Goal: Information Seeking & Learning: Understand process/instructions

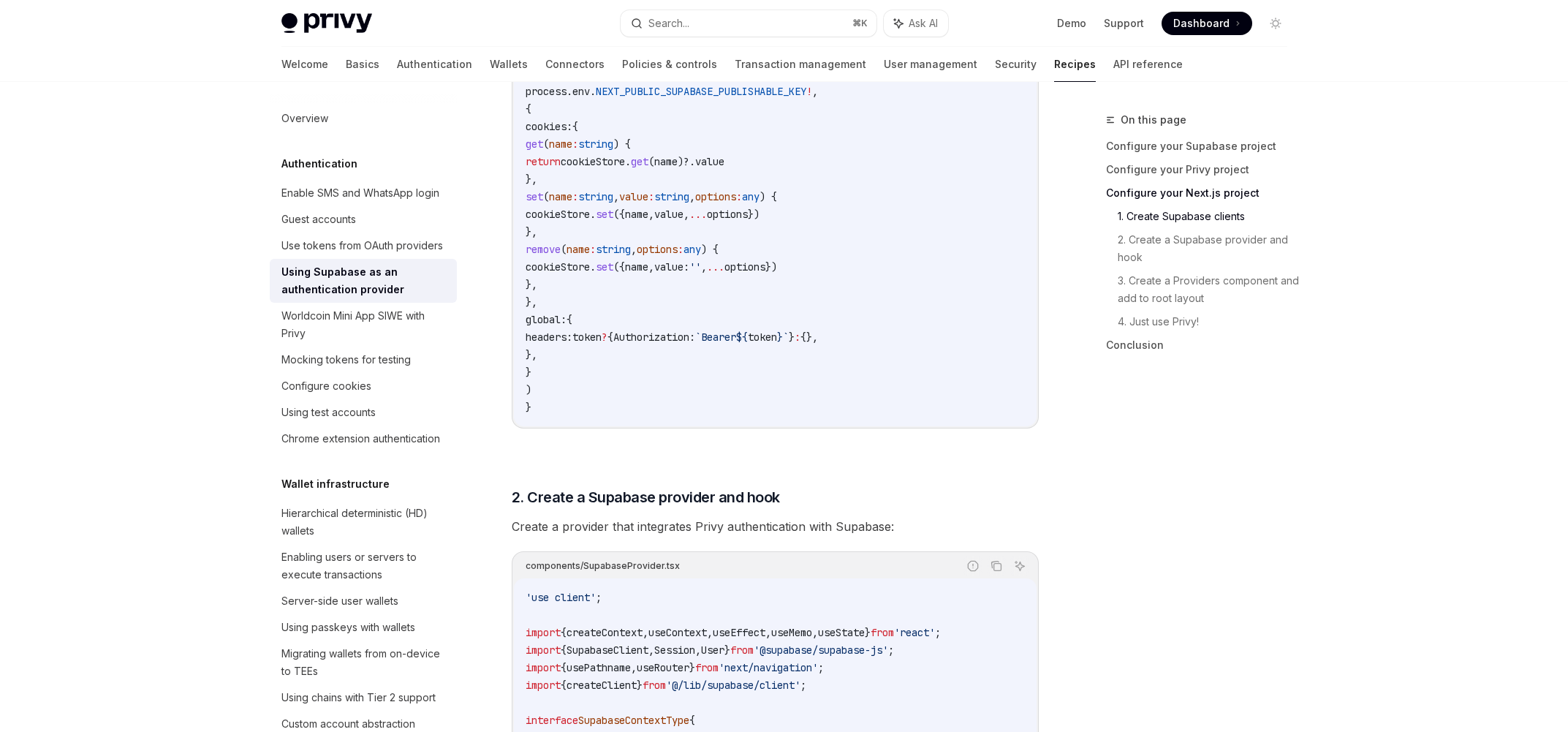
scroll to position [573, 0]
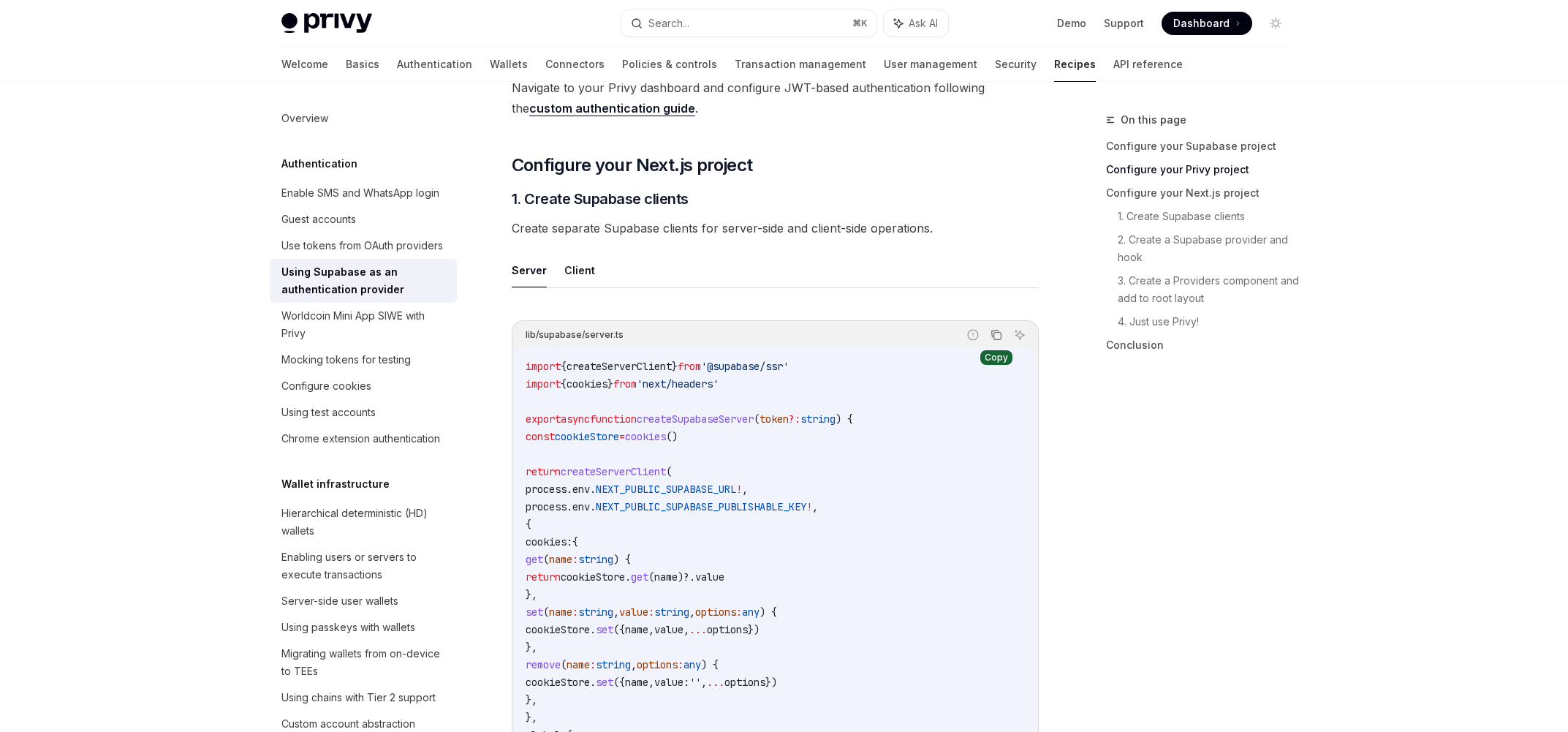
click at [995, 333] on icon "Copy the contents from the code block" at bounding box center [997, 336] width 7 height 7
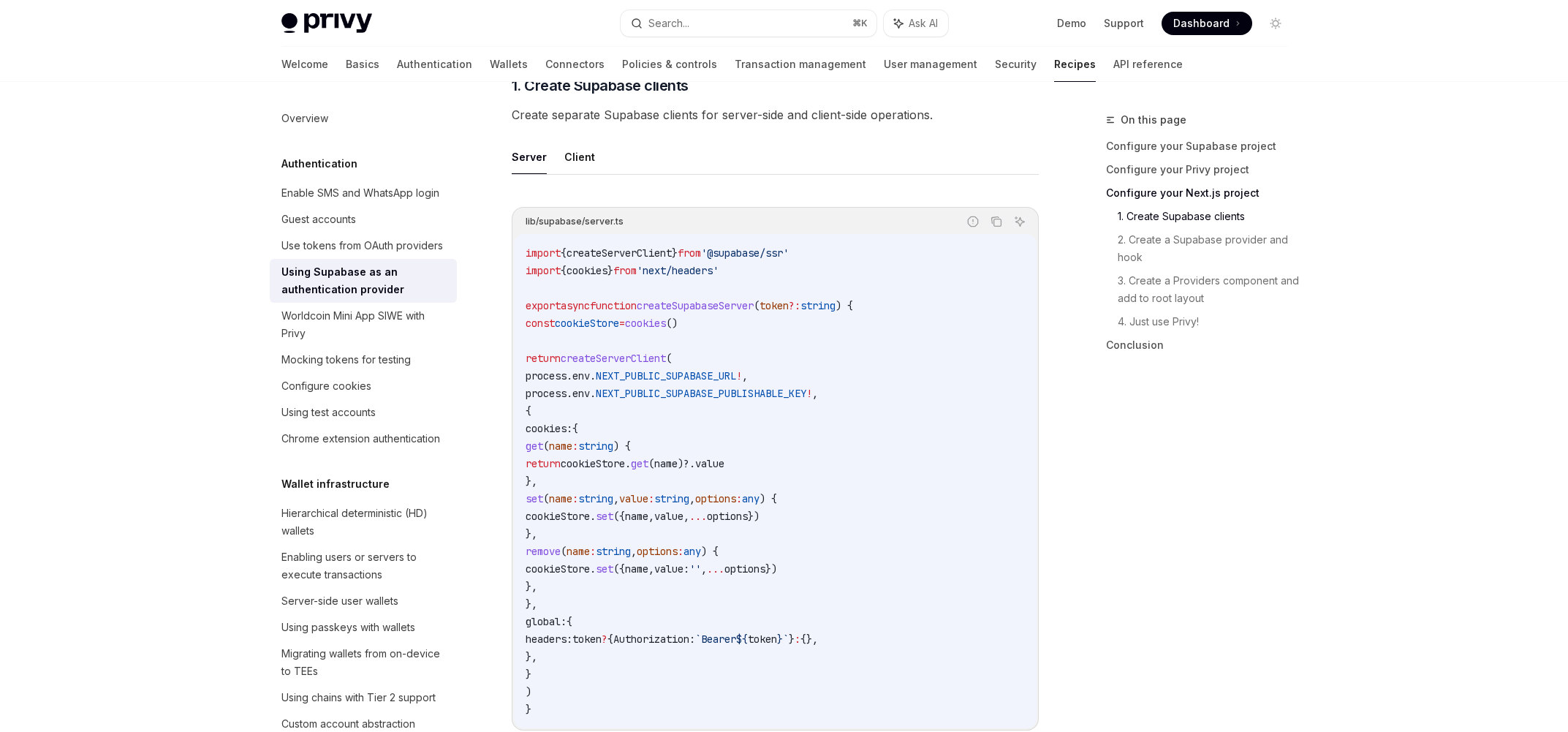
scroll to position [696, 0]
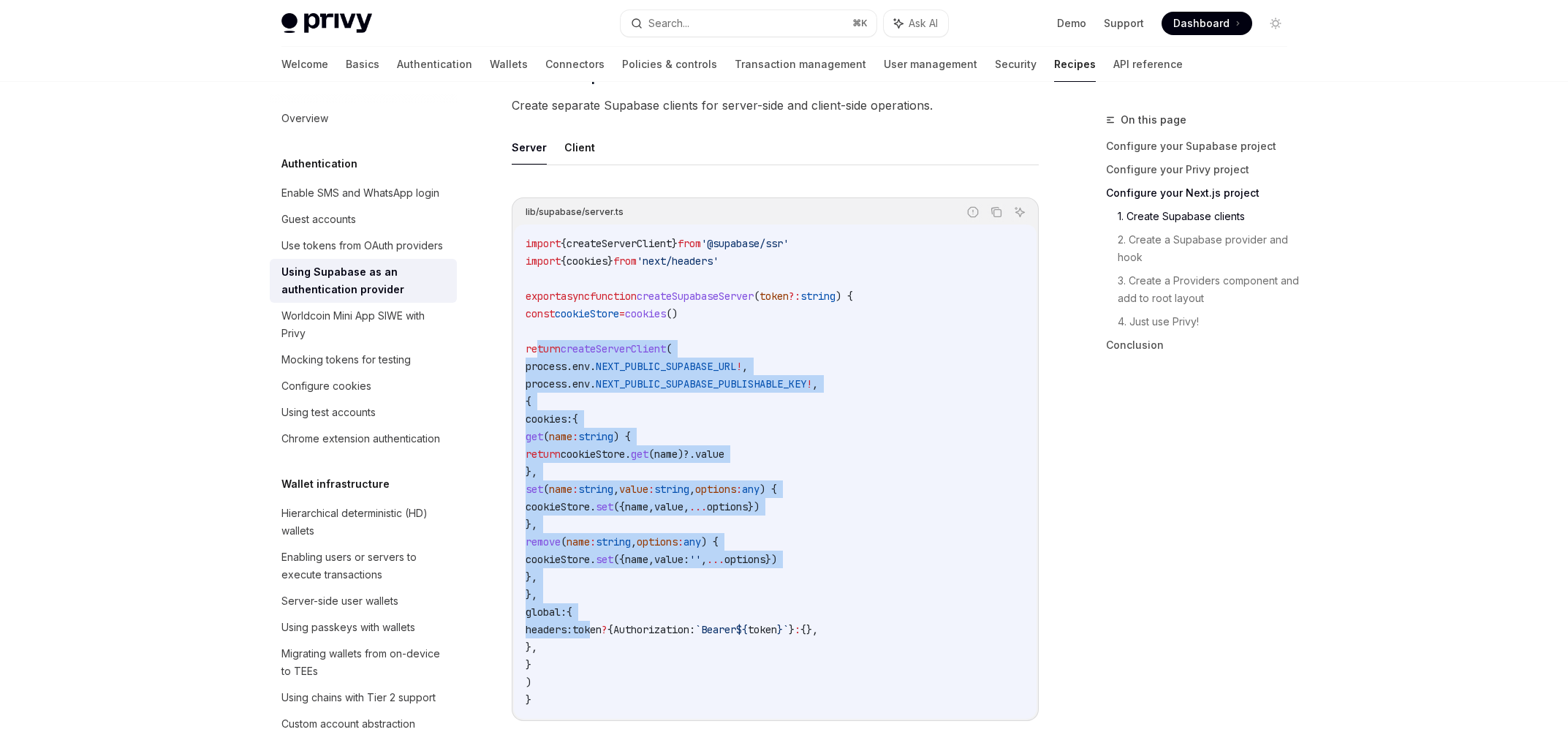
drag, startPoint x: 536, startPoint y: 350, endPoint x: 644, endPoint y: 633, distance: 302.9
click at [644, 633] on code "import { createServerClient } from '@supabase/ssr' import { cookies } from 'nex…" at bounding box center [776, 471] width 500 height 473
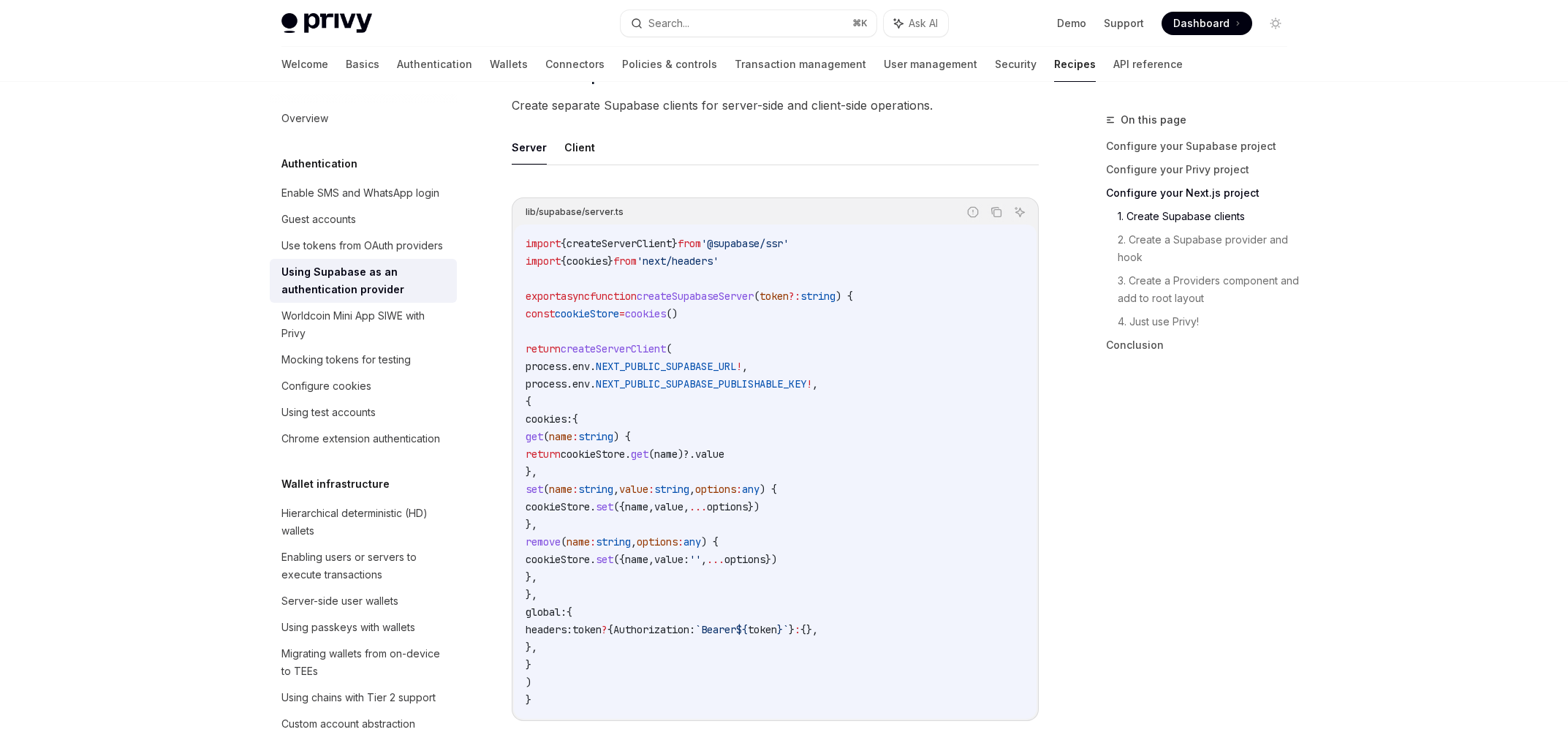
click at [602, 285] on code "import { createServerClient } from '@supabase/ssr' import { cookies } from 'nex…" at bounding box center [776, 471] width 500 height 473
click at [730, 318] on code "import { createServerClient } from '@supabase/ssr' import { cookies } from 'nex…" at bounding box center [776, 471] width 500 height 473
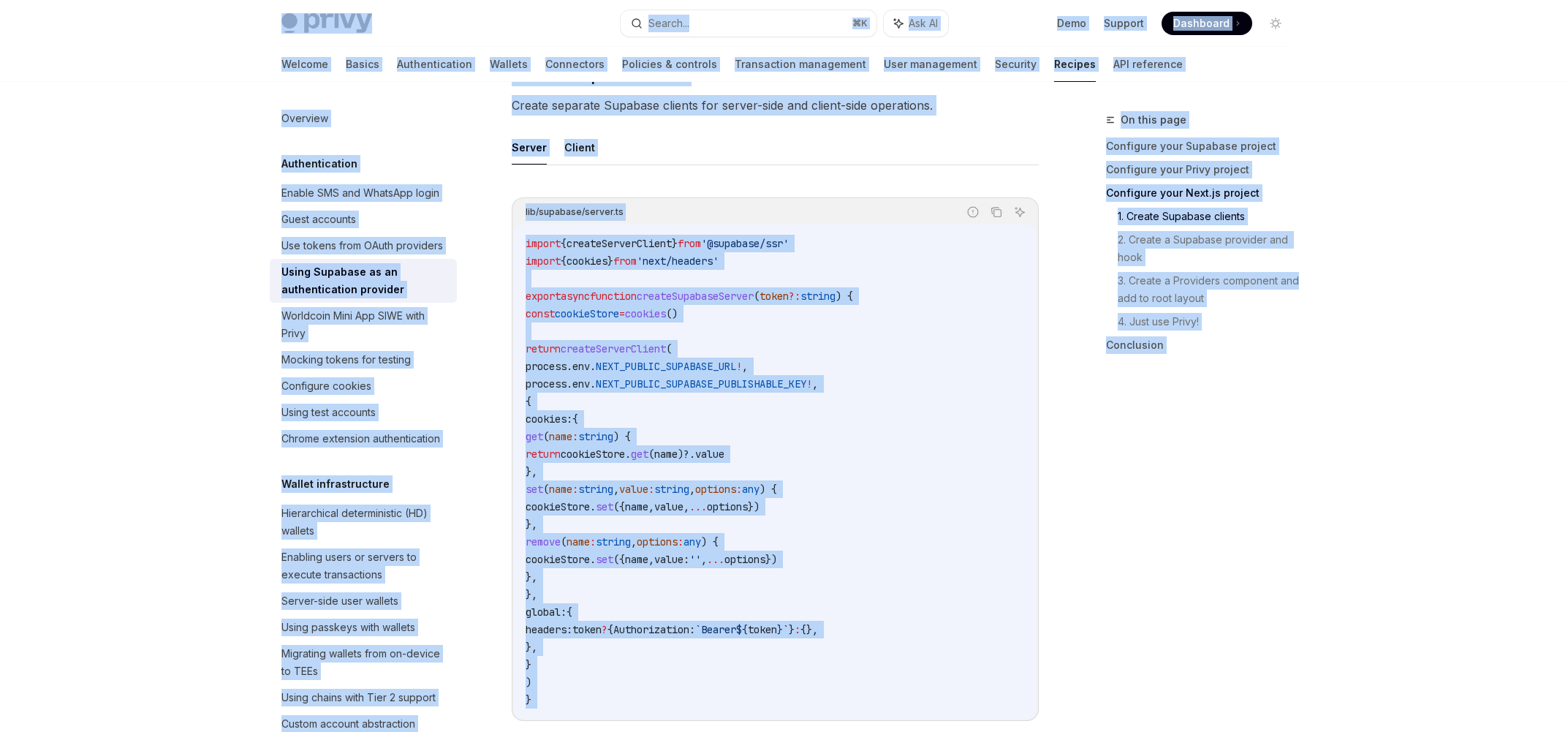
click at [857, 442] on code "import { createServerClient } from '@supabase/ssr' import { cookies } from 'nex…" at bounding box center [776, 471] width 500 height 473
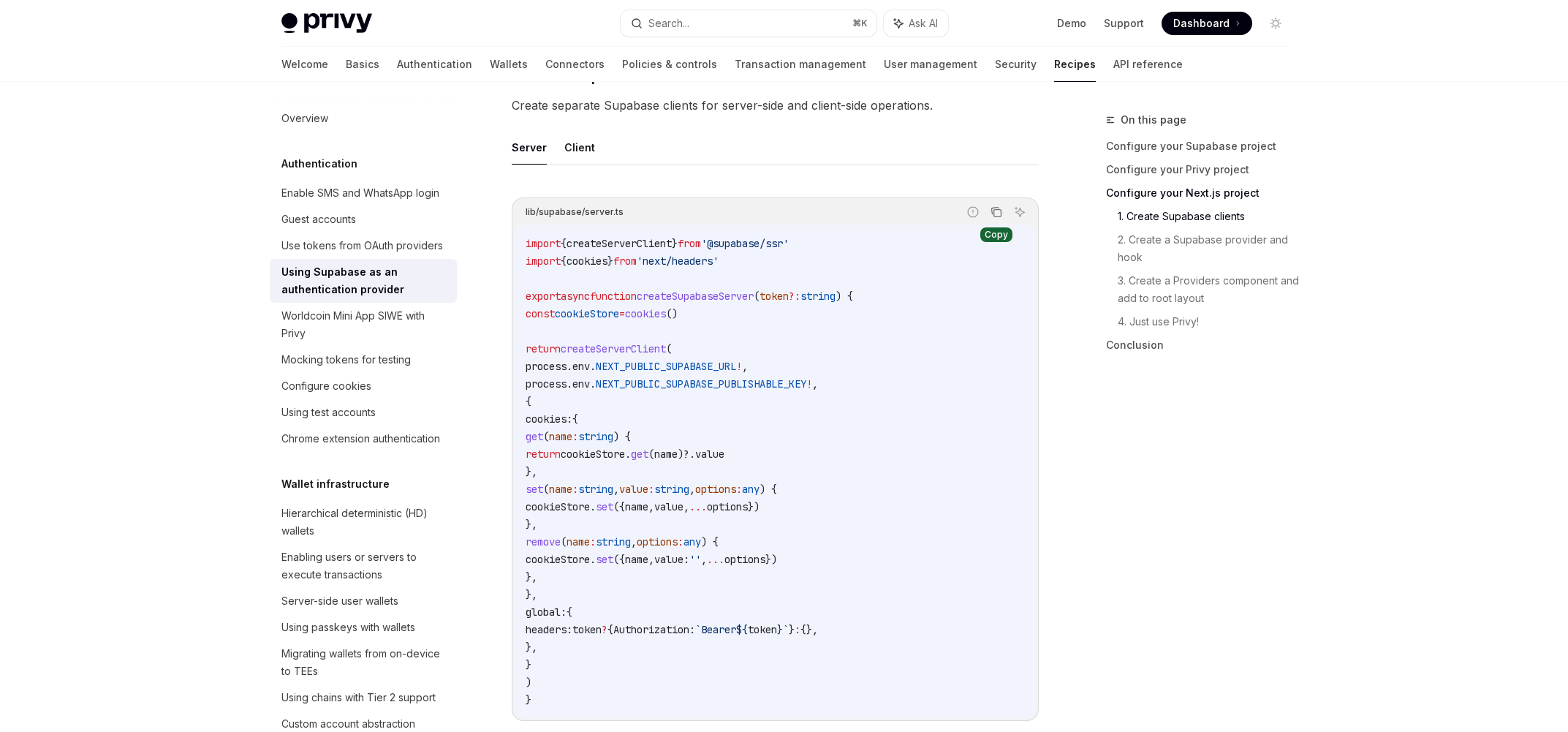
click at [992, 212] on icon "Copy the contents from the code block" at bounding box center [996, 212] width 12 height 12
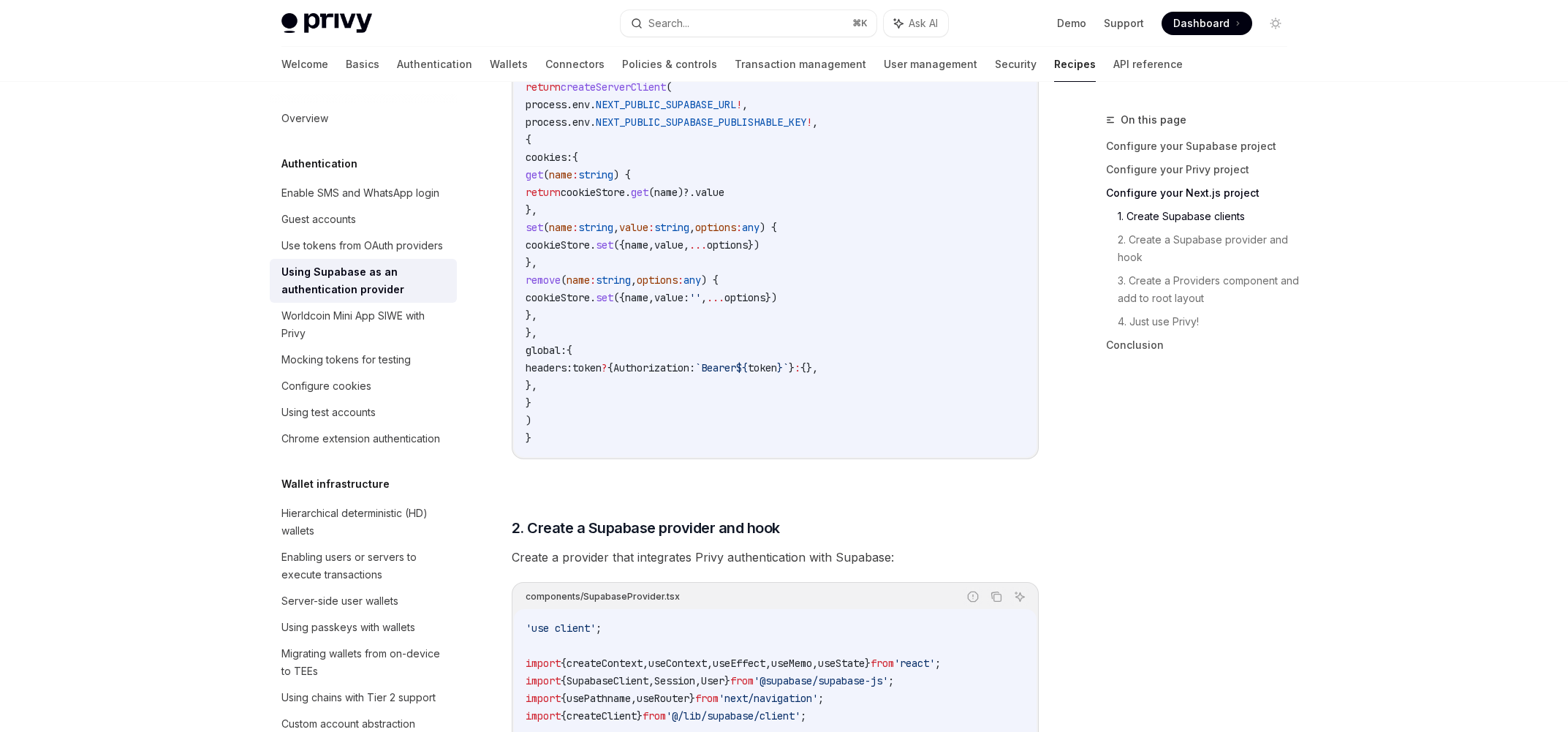
scroll to position [594, 0]
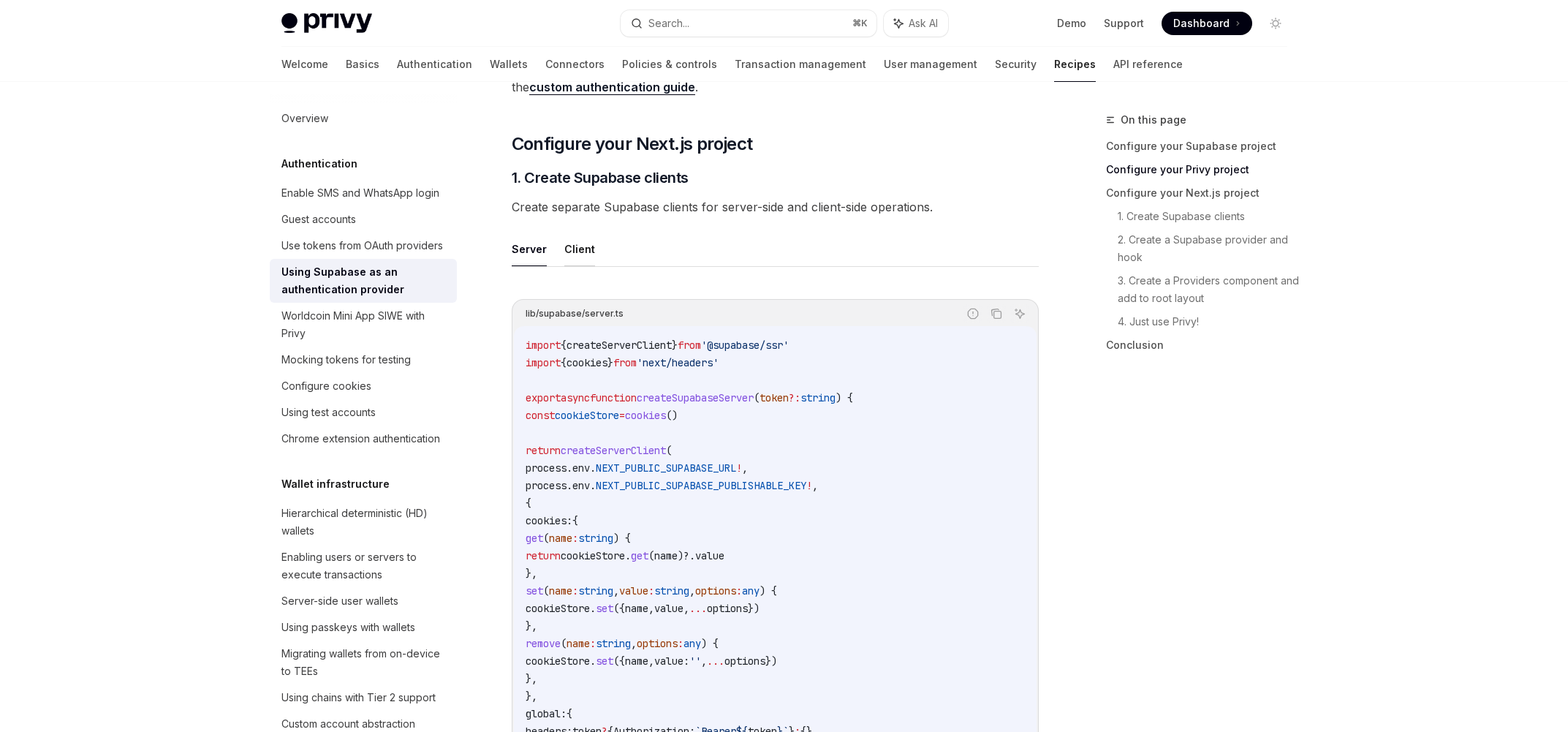
click at [585, 262] on button "Client" at bounding box center [579, 248] width 31 height 34
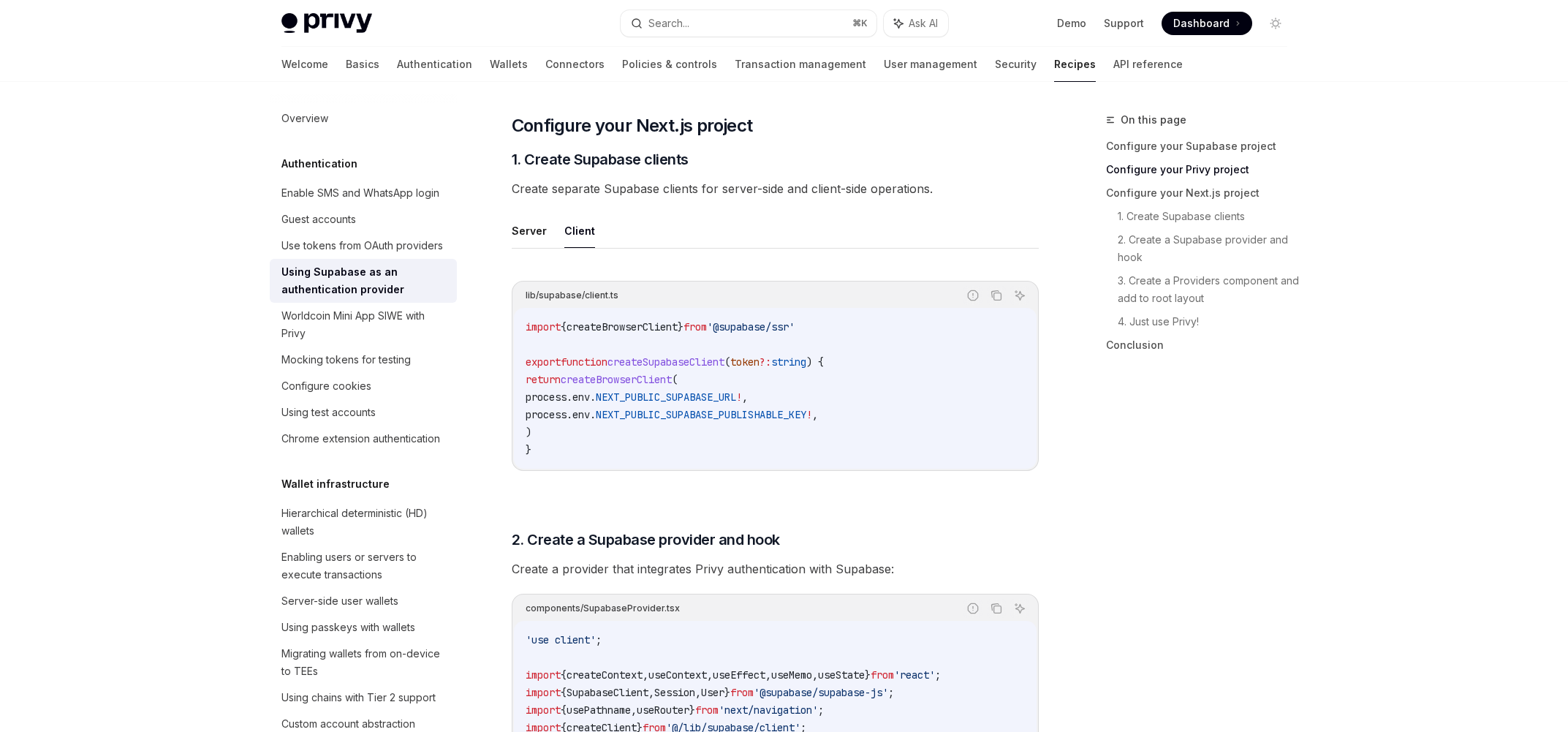
scroll to position [622, 0]
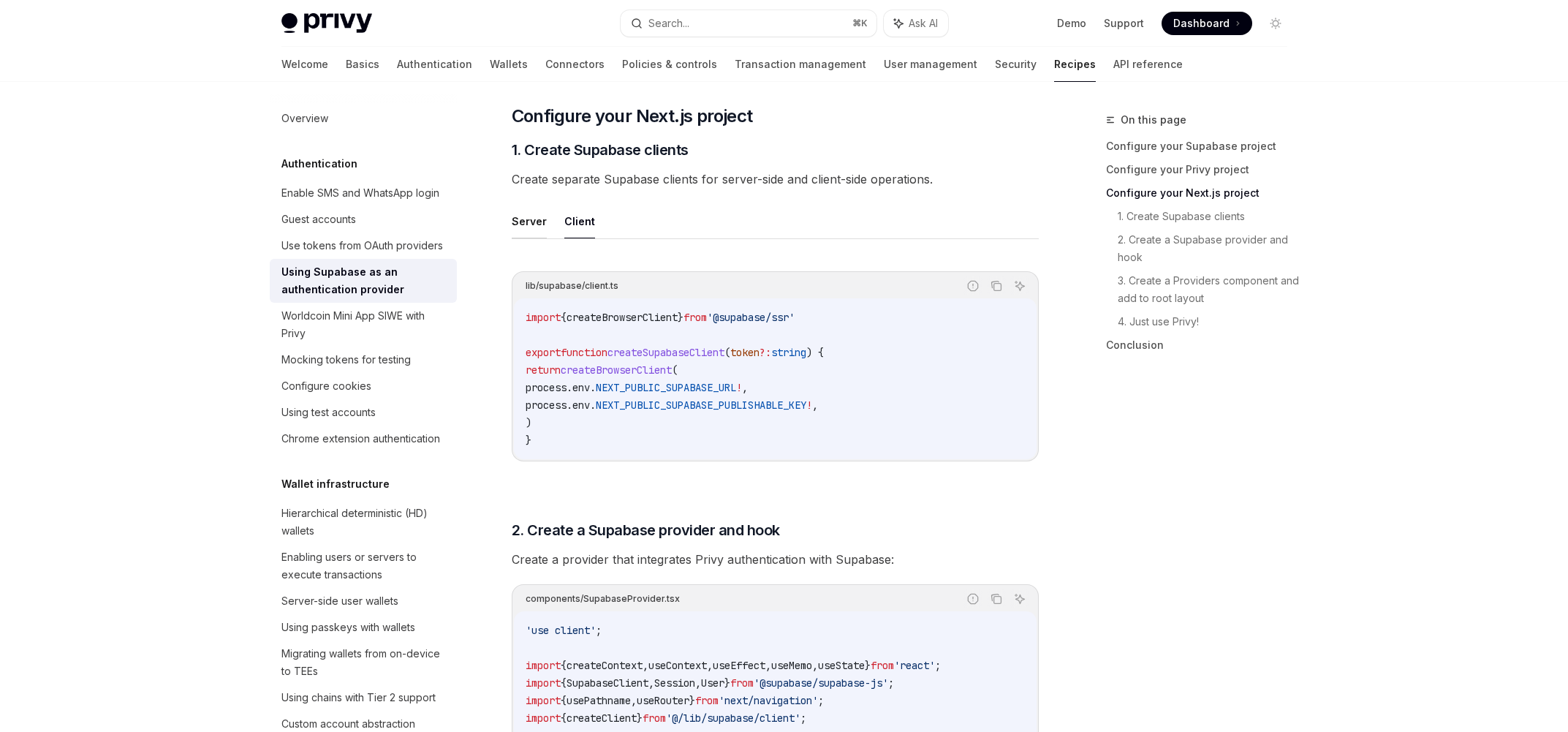
click at [536, 220] on button "Server" at bounding box center [529, 220] width 35 height 34
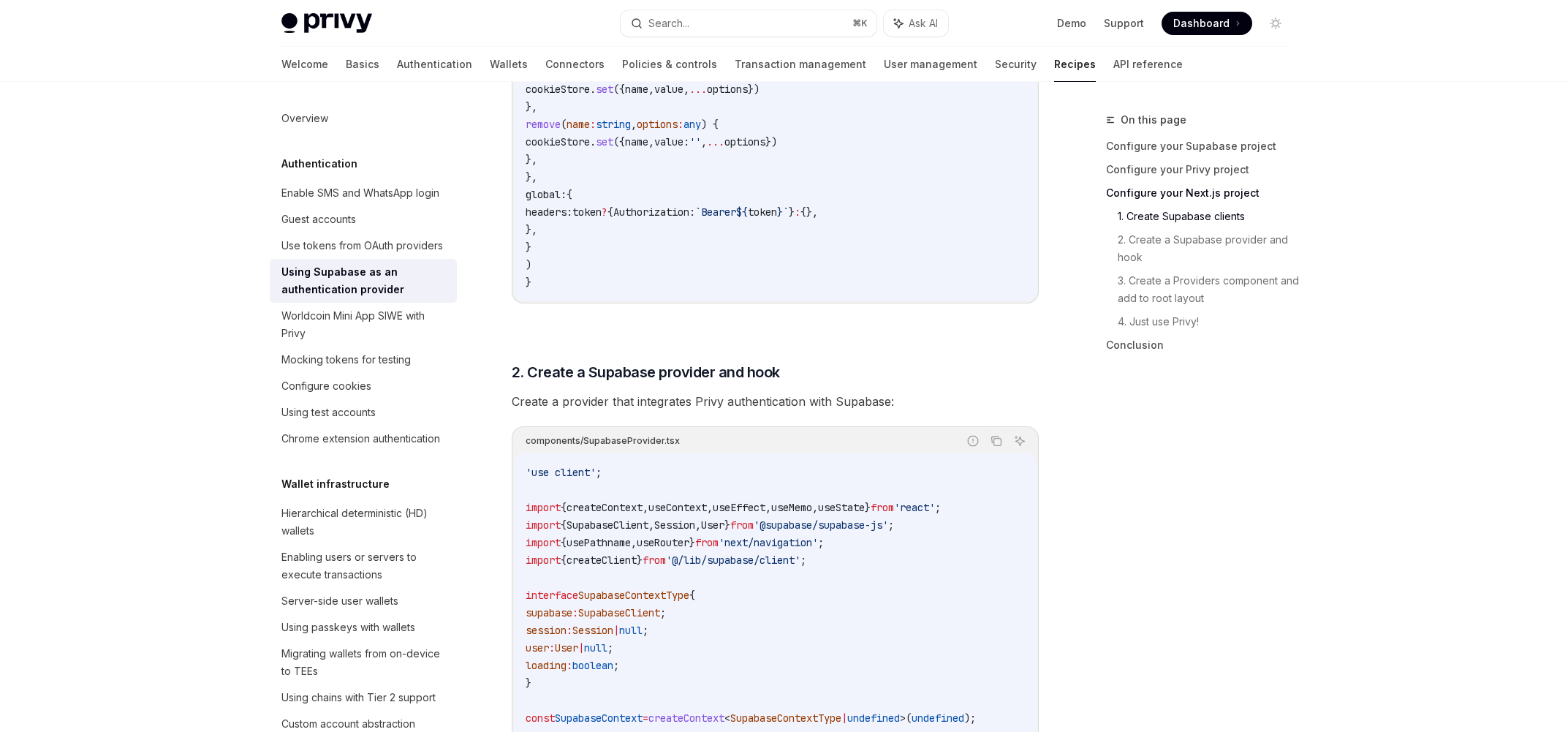
scroll to position [1123, 0]
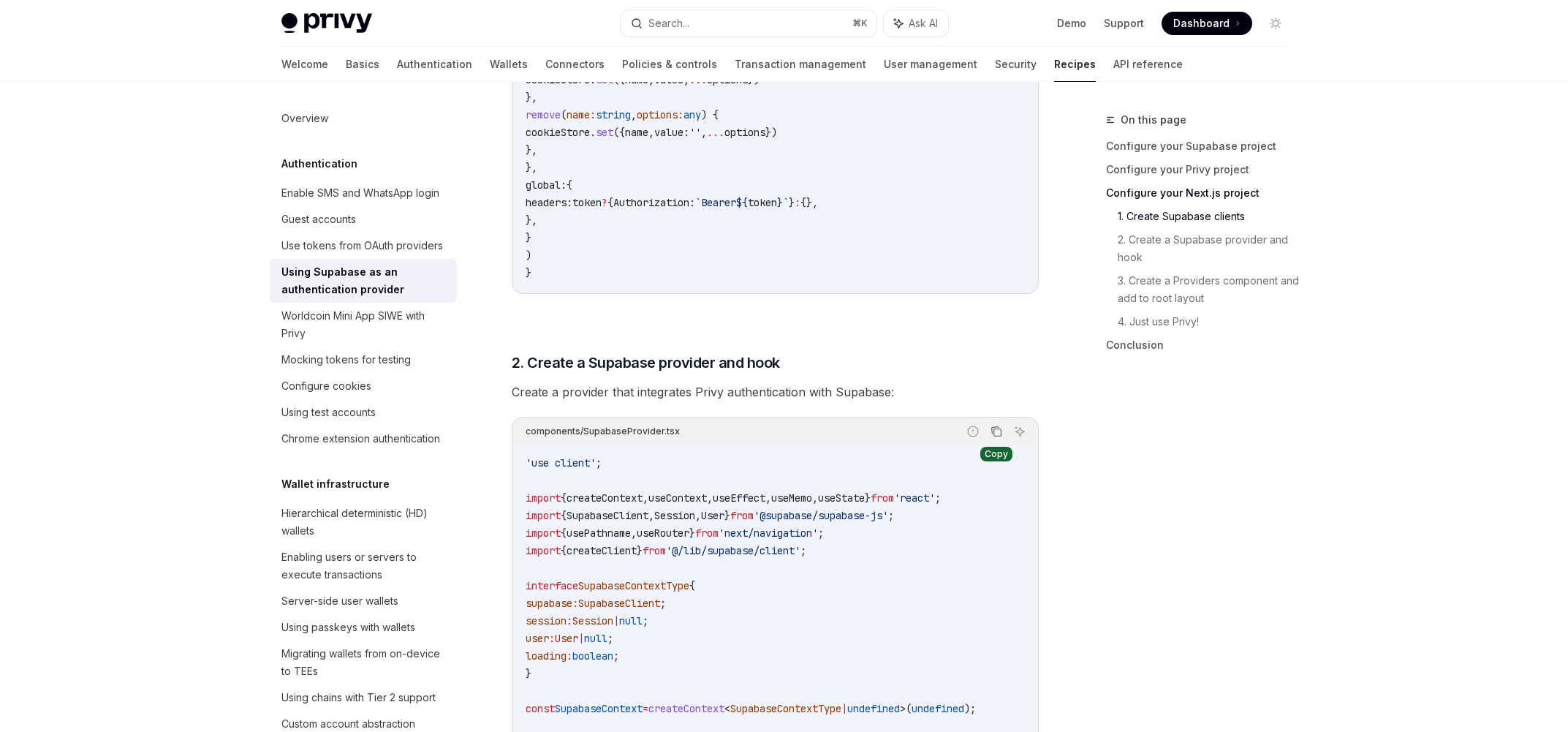
click at [998, 433] on icon "Copy the contents from the code block" at bounding box center [996, 431] width 12 height 12
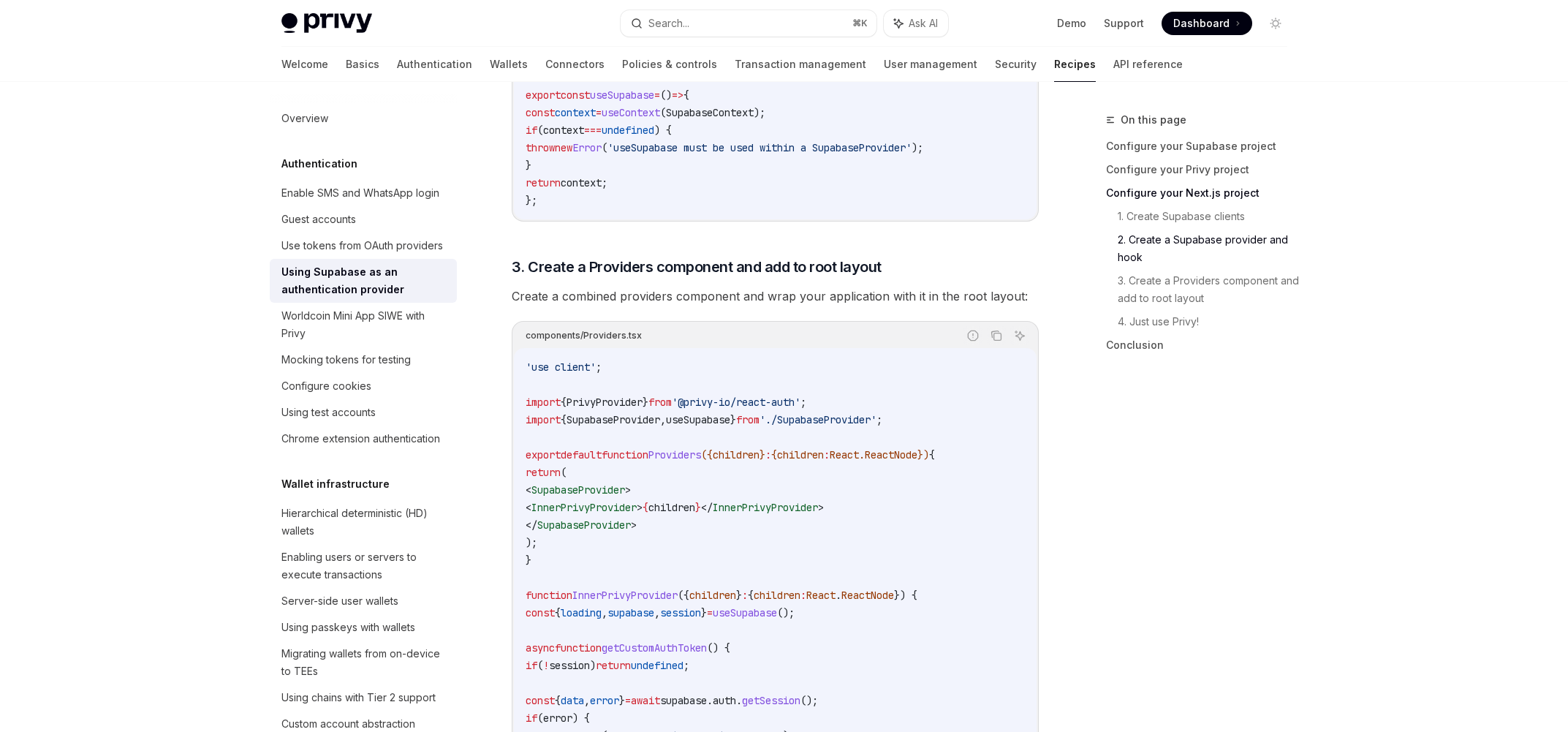
scroll to position [2623, 0]
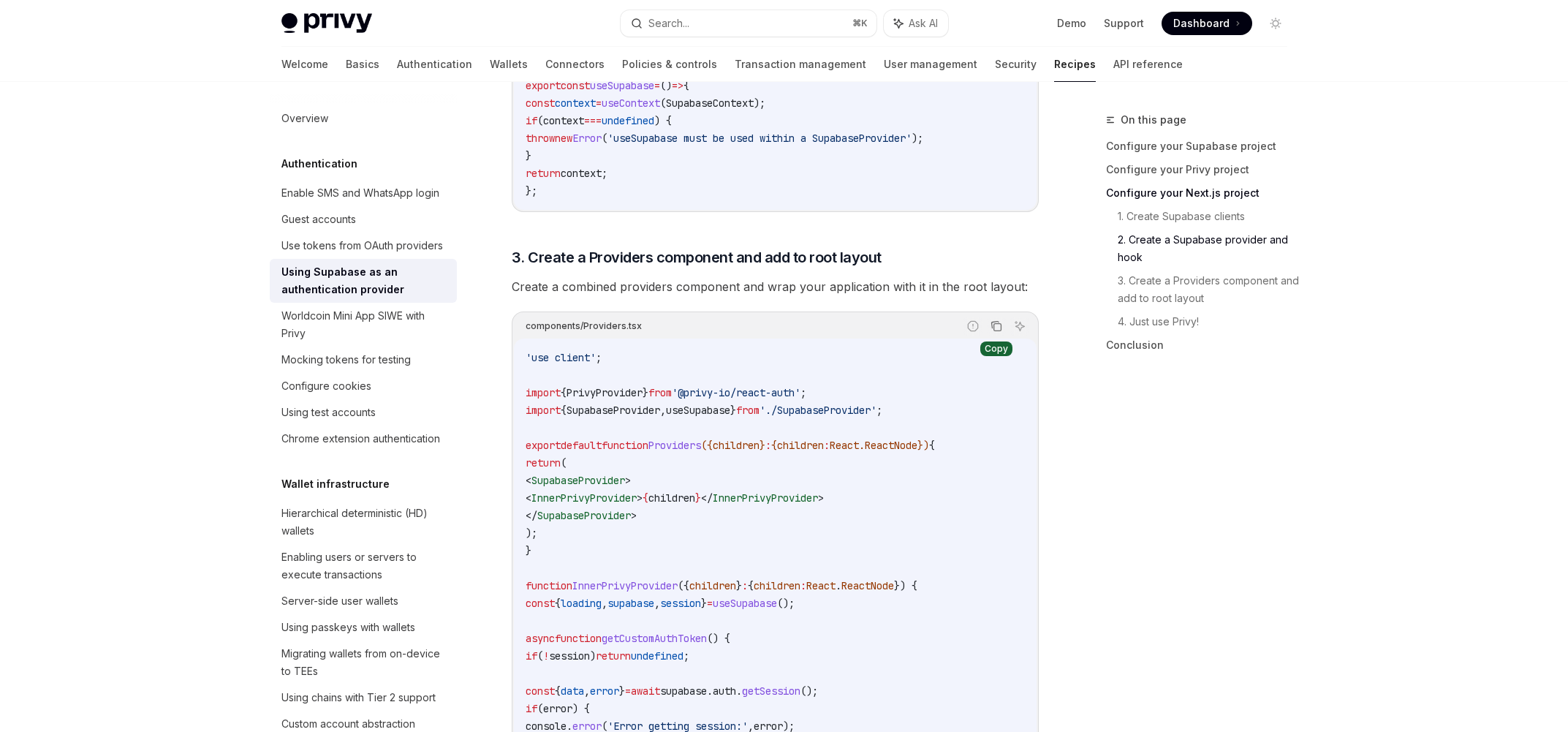
click at [998, 330] on icon "Copy the contents from the code block" at bounding box center [996, 325] width 12 height 12
drag, startPoint x: 702, startPoint y: 399, endPoint x: 824, endPoint y: 392, distance: 122.2
click at [800, 392] on span "'@privy-io/react-auth'" at bounding box center [736, 392] width 129 height 14
copy span "@privy-io/react-auth"
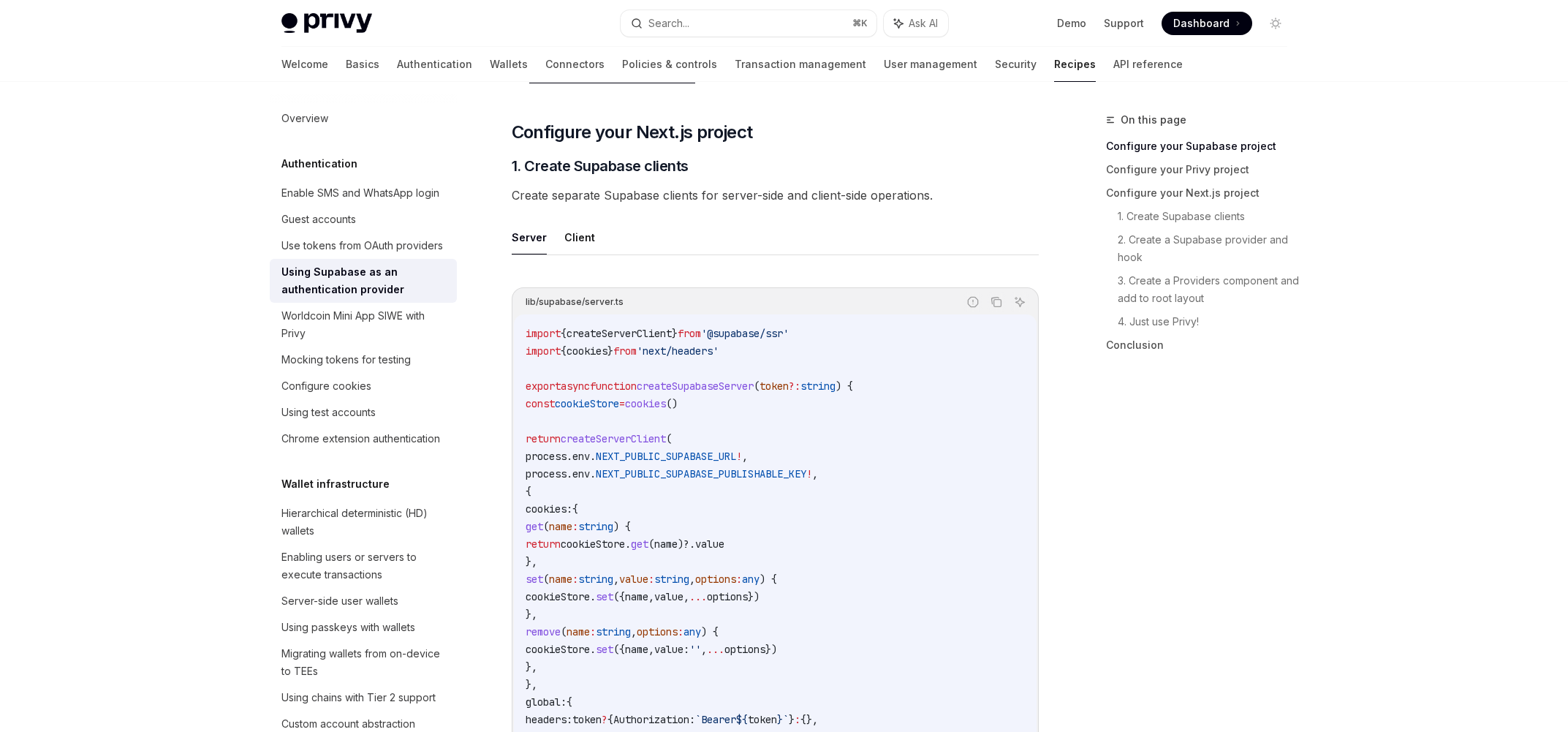
scroll to position [333, 0]
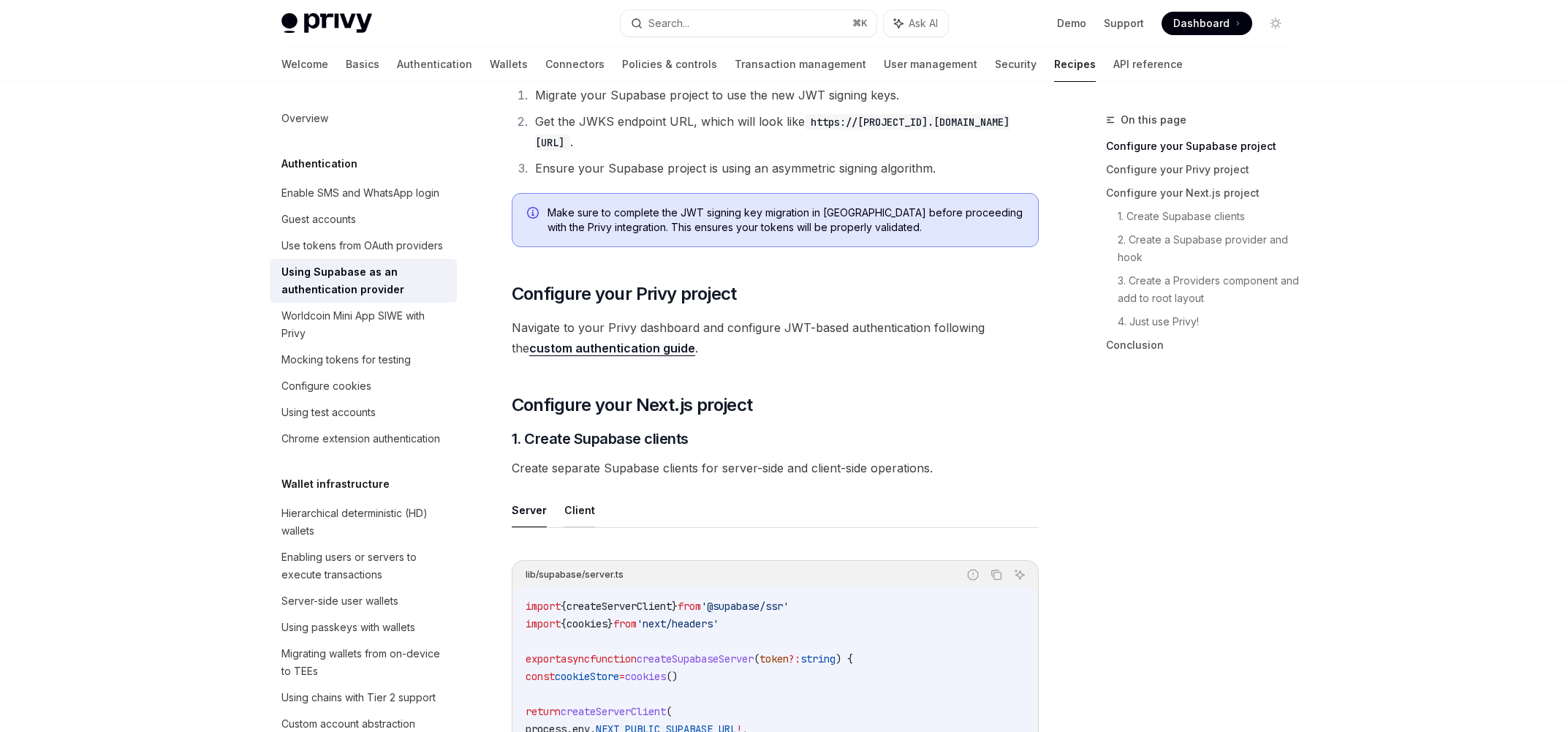
click at [586, 503] on button "Client" at bounding box center [579, 509] width 31 height 34
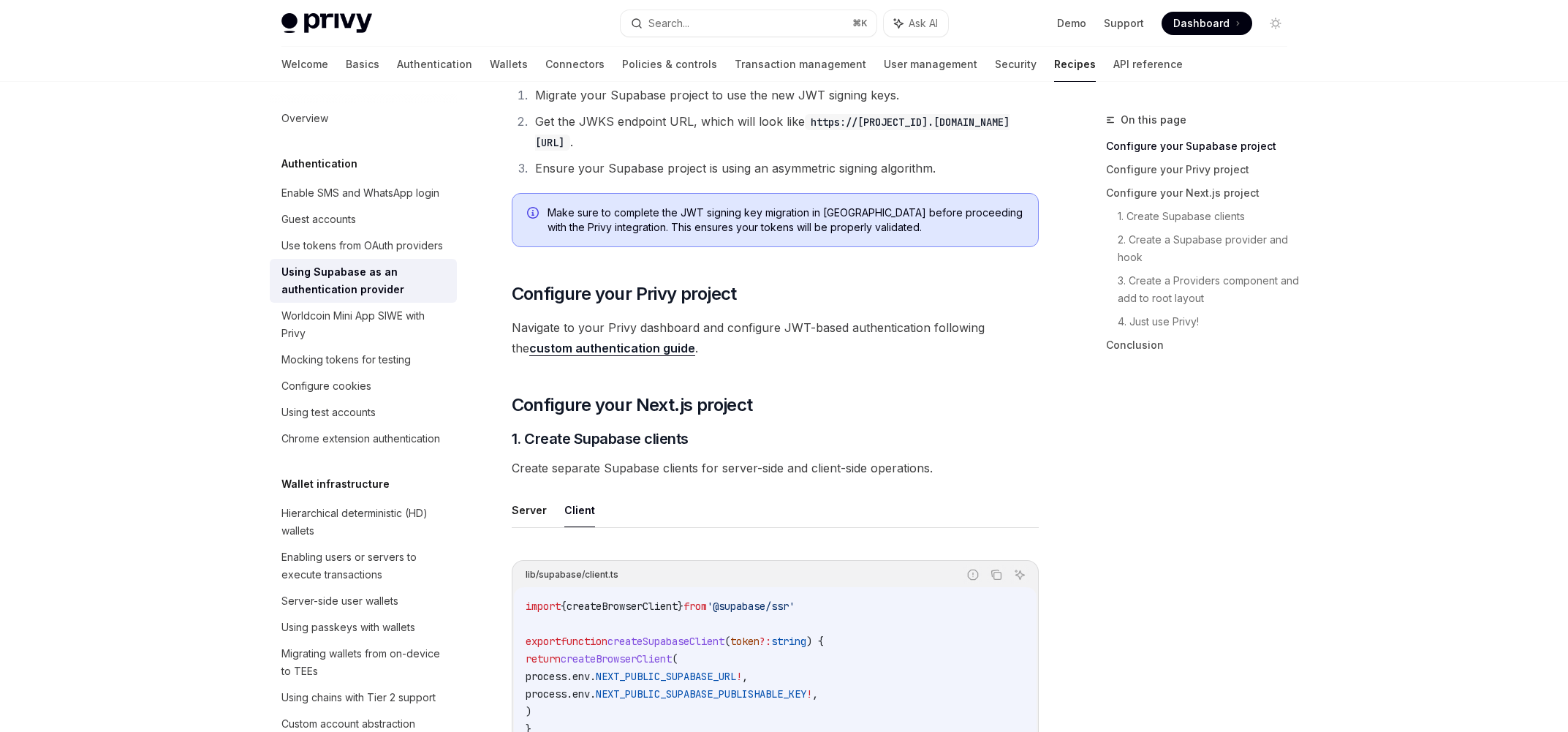
scroll to position [676, 0]
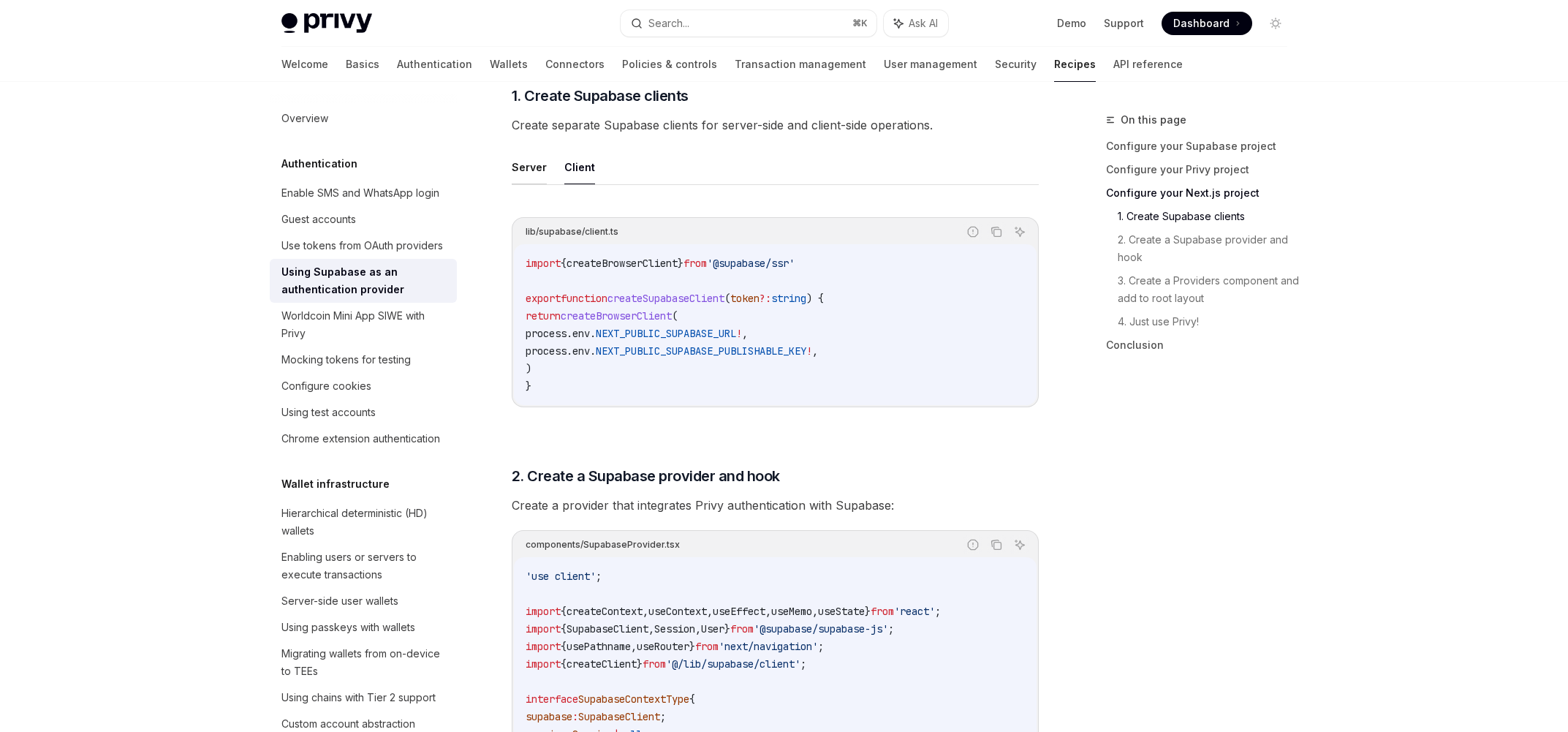
click at [530, 170] on button "Server" at bounding box center [529, 166] width 35 height 34
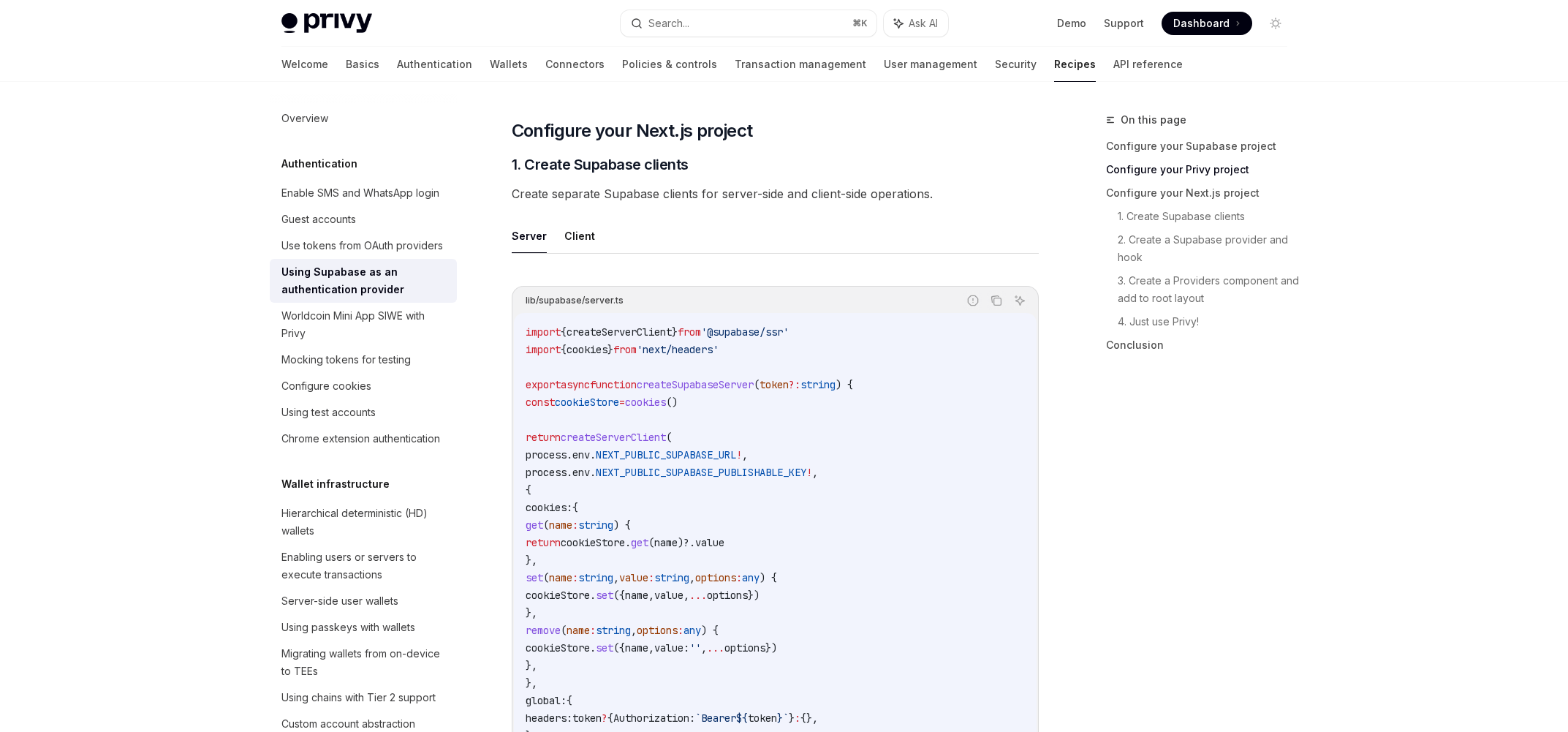
scroll to position [589, 0]
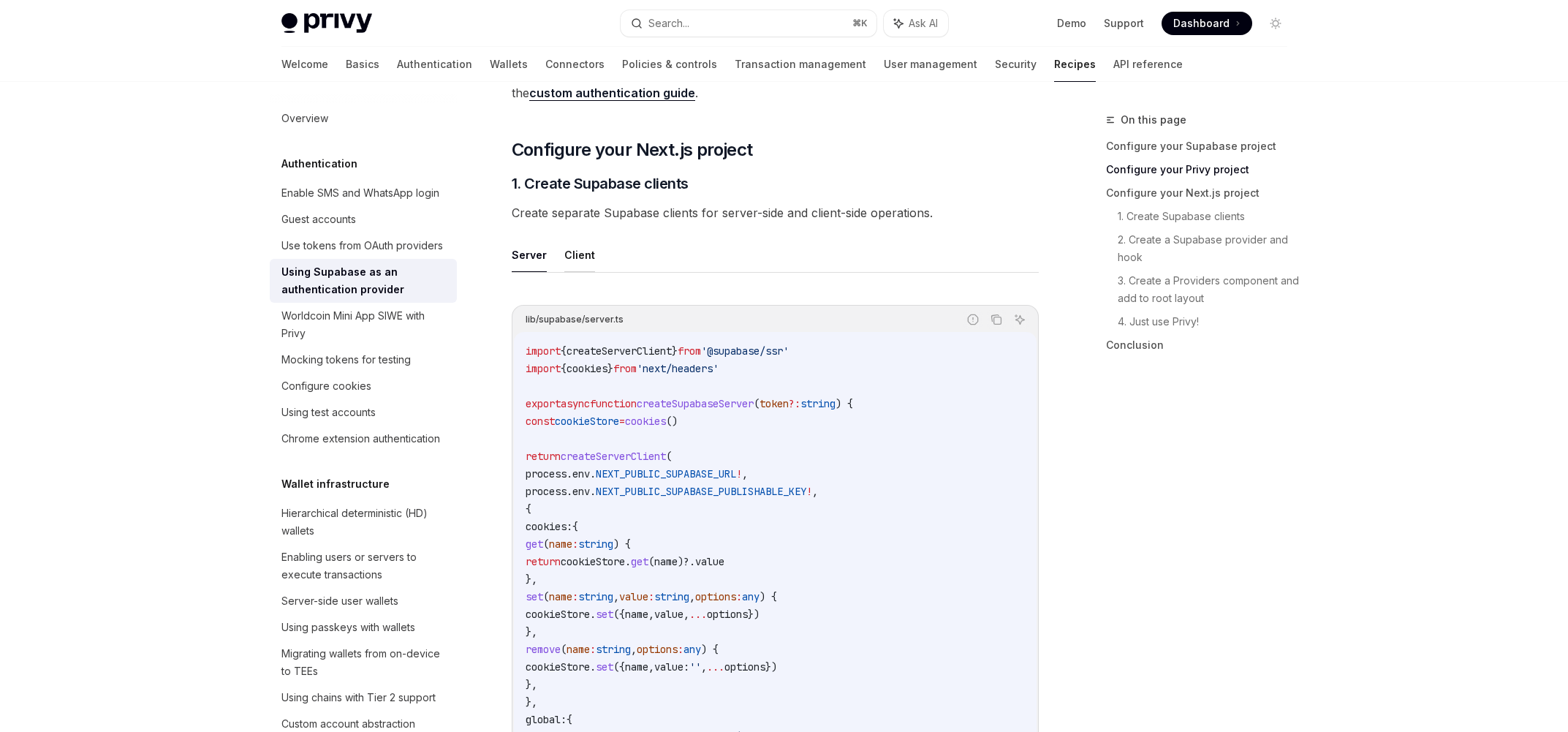
click at [586, 242] on button "Client" at bounding box center [579, 255] width 31 height 34
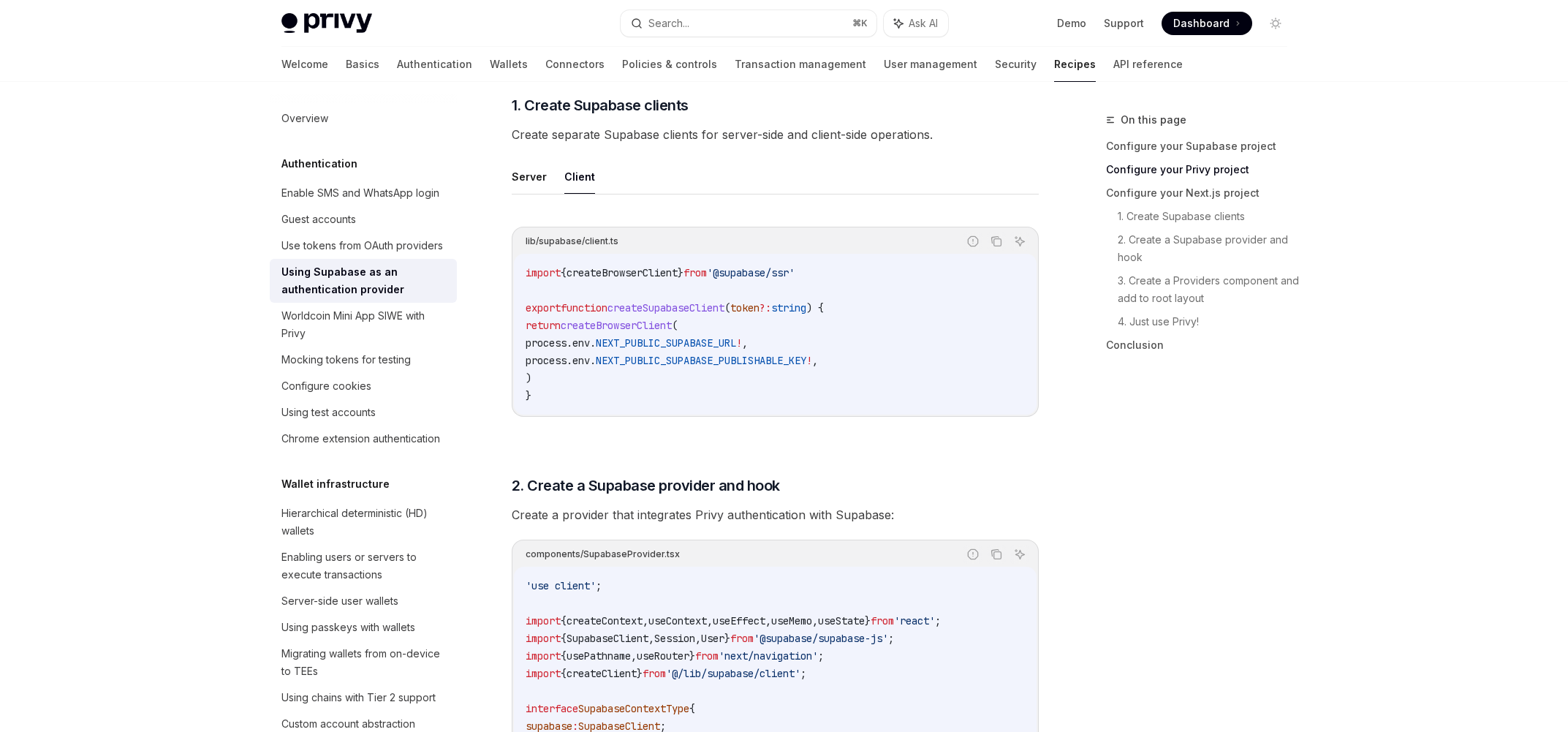
scroll to position [586, 0]
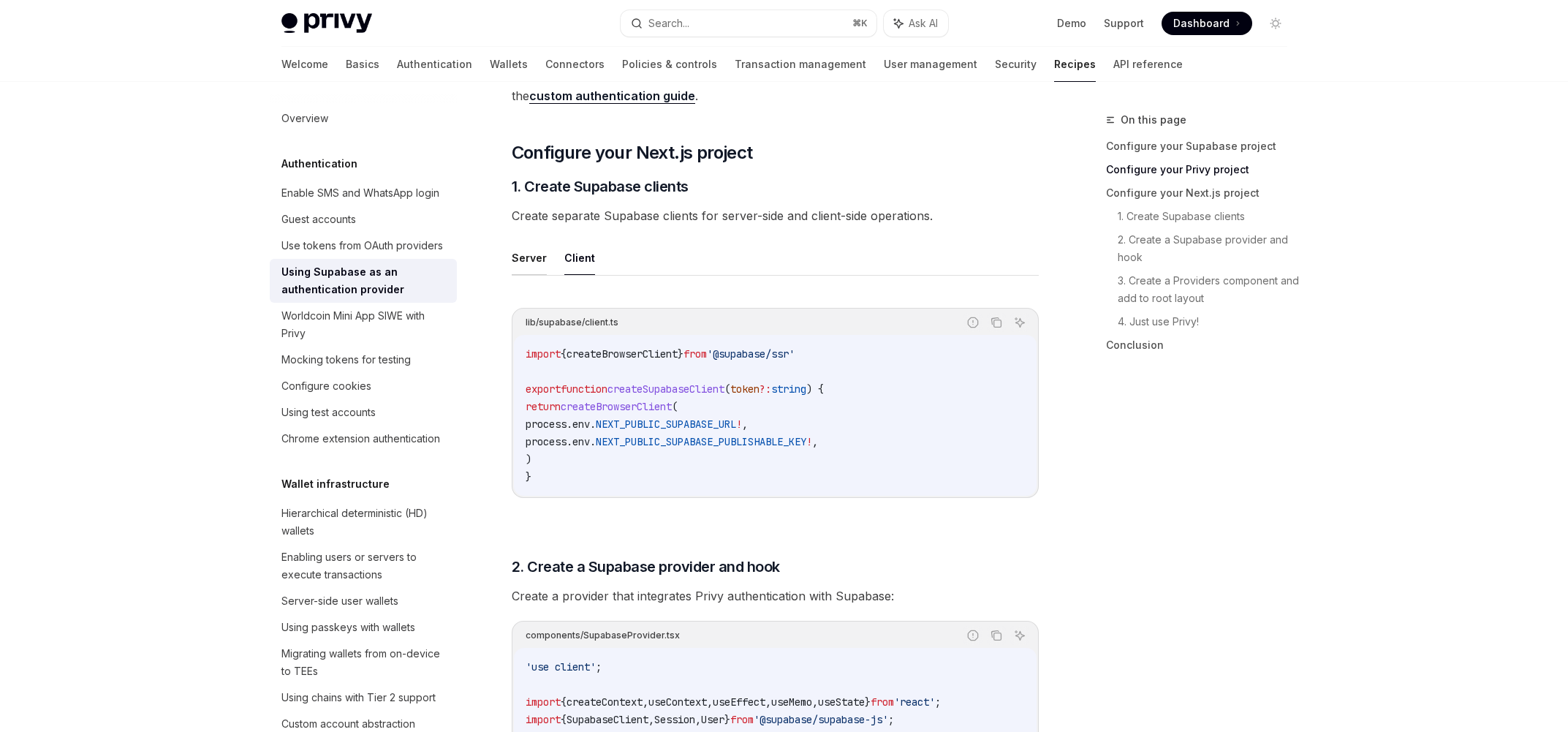
click at [527, 268] on button "Server" at bounding box center [529, 257] width 35 height 34
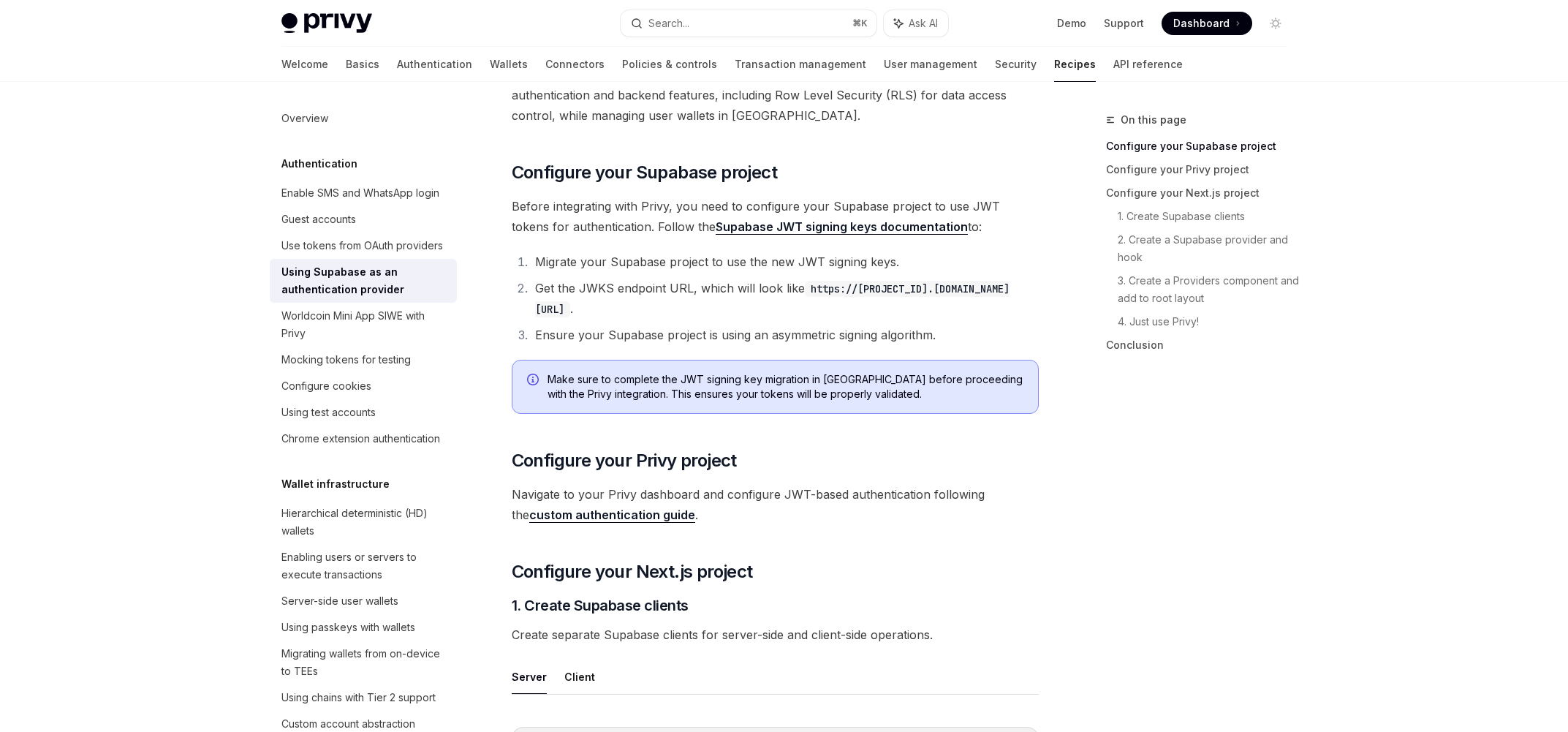
scroll to position [148, 0]
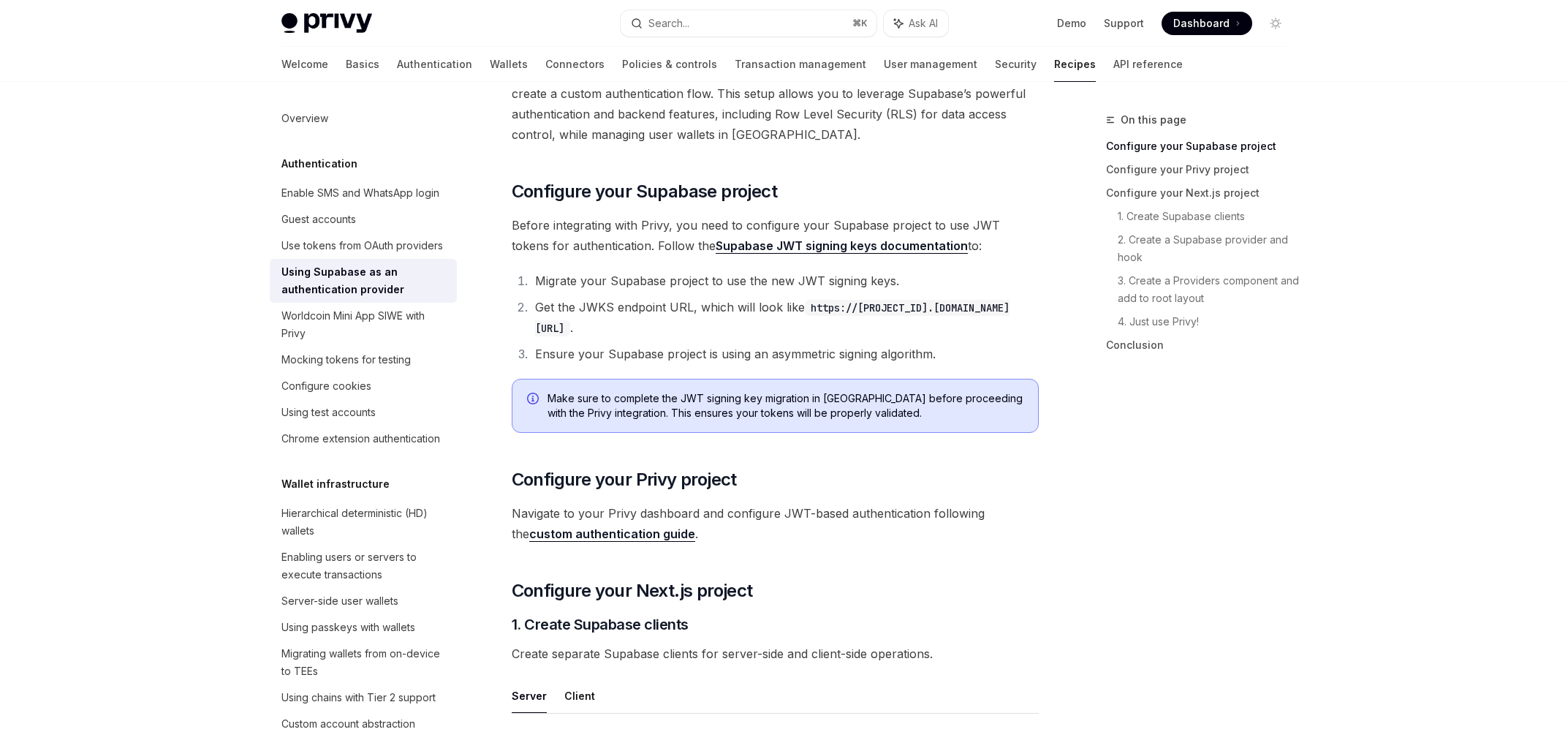
drag, startPoint x: 920, startPoint y: 327, endPoint x: 532, endPoint y: 320, distance: 388.1
click at [532, 320] on li "Get the JWKS endpoint URL, which will look like https://[PROJECT_ID].supabase.c…" at bounding box center [784, 317] width 508 height 41
copy code "https://[PROJECT_ID].supabase.co/auth/v1/.well-known/jwks.json"
type textarea "*"
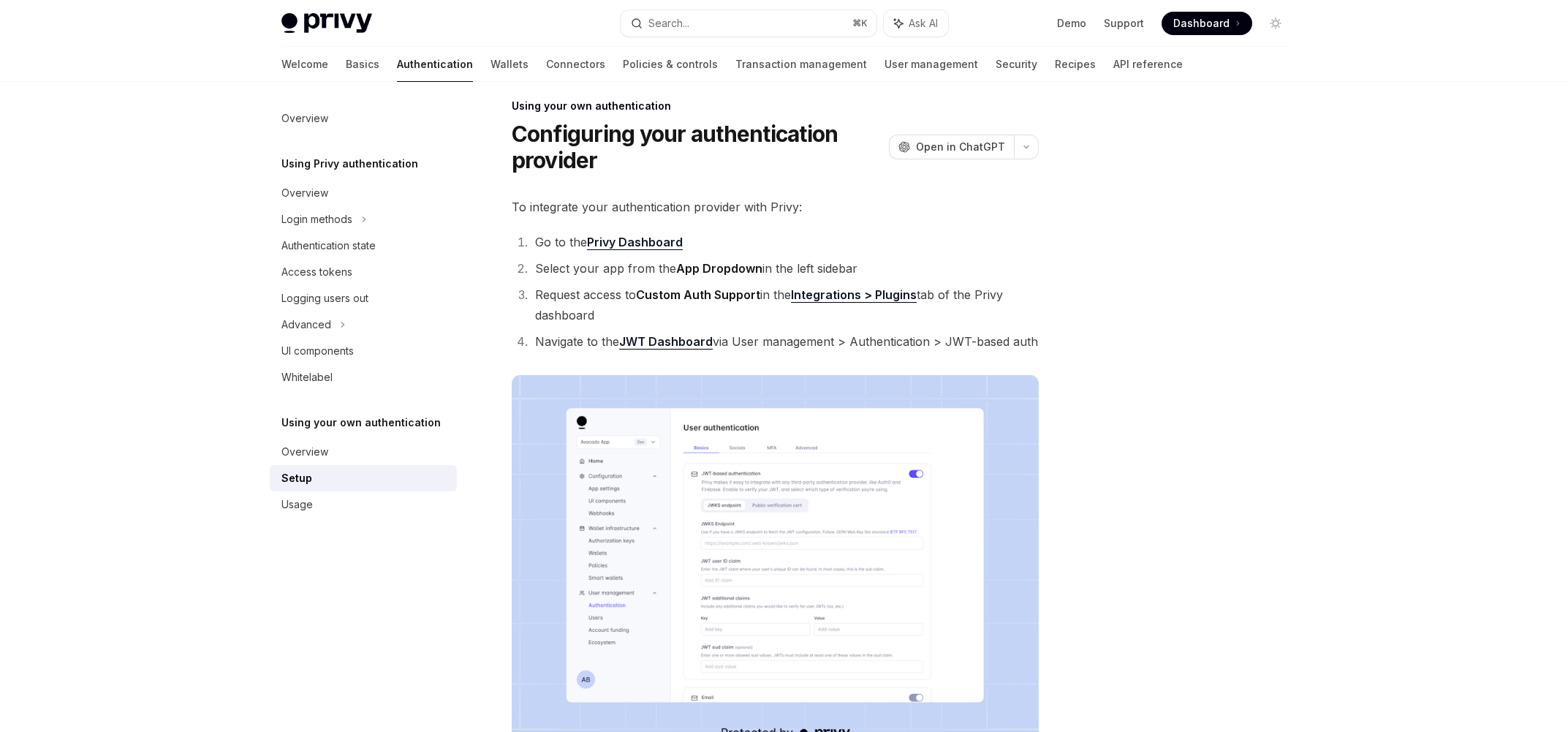
scroll to position [5, 0]
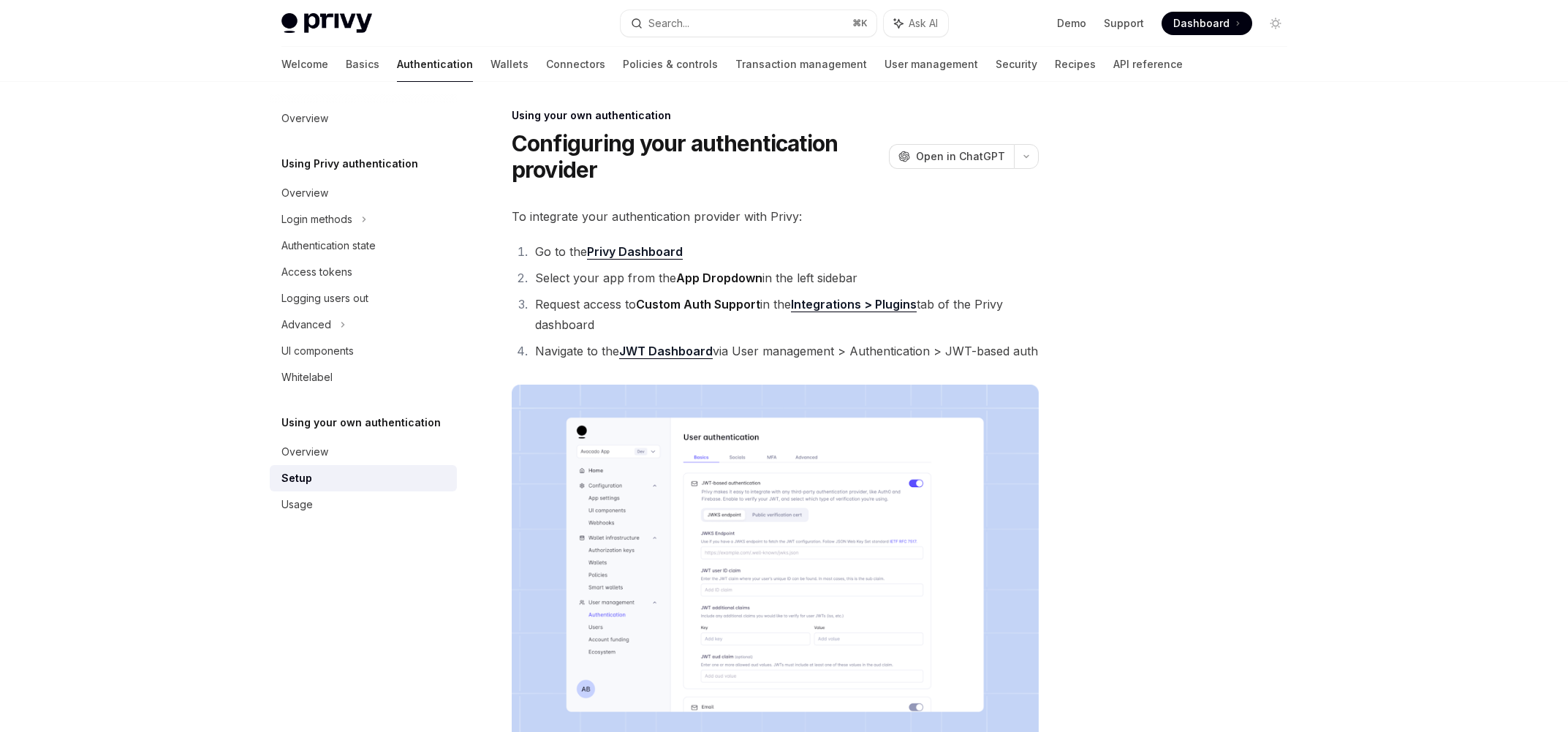
click at [850, 306] on link "Integrations > Plugins" at bounding box center [854, 304] width 126 height 15
click at [866, 303] on link "Integrations > Plugins" at bounding box center [854, 304] width 126 height 15
click at [667, 353] on link "JWT Dashboard" at bounding box center [666, 351] width 94 height 15
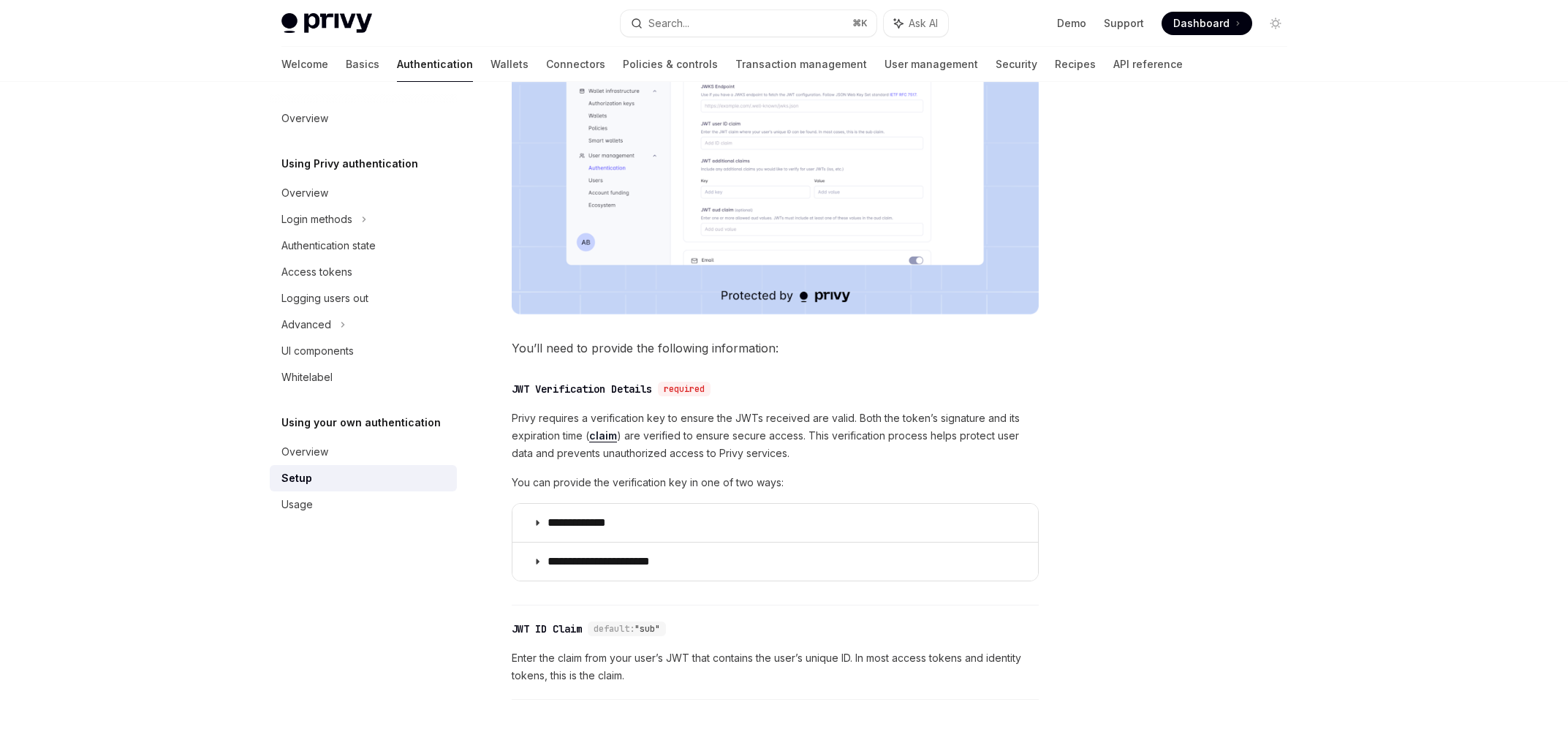
scroll to position [532, 0]
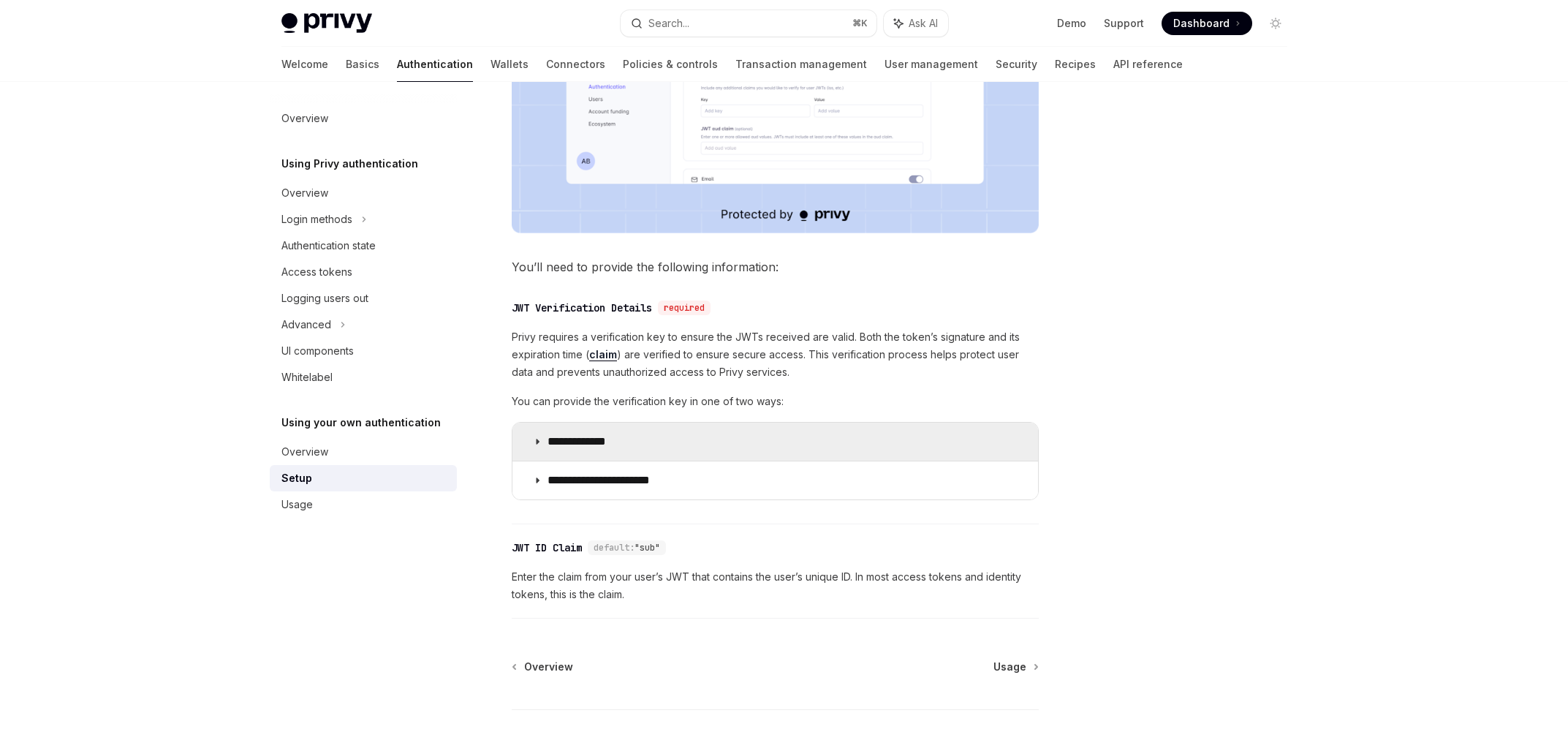
click at [600, 445] on p "**********" at bounding box center [590, 442] width 87 height 14
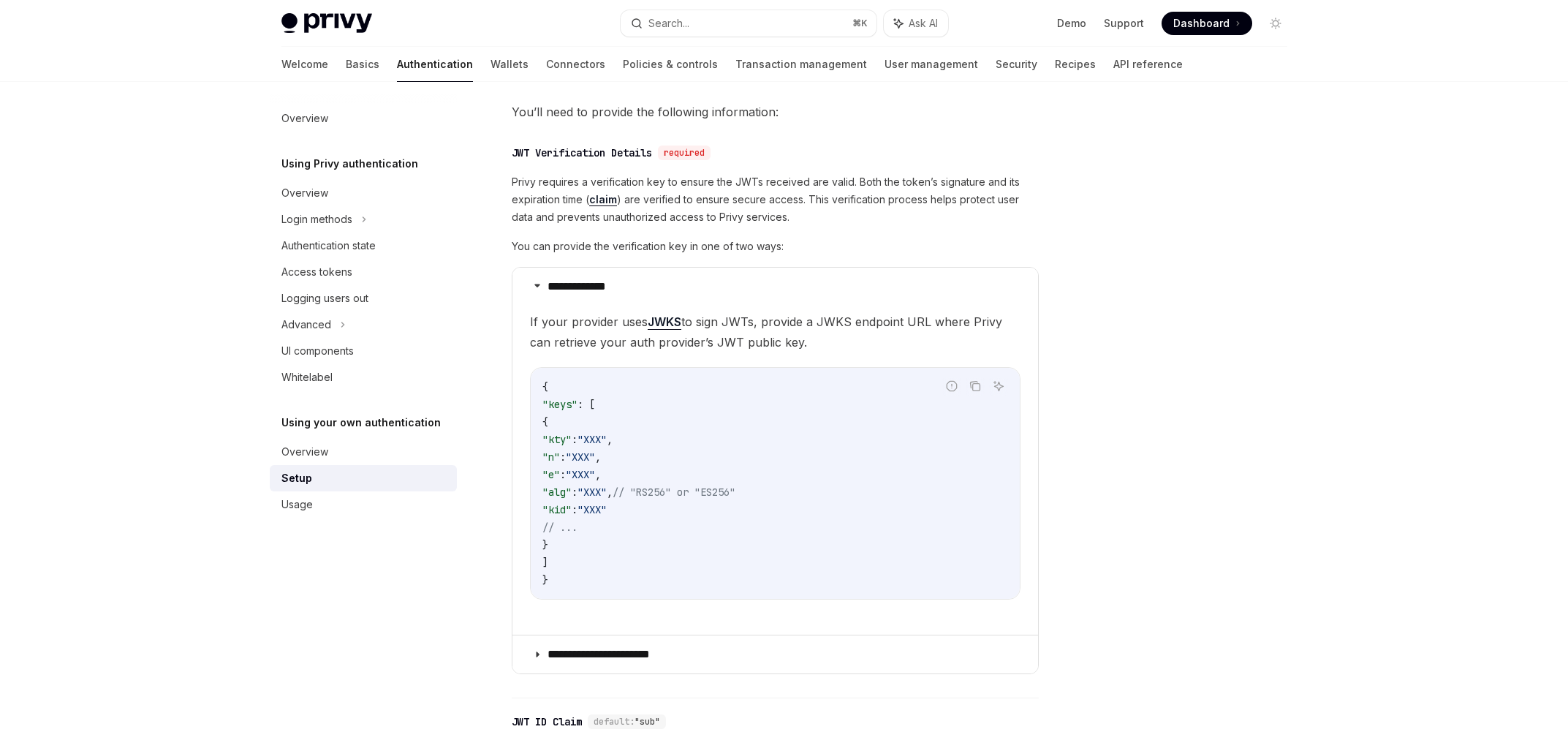
scroll to position [769, 0]
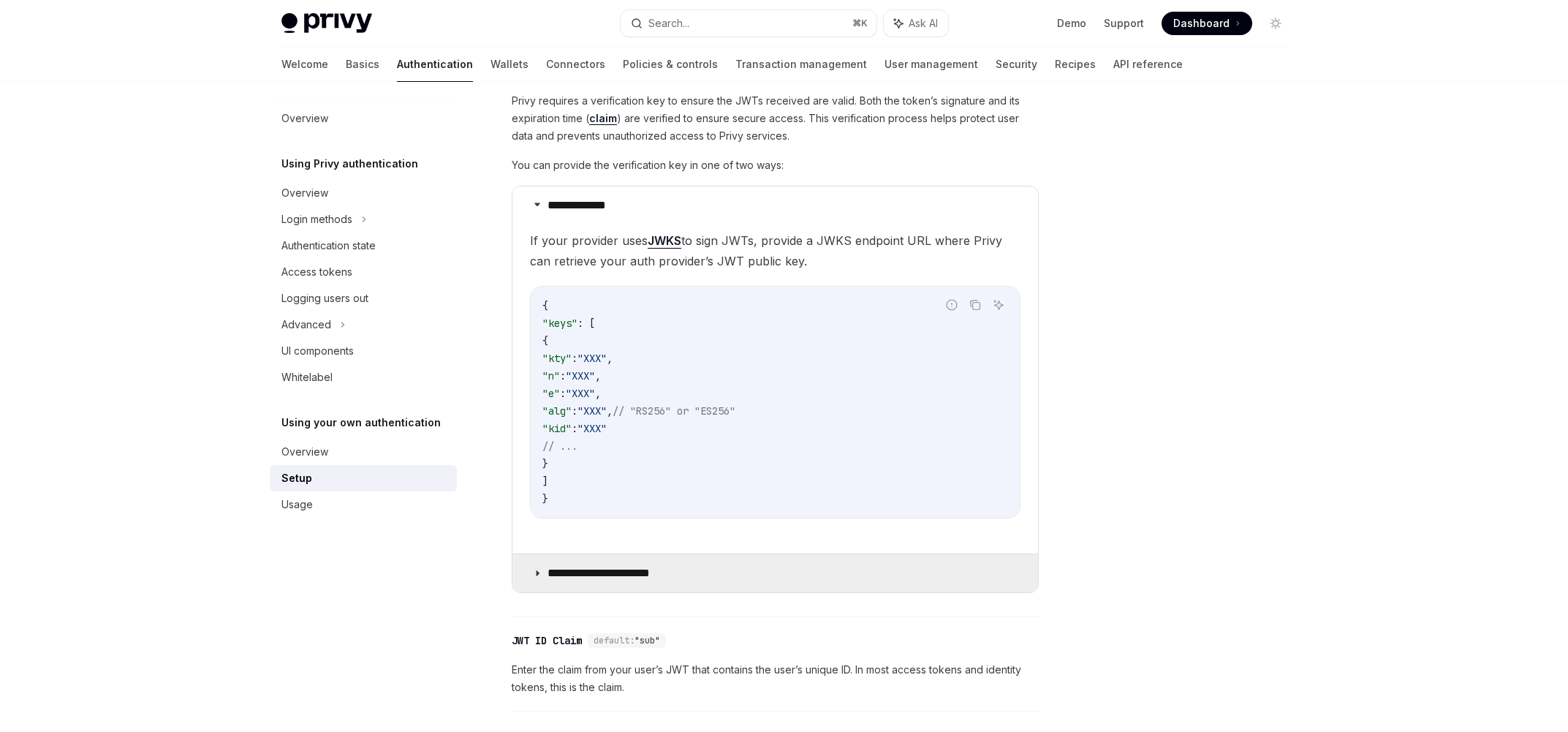
click at [662, 575] on p "**********" at bounding box center [610, 573] width 126 height 14
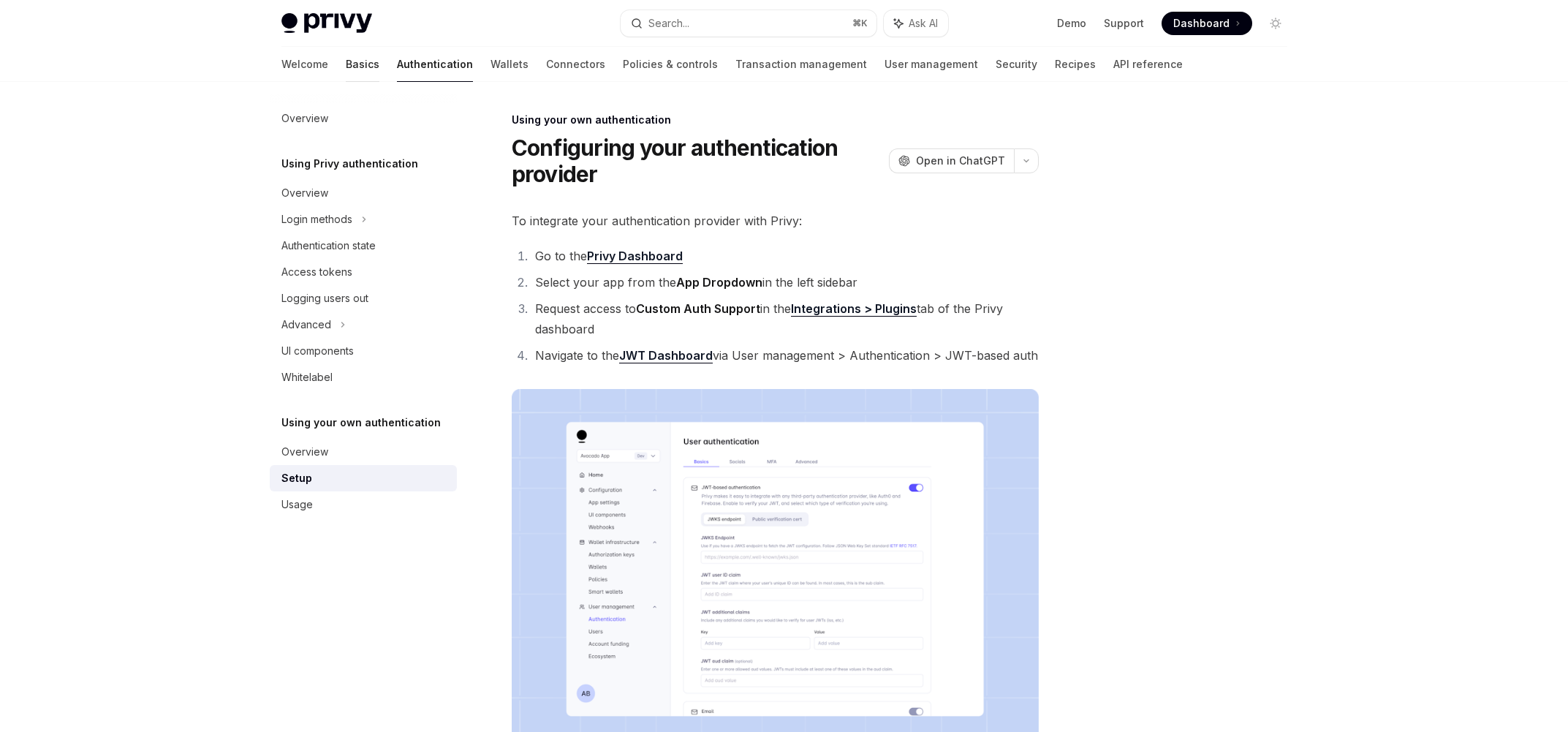
click at [346, 64] on link "Basics" at bounding box center [363, 64] width 33 height 35
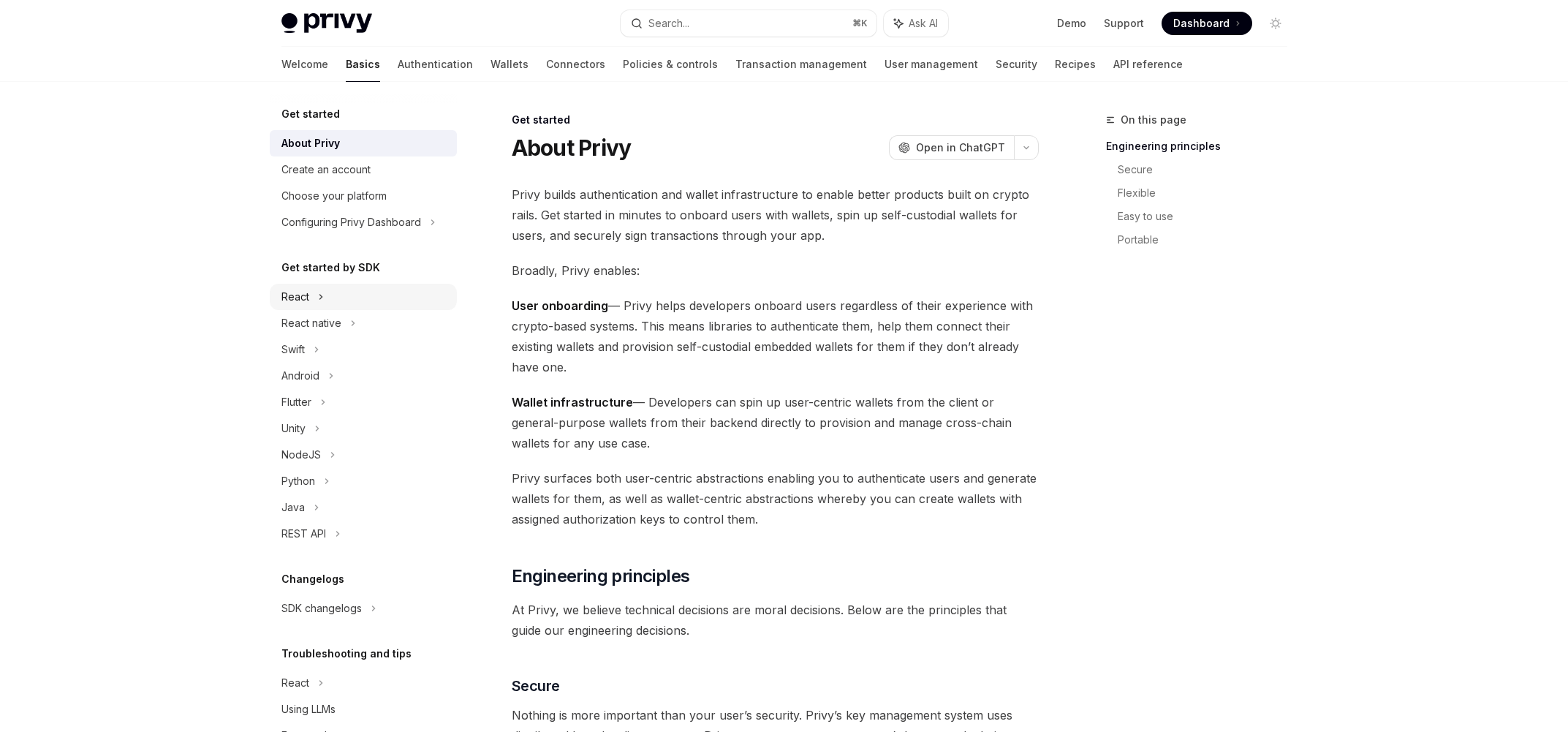
click at [326, 291] on div "React" at bounding box center [363, 296] width 187 height 26
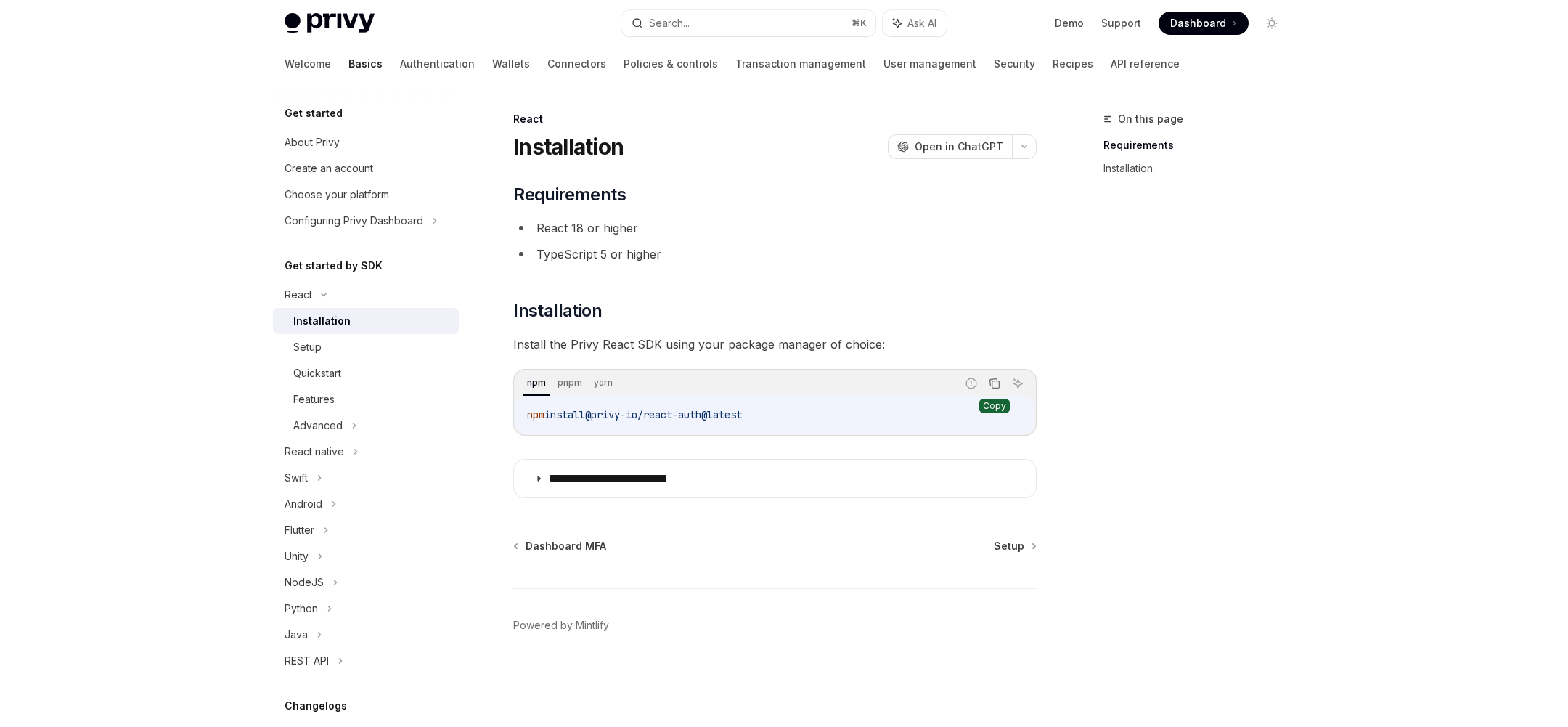
click at [995, 386] on icon "Copy the contents from the code block" at bounding box center [994, 383] width 12 height 12
click at [392, 341] on div "Setup" at bounding box center [371, 347] width 156 height 17
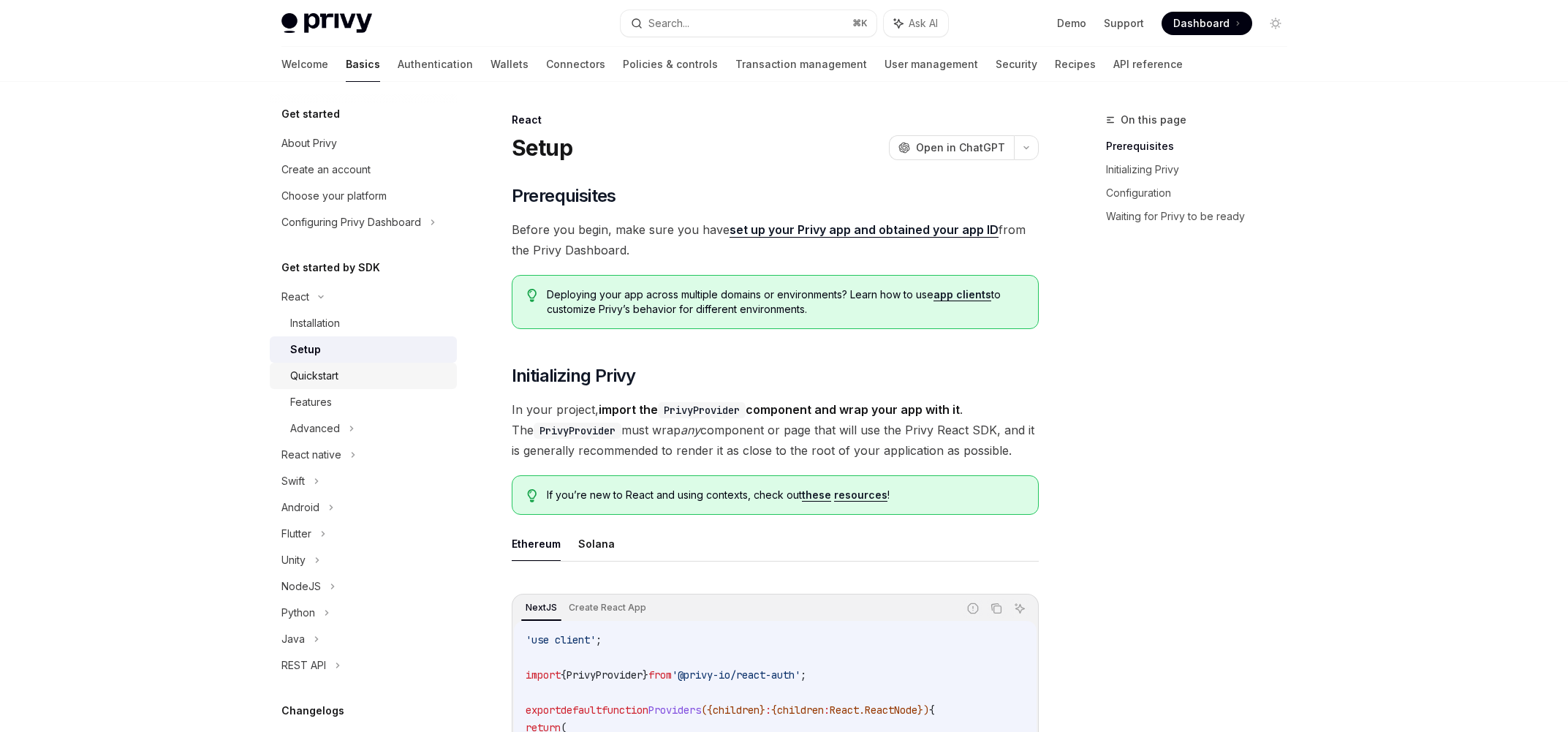
click at [386, 378] on div "Quickstart" at bounding box center [369, 376] width 158 height 18
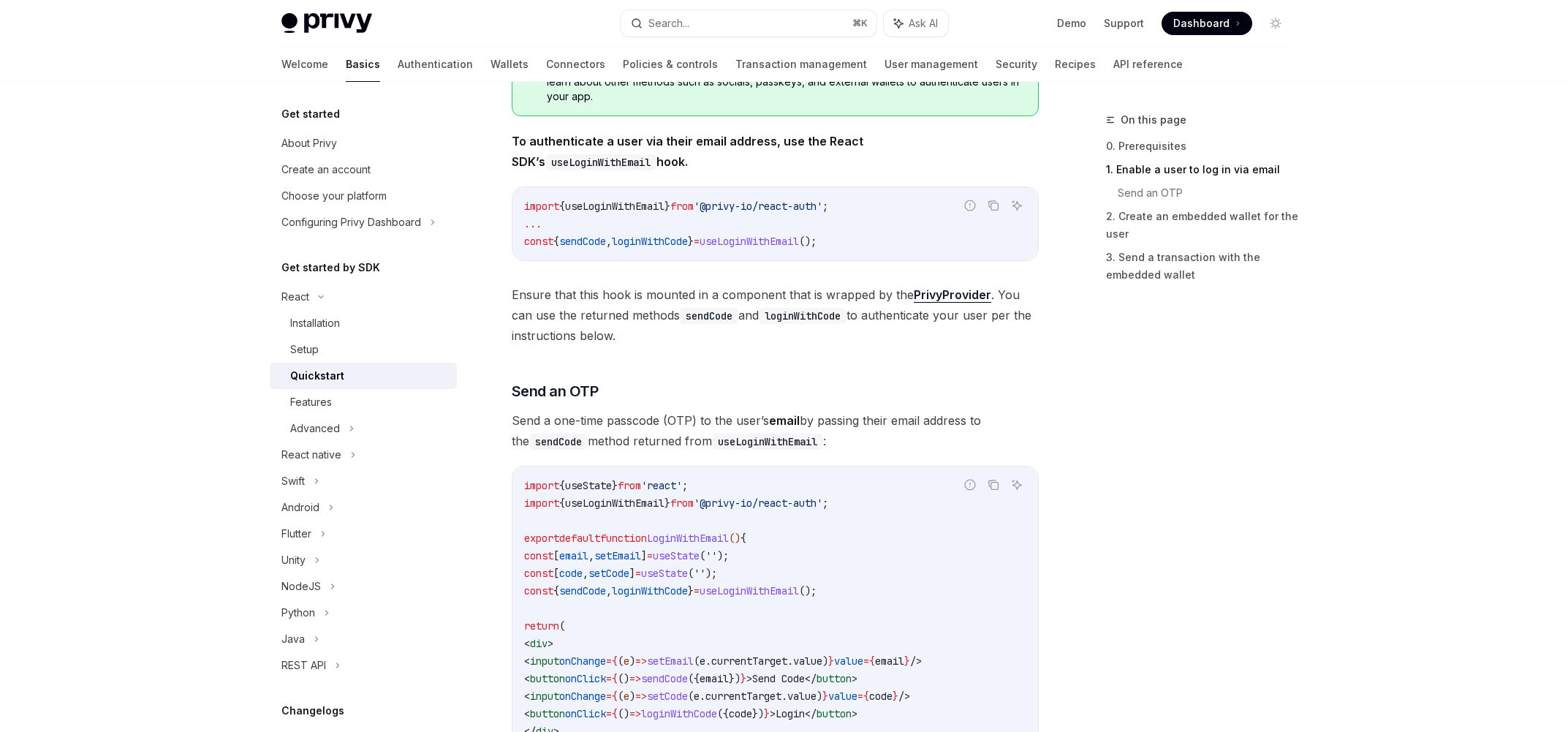
click at [1425, 289] on div "Privy Docs home page Search... ⌘ K Ask AI Demo Support Dashboard Dashboard Sear…" at bounding box center [784, 736] width 1568 height 2120
type textarea "*"
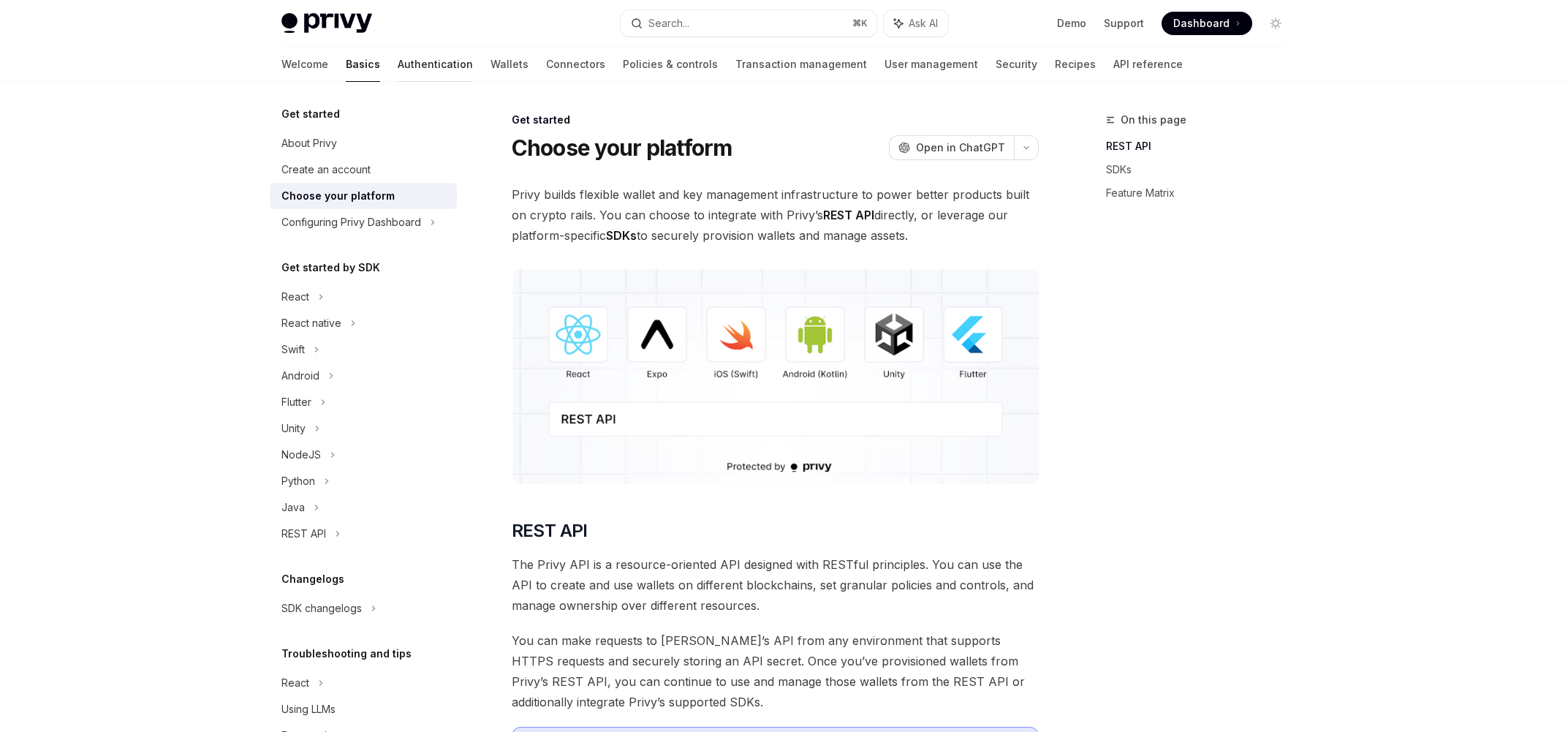
click at [398, 69] on link "Authentication" at bounding box center [435, 64] width 76 height 35
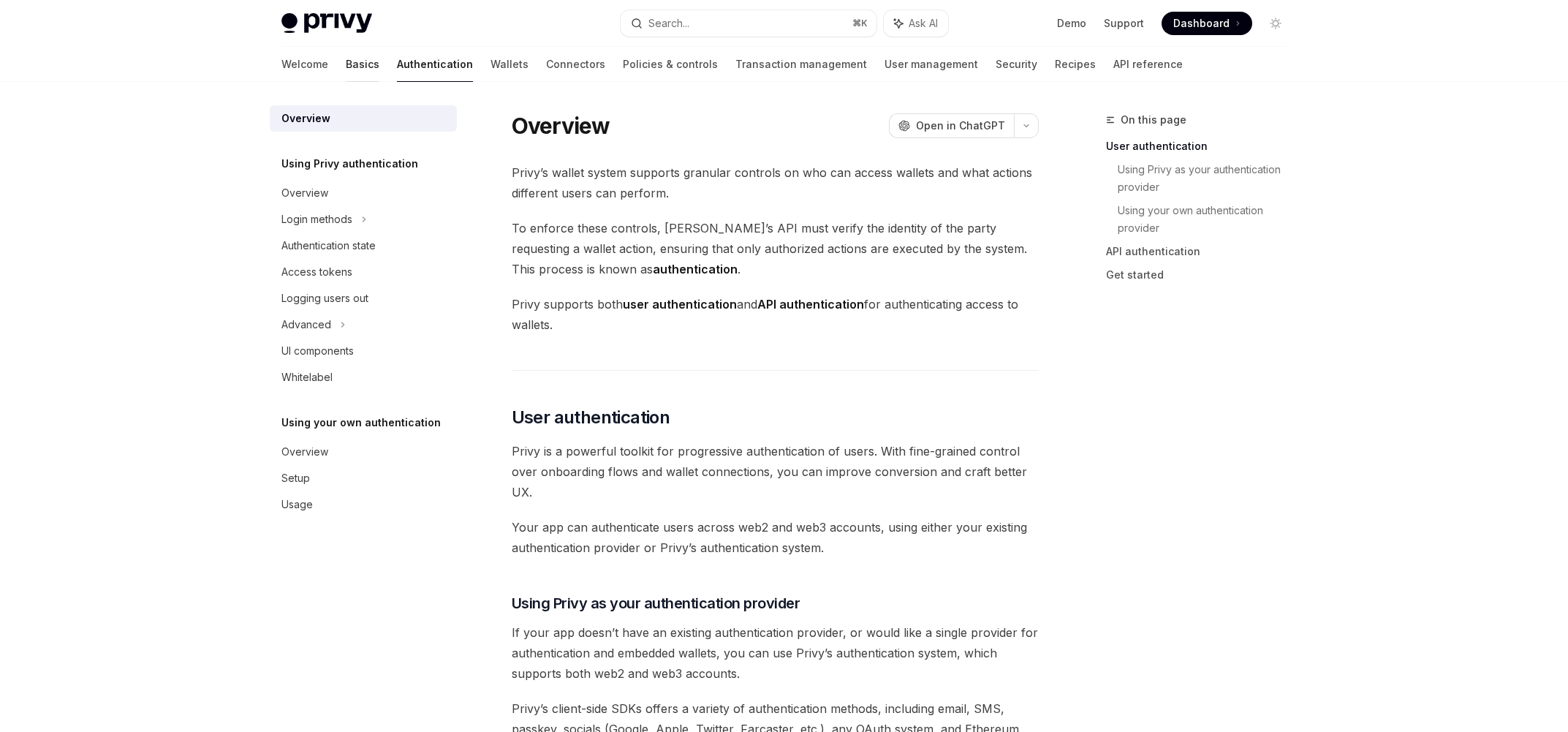
click at [346, 67] on link "Basics" at bounding box center [363, 64] width 33 height 35
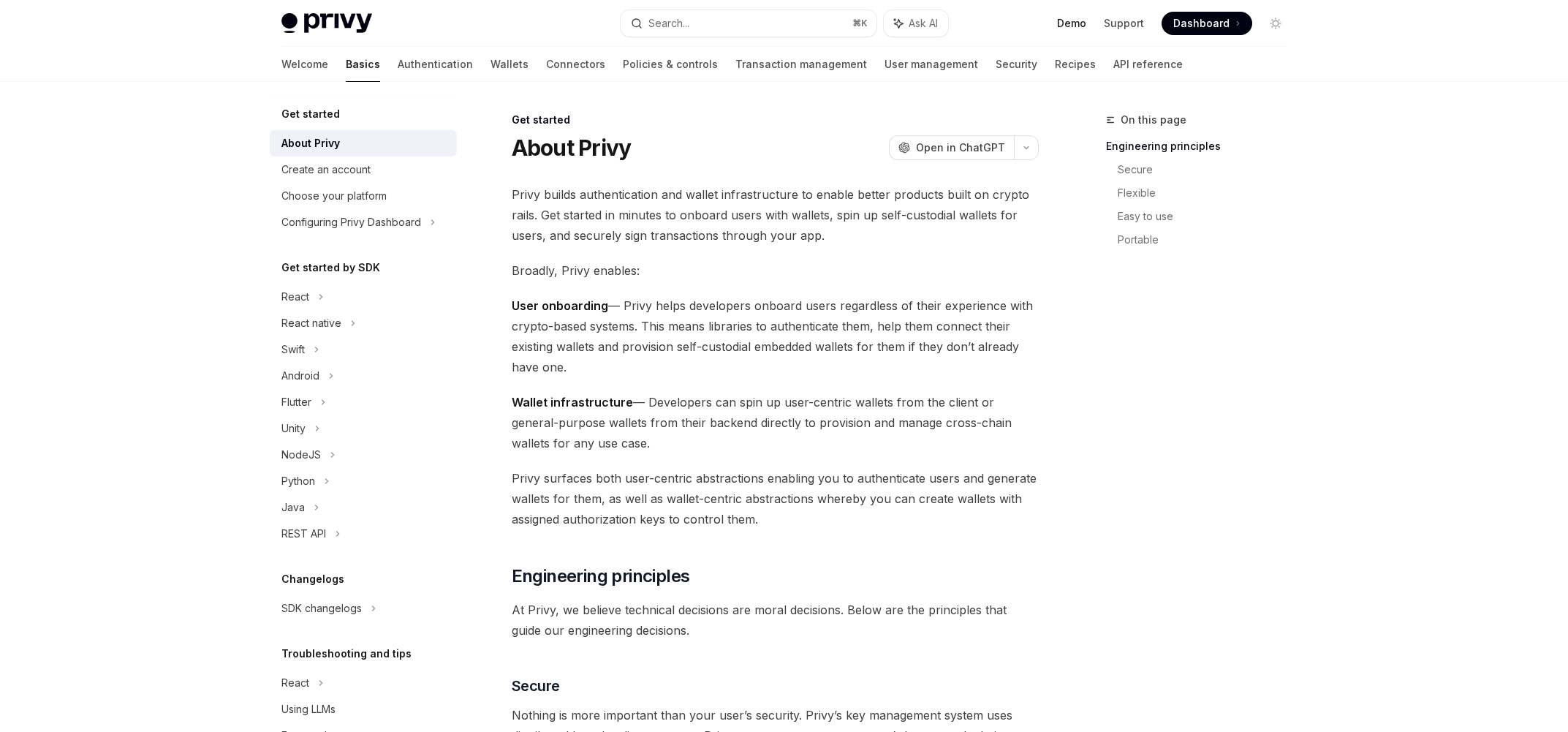
click at [1071, 20] on link "Demo" at bounding box center [1072, 23] width 29 height 14
click at [1055, 61] on link "Recipes" at bounding box center [1075, 64] width 41 height 35
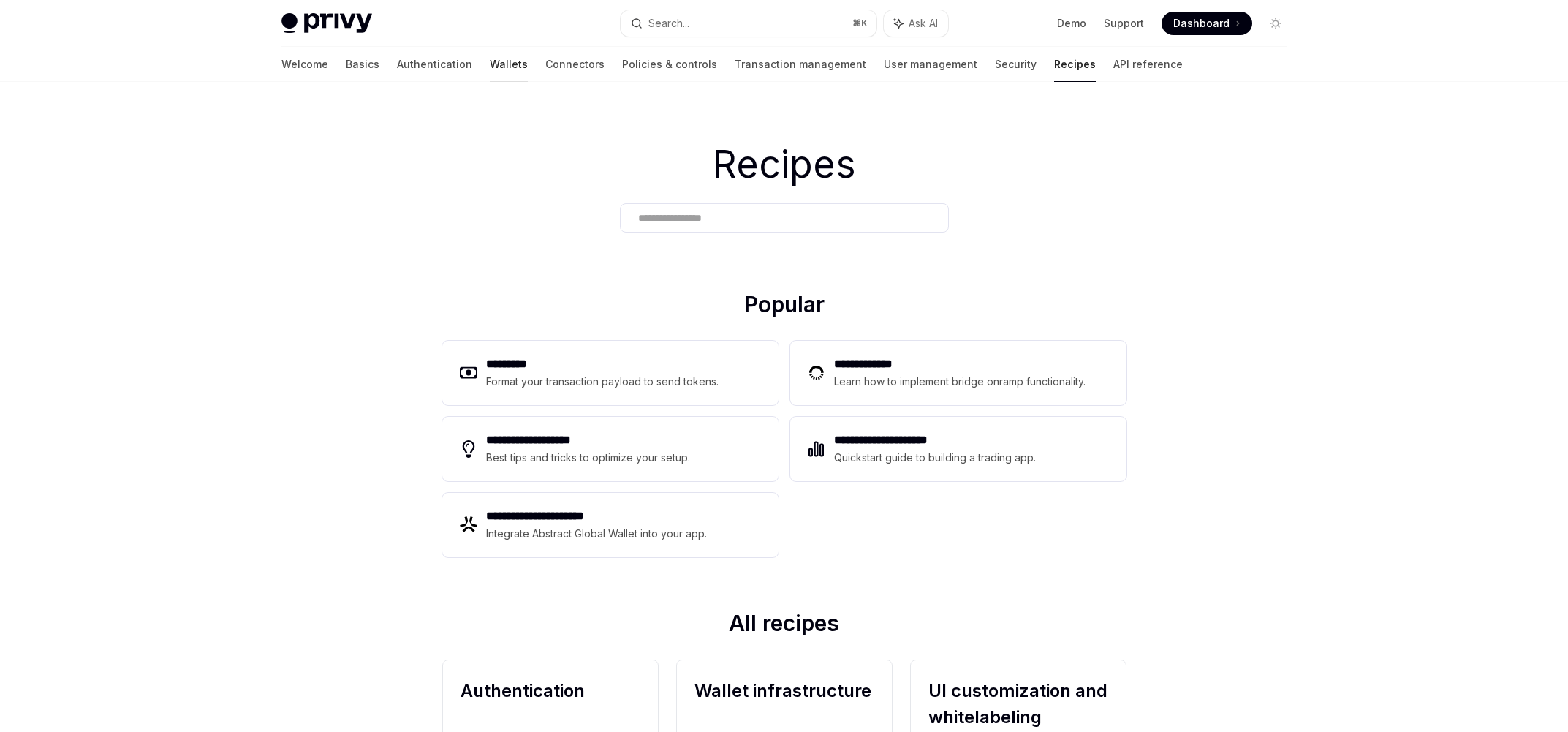
click at [490, 65] on link "Wallets" at bounding box center [509, 64] width 38 height 35
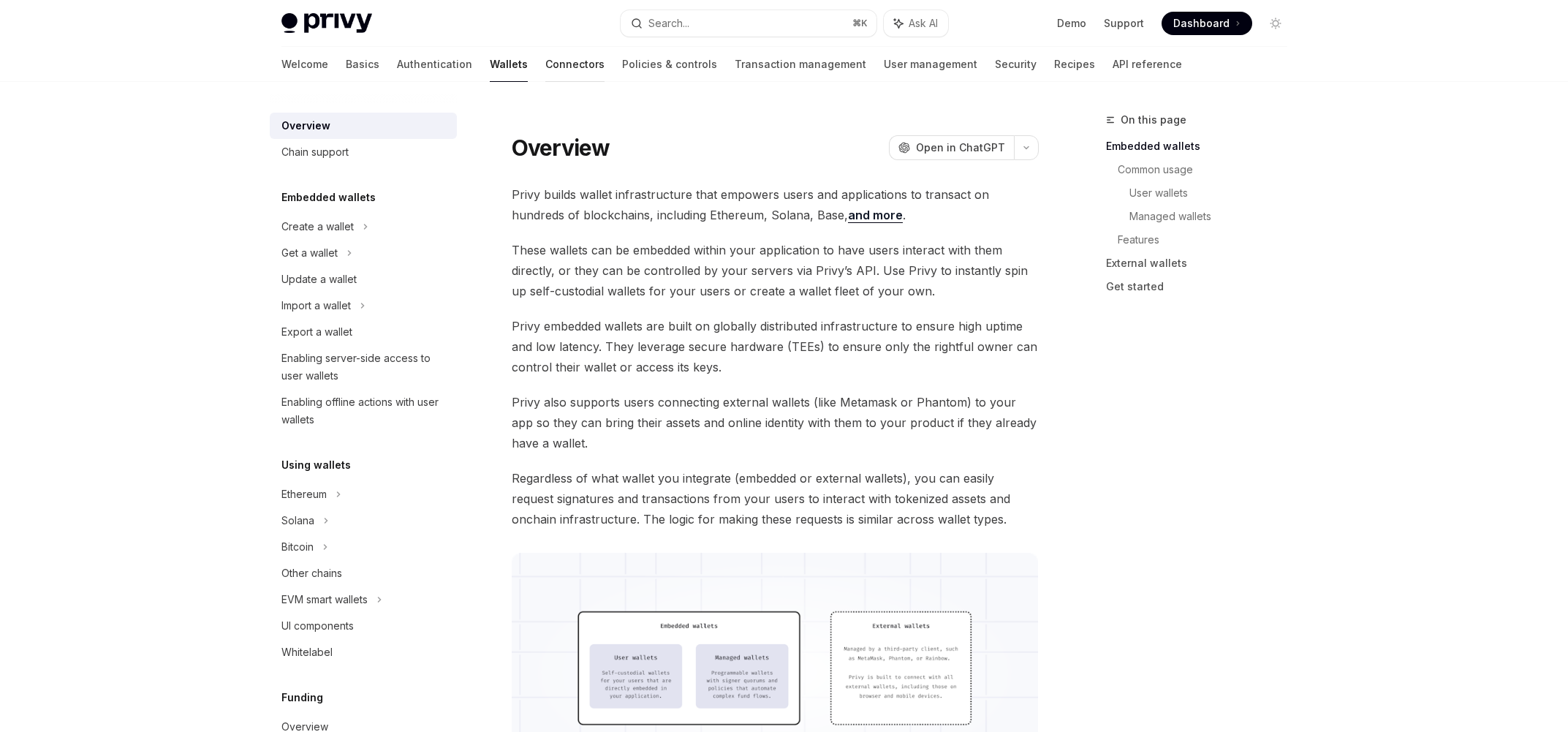
click at [545, 65] on link "Connectors" at bounding box center [574, 64] width 59 height 35
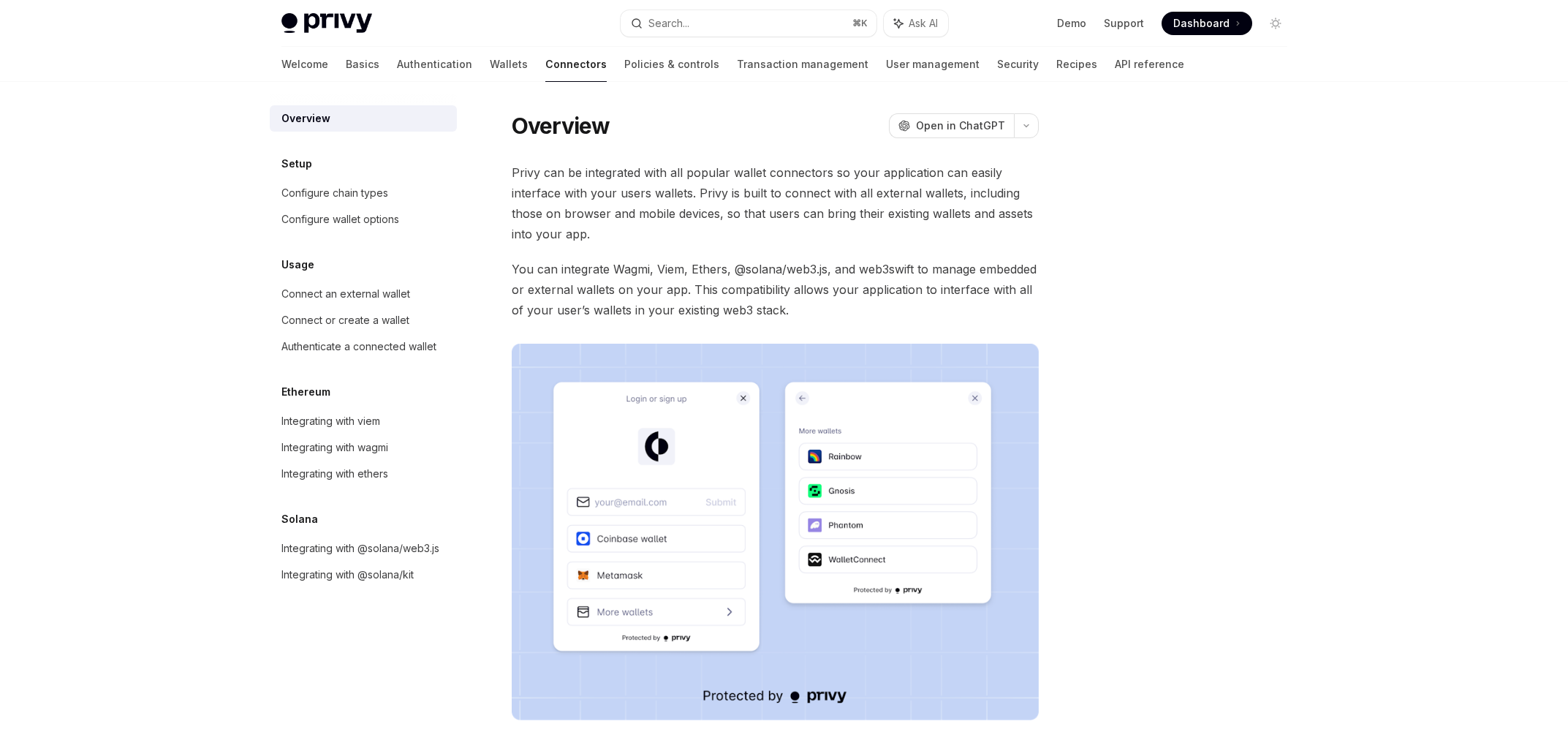
click at [582, 84] on div "Overview OpenAI Open in ChatGPT OpenAI Open in ChatGPT Privy can be integrated …" at bounding box center [784, 509] width 1029 height 855
click at [624, 64] on link "Policies & controls" at bounding box center [671, 64] width 95 height 35
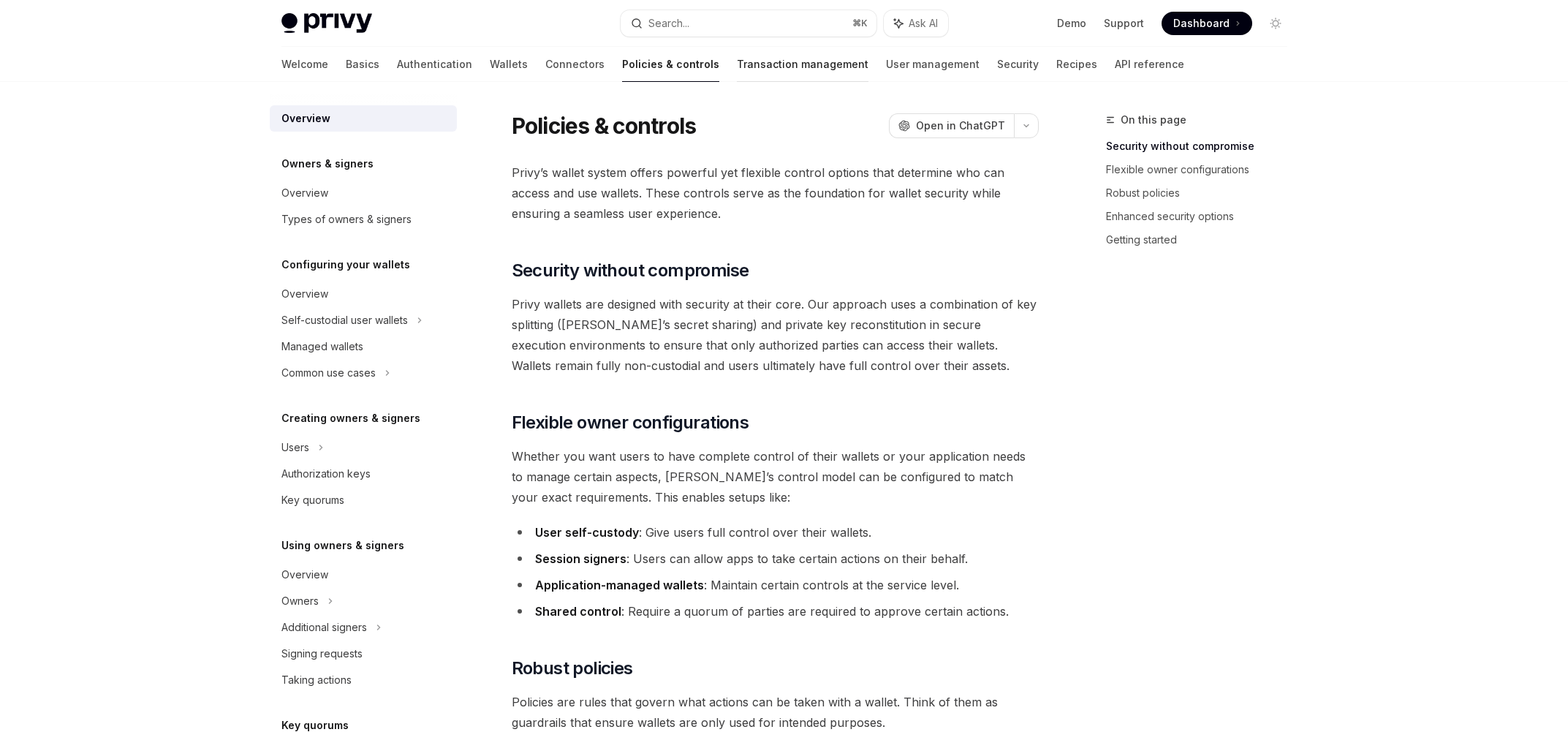
click at [757, 69] on link "Transaction management" at bounding box center [802, 64] width 131 height 35
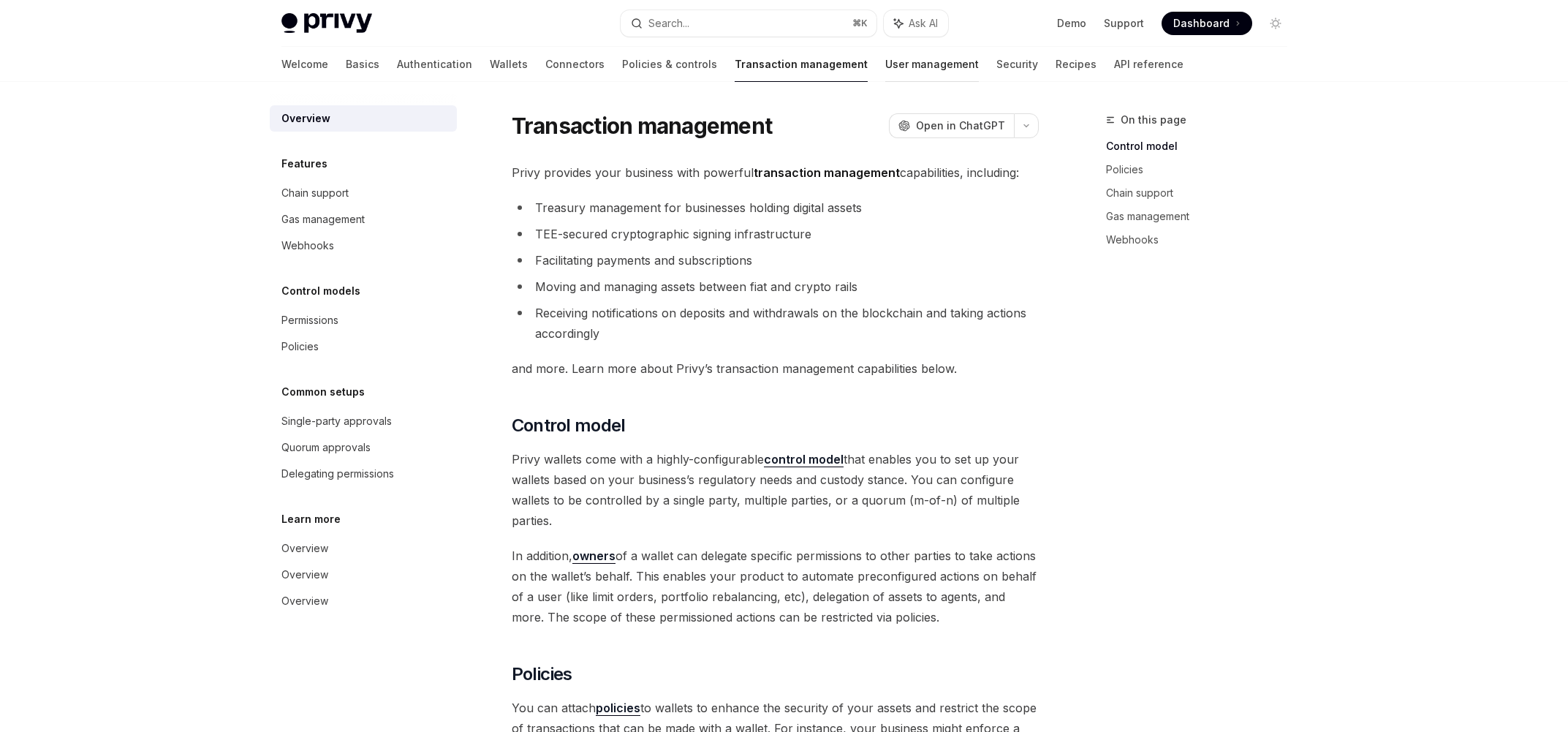
click at [885, 72] on link "User management" at bounding box center [932, 64] width 94 height 35
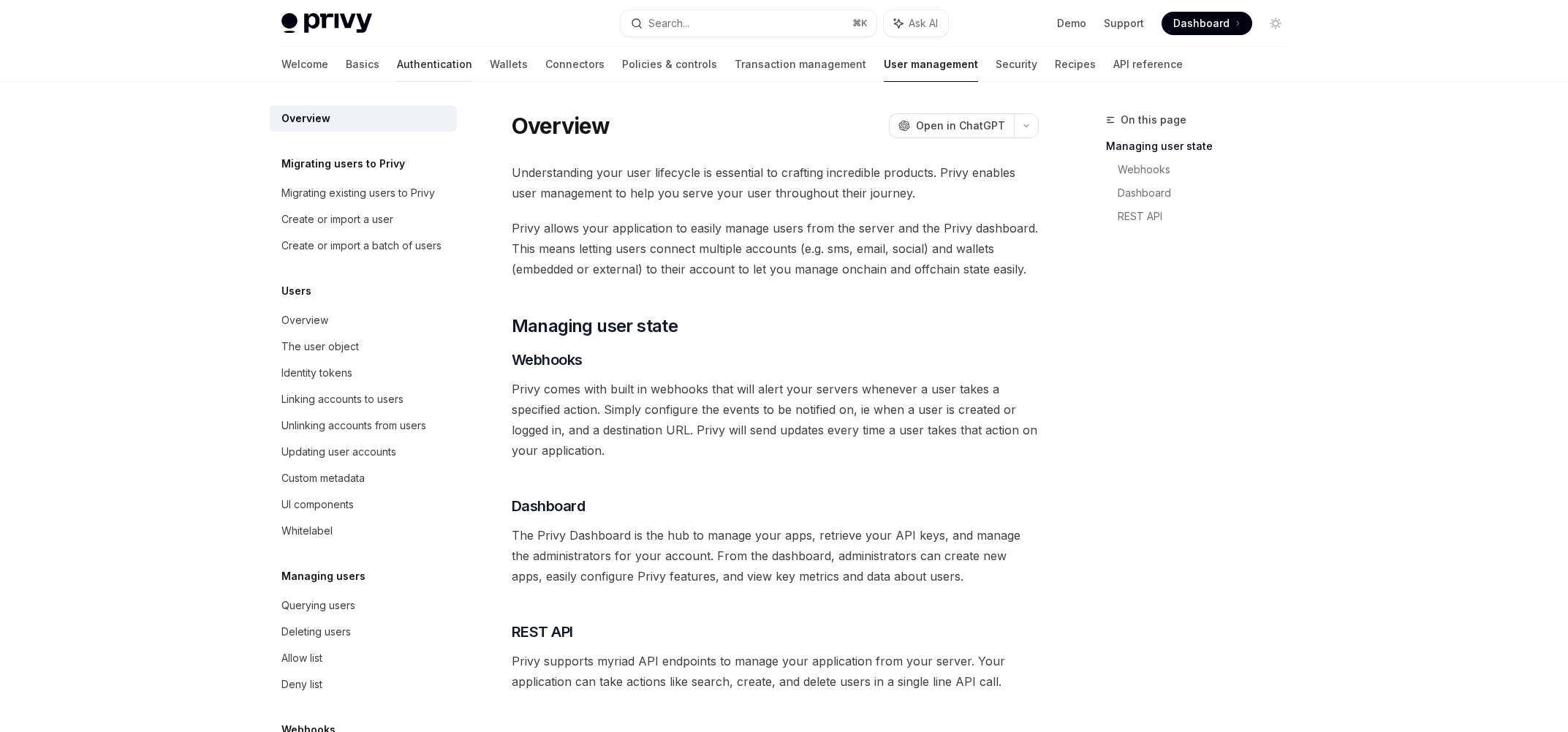
click at [397, 68] on link "Authentication" at bounding box center [434, 64] width 76 height 35
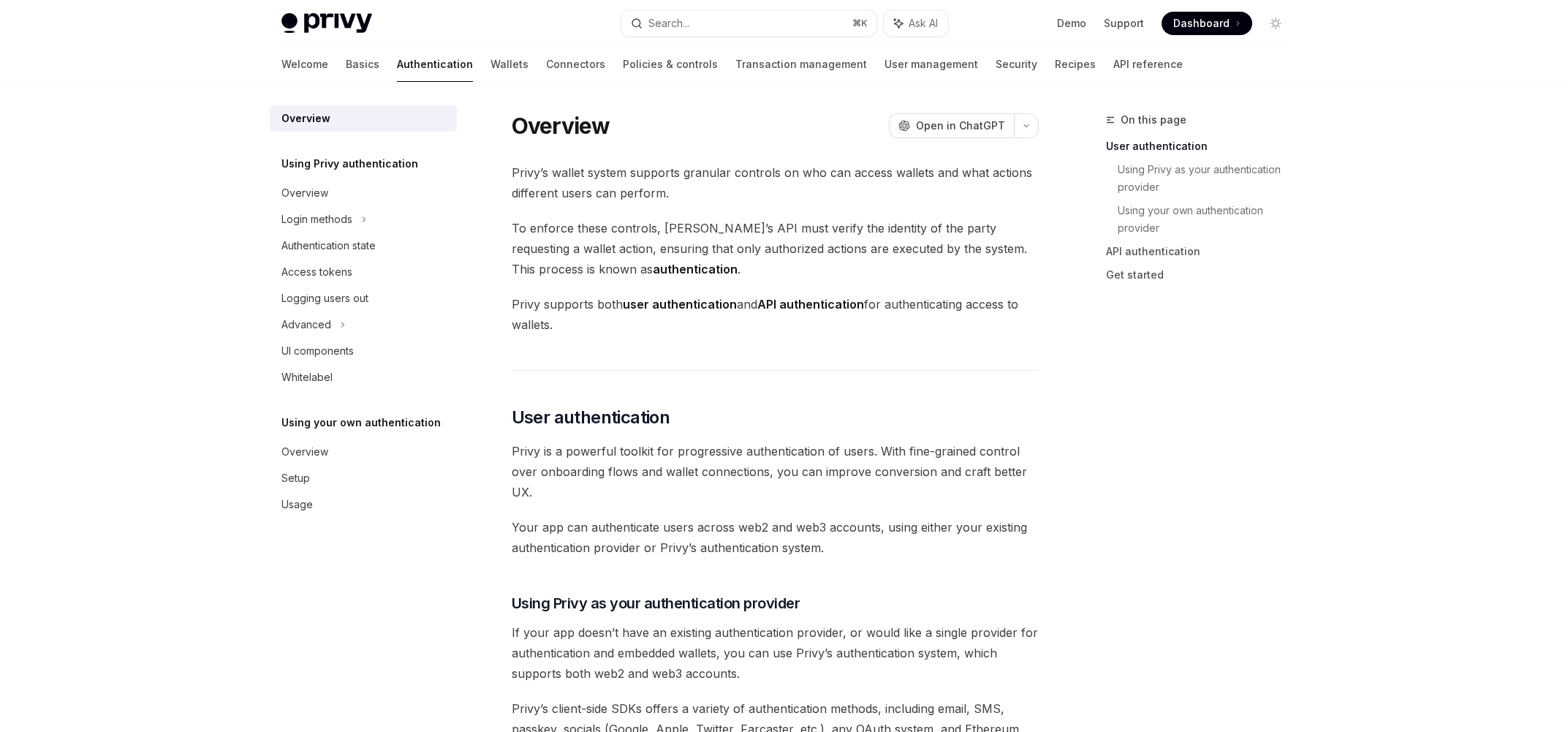
click at [320, 63] on div "Welcome Basics Authentication Wallets Connectors Policies & controls Transactio…" at bounding box center [732, 64] width 901 height 35
click at [333, 17] on img at bounding box center [327, 24] width 91 height 21
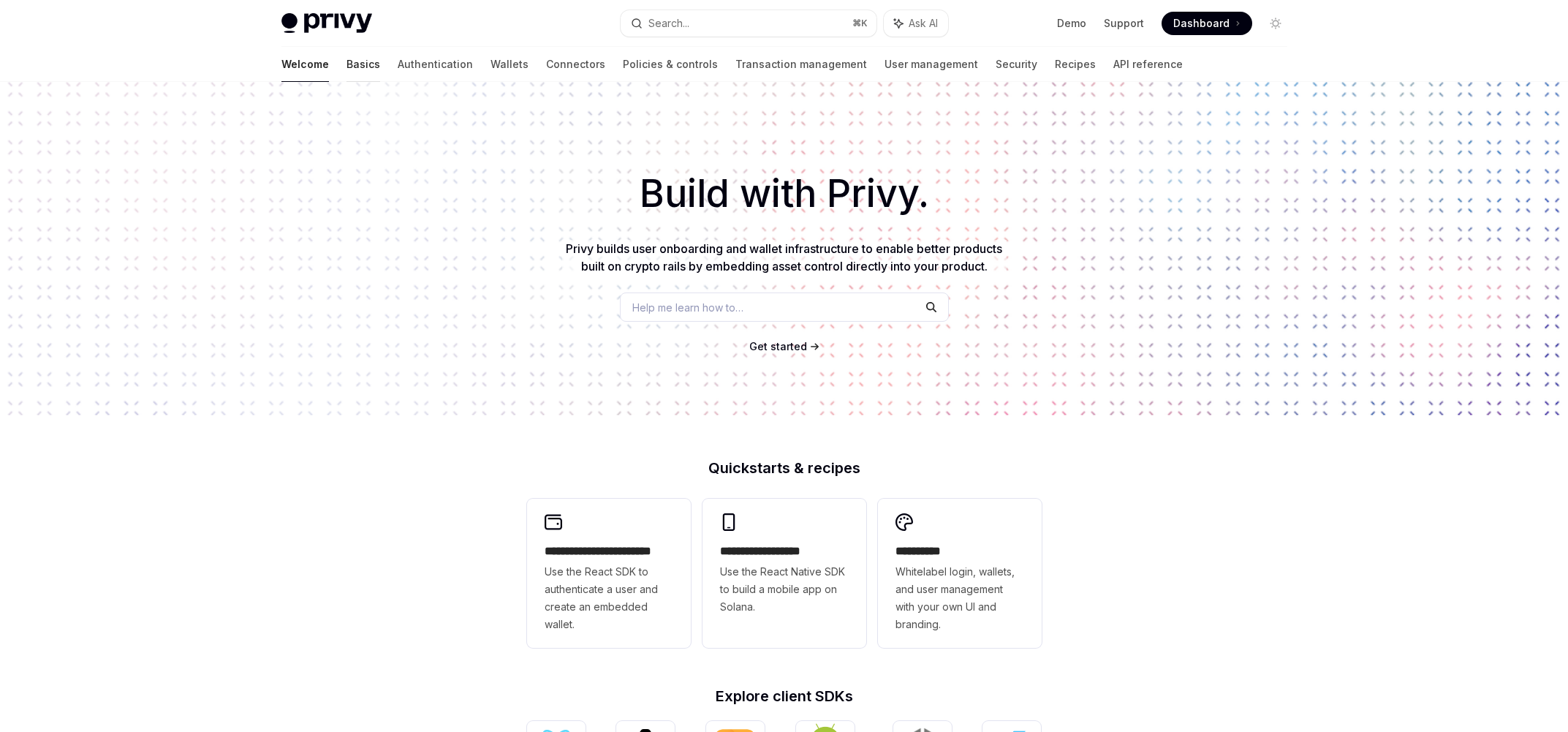
click at [347, 71] on link "Basics" at bounding box center [364, 64] width 33 height 35
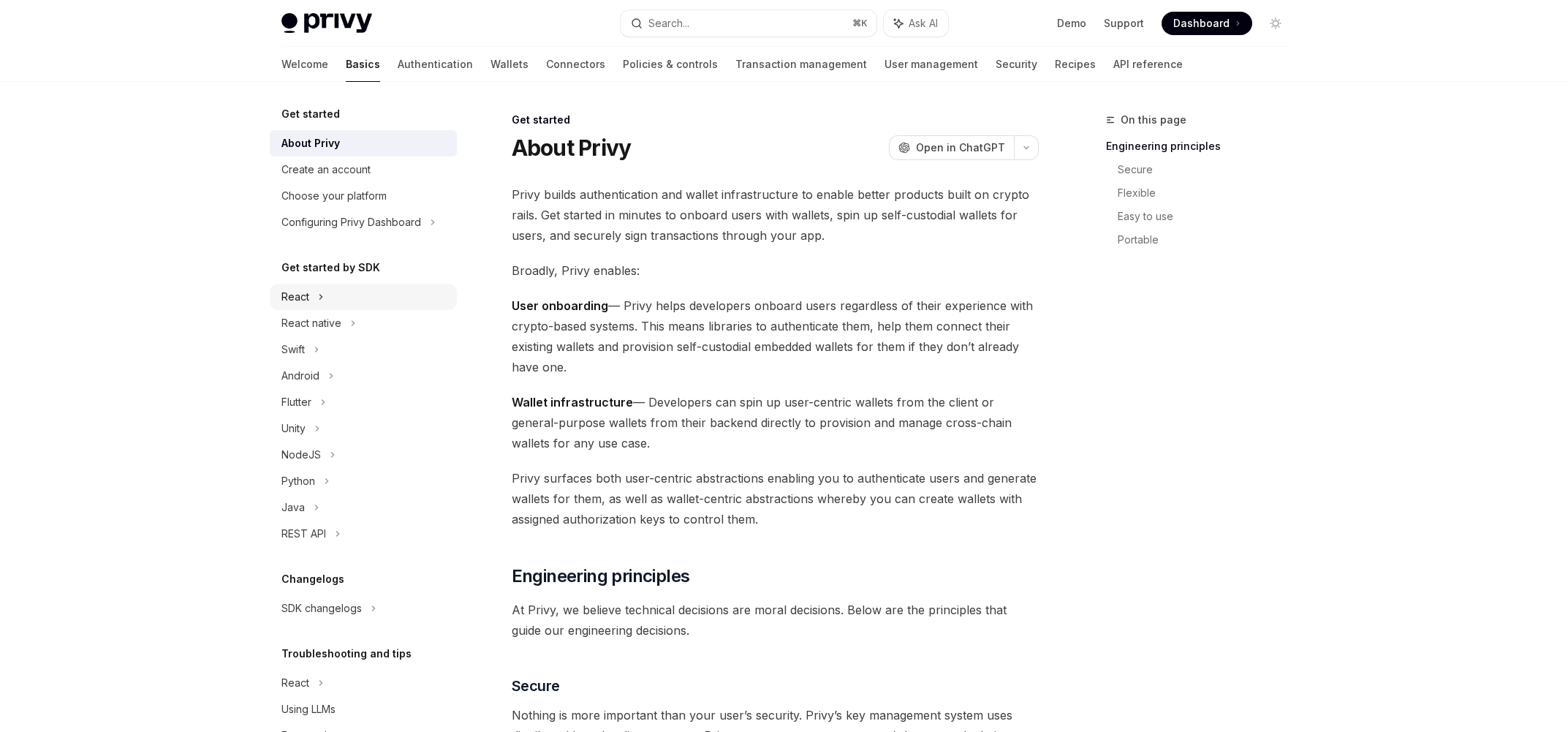
click at [350, 300] on div "React" at bounding box center [363, 296] width 187 height 26
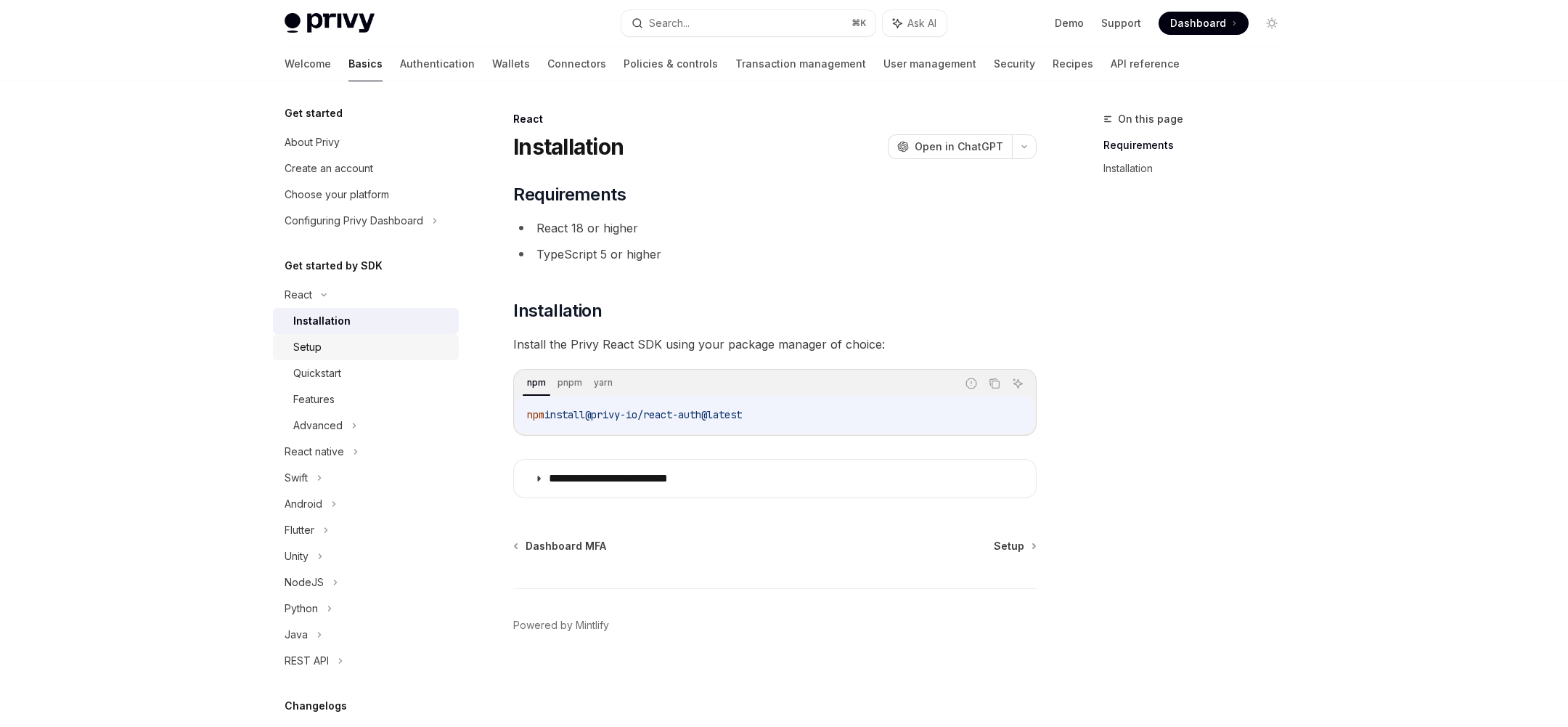
click at [344, 348] on div "Setup" at bounding box center [371, 347] width 156 height 17
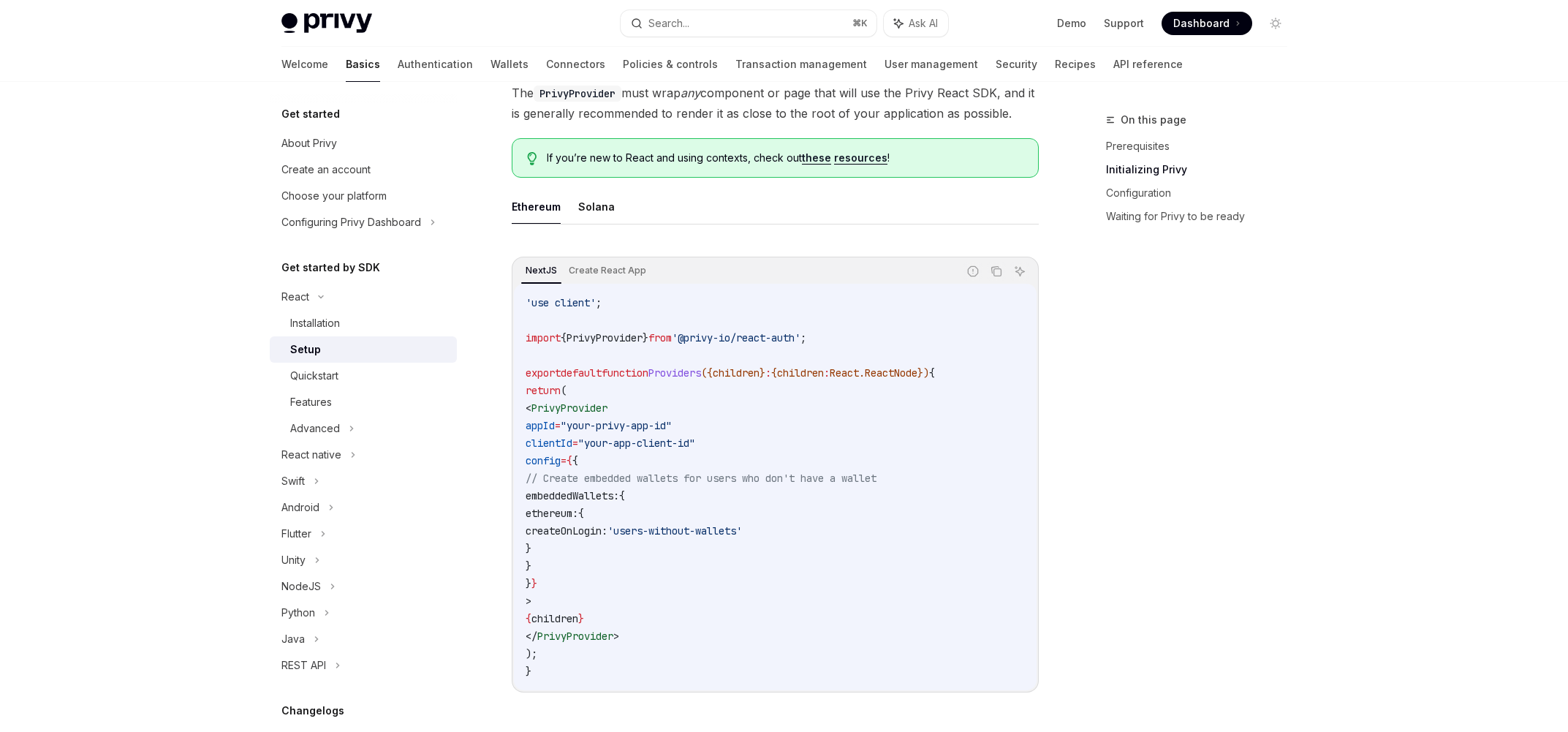
scroll to position [347, 0]
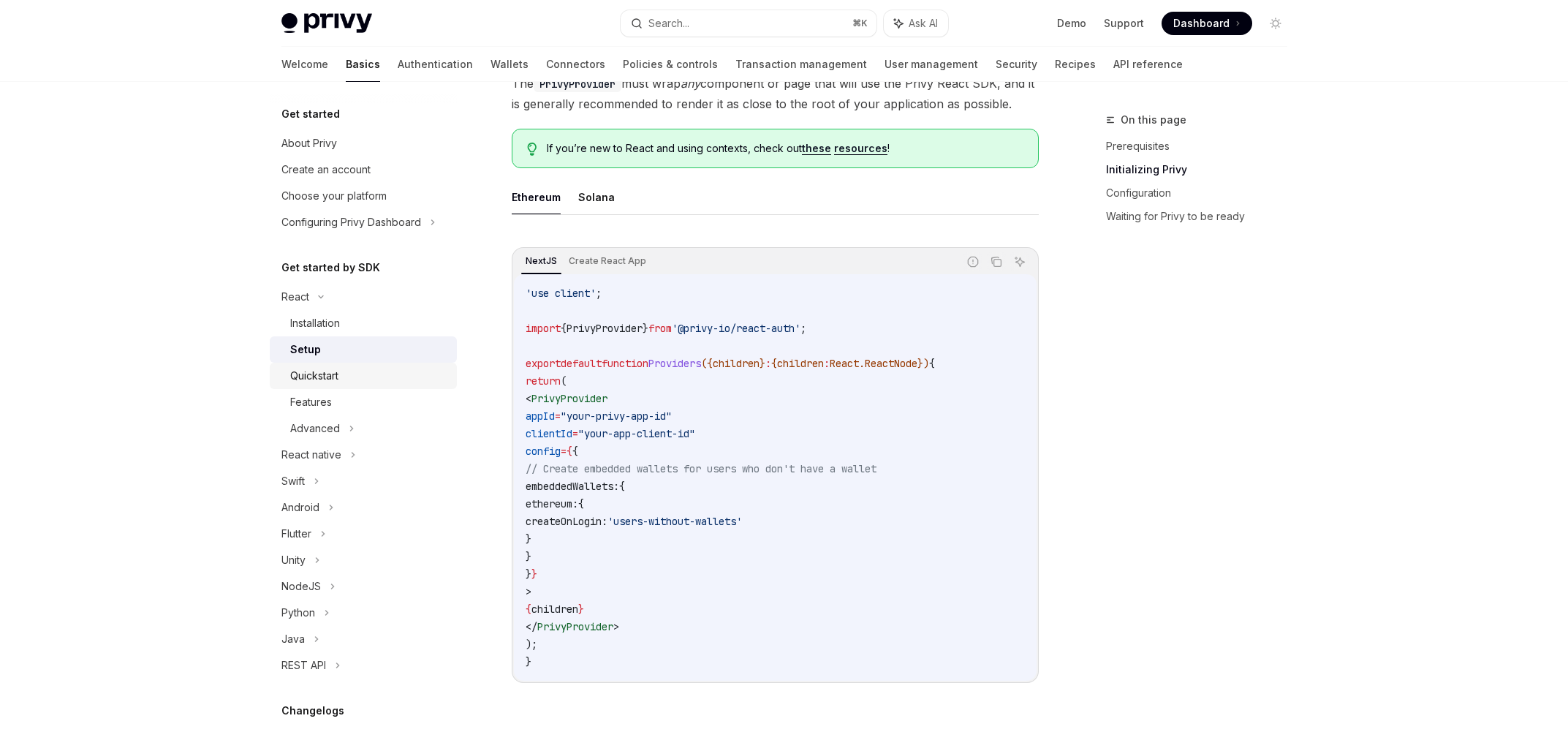
click at [344, 383] on div "Quickstart" at bounding box center [369, 376] width 158 height 18
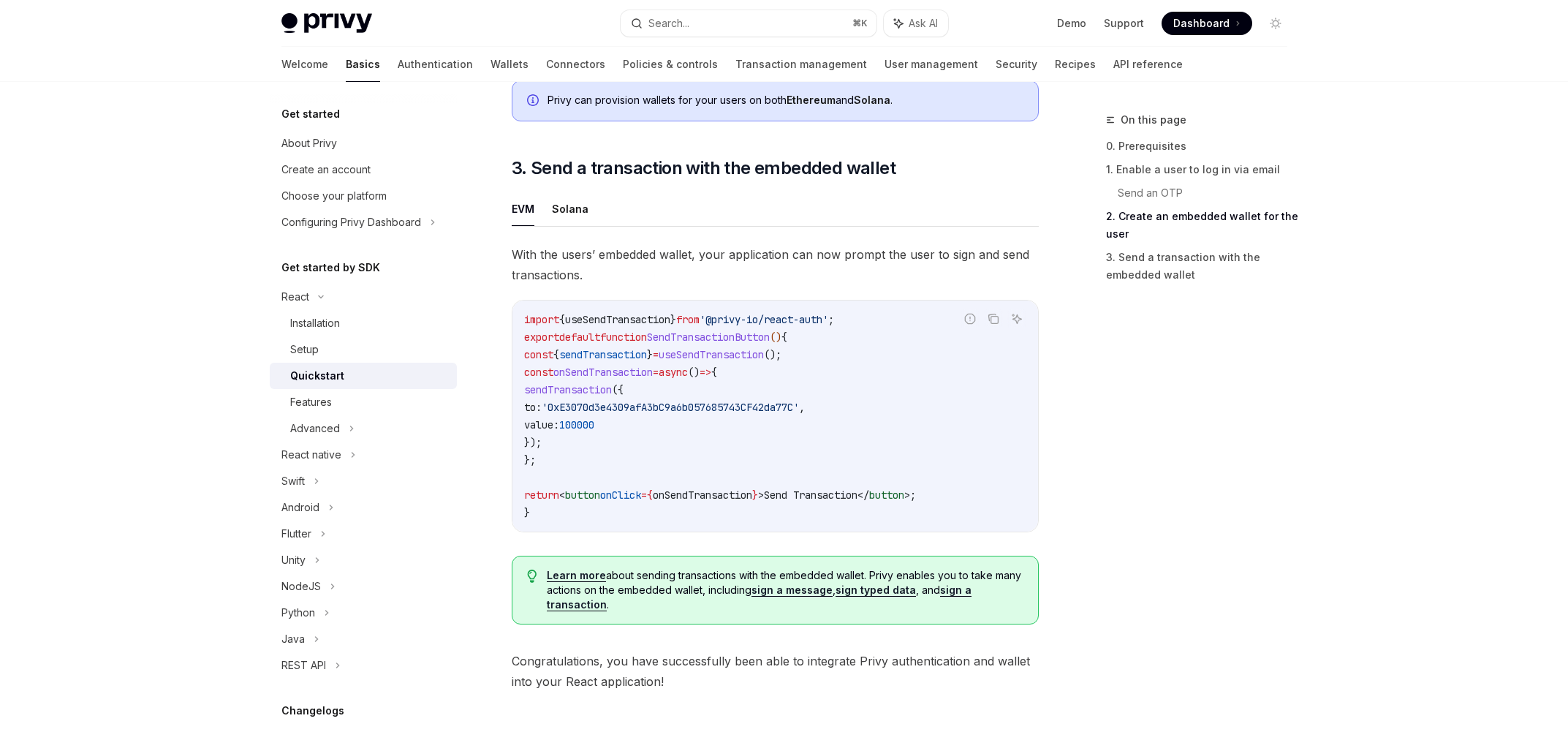
scroll to position [1393, 0]
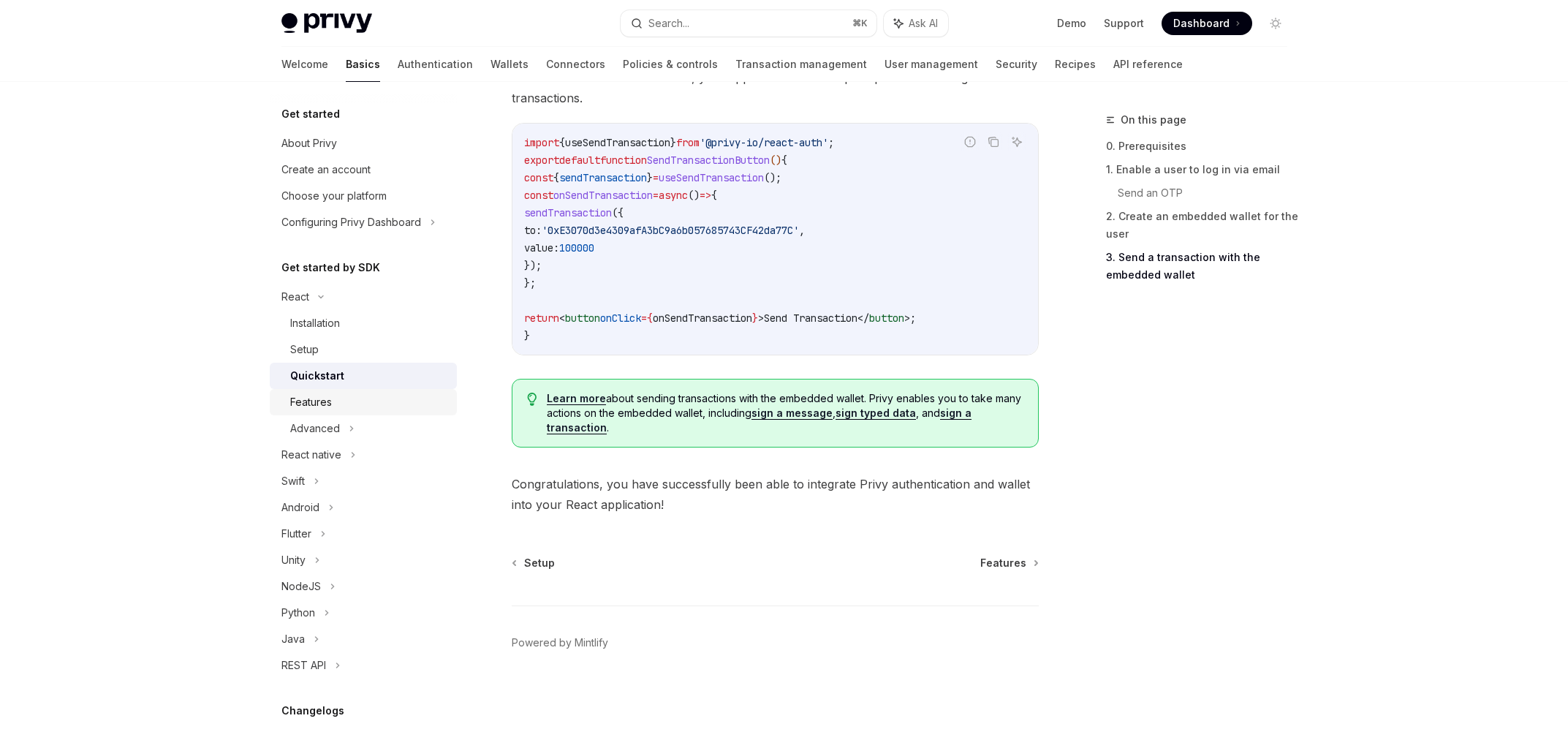
click at [359, 398] on div "Features" at bounding box center [369, 402] width 158 height 18
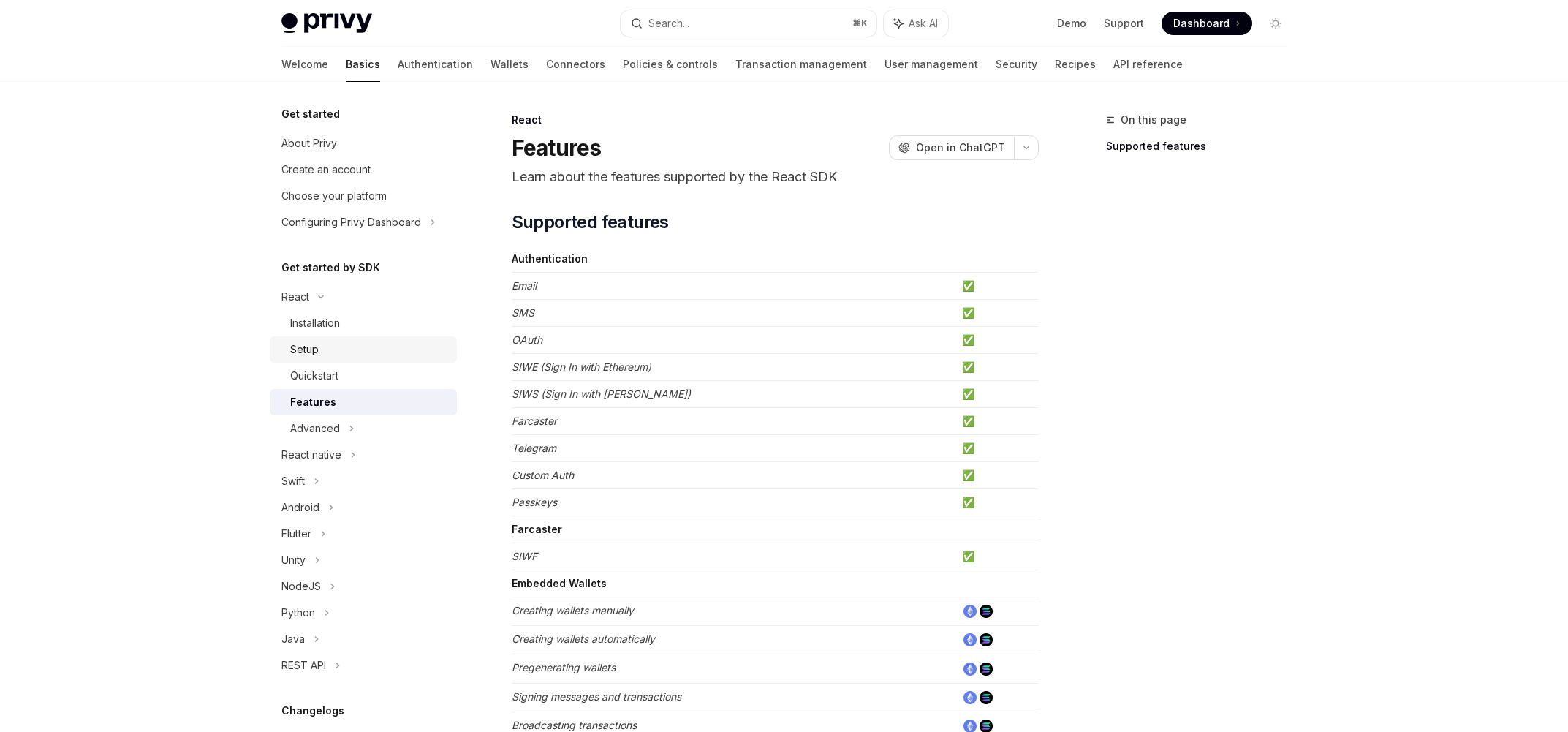
click at [366, 341] on div "Setup" at bounding box center [369, 349] width 158 height 18
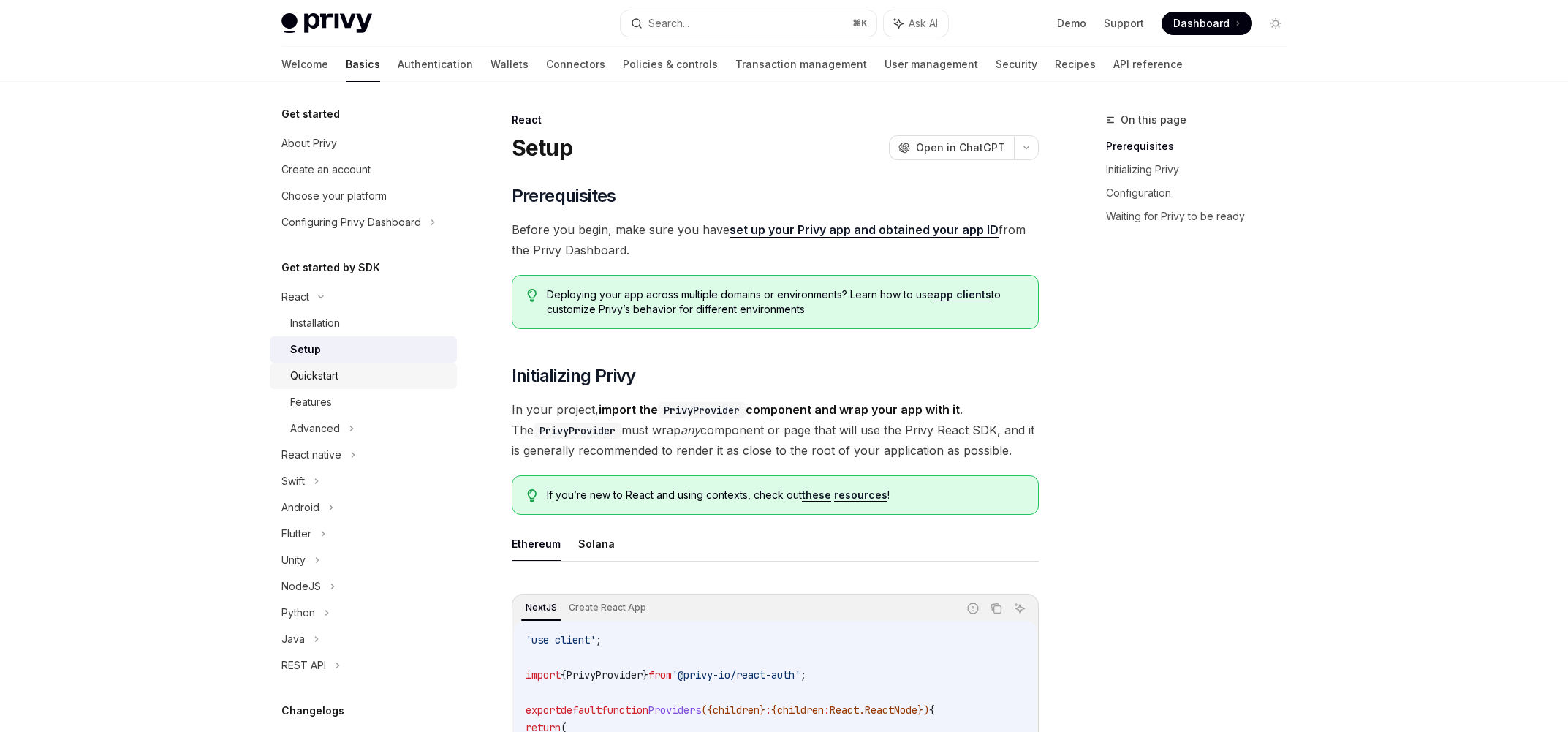
click at [364, 374] on div "Quickstart" at bounding box center [369, 376] width 158 height 18
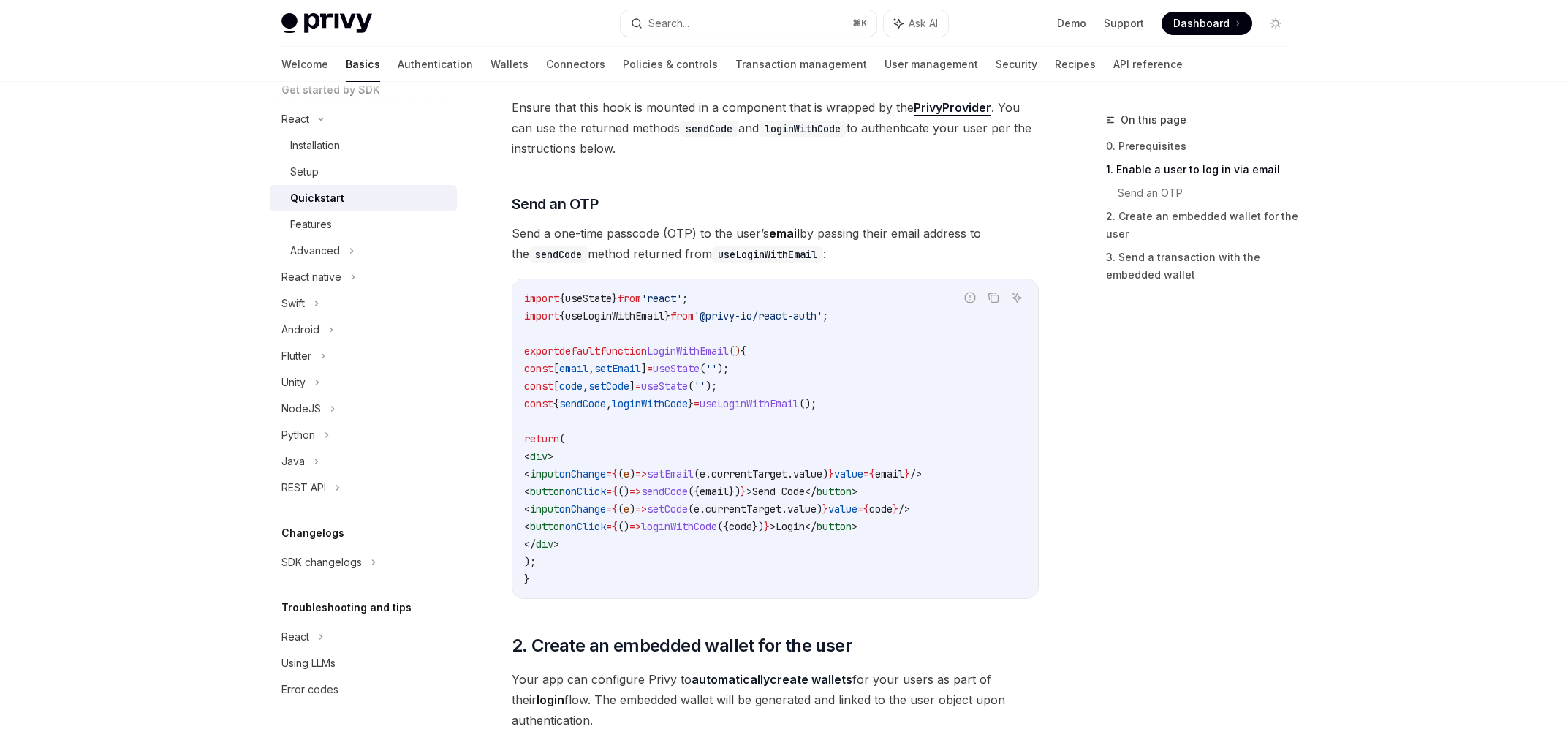
scroll to position [530, 0]
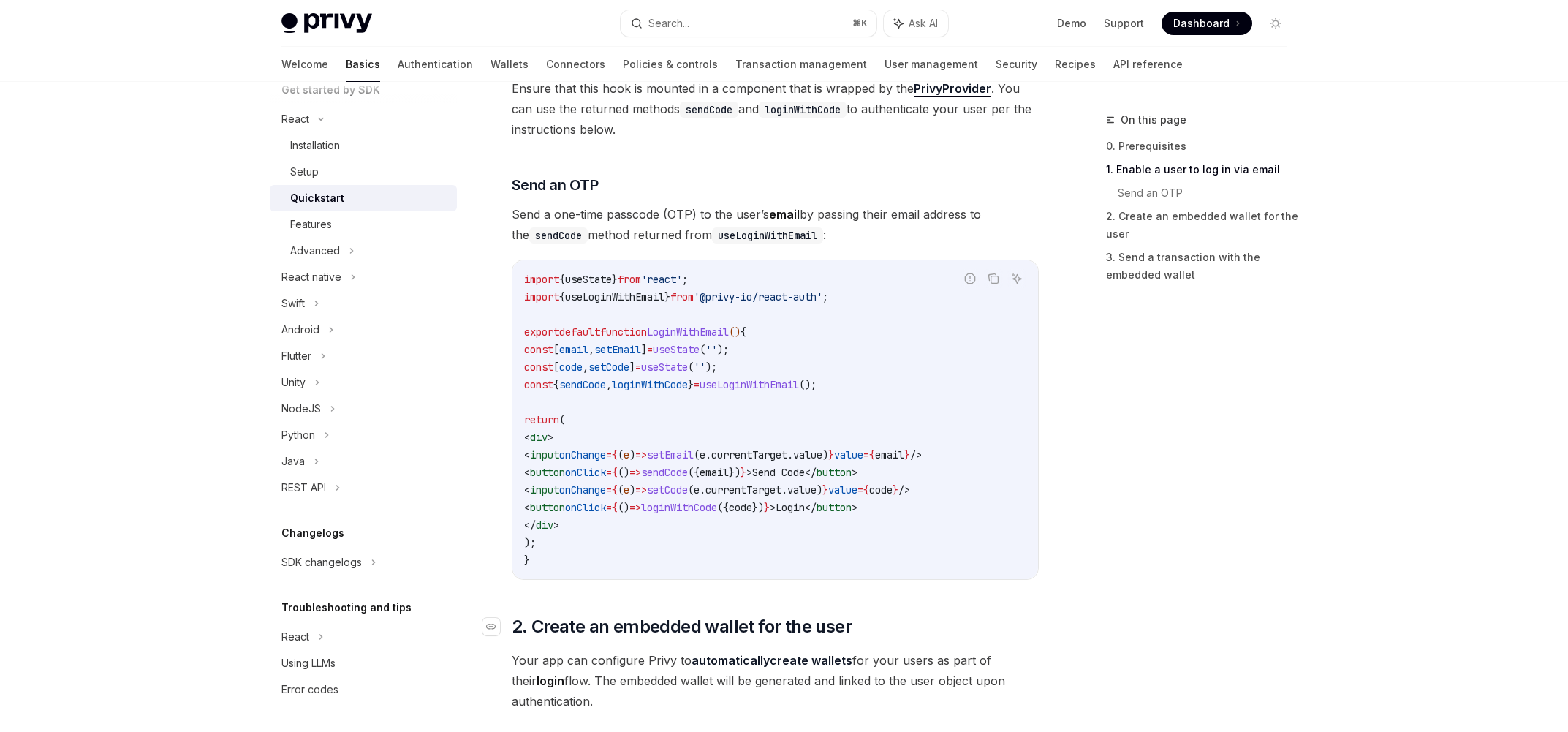
type textarea "*"
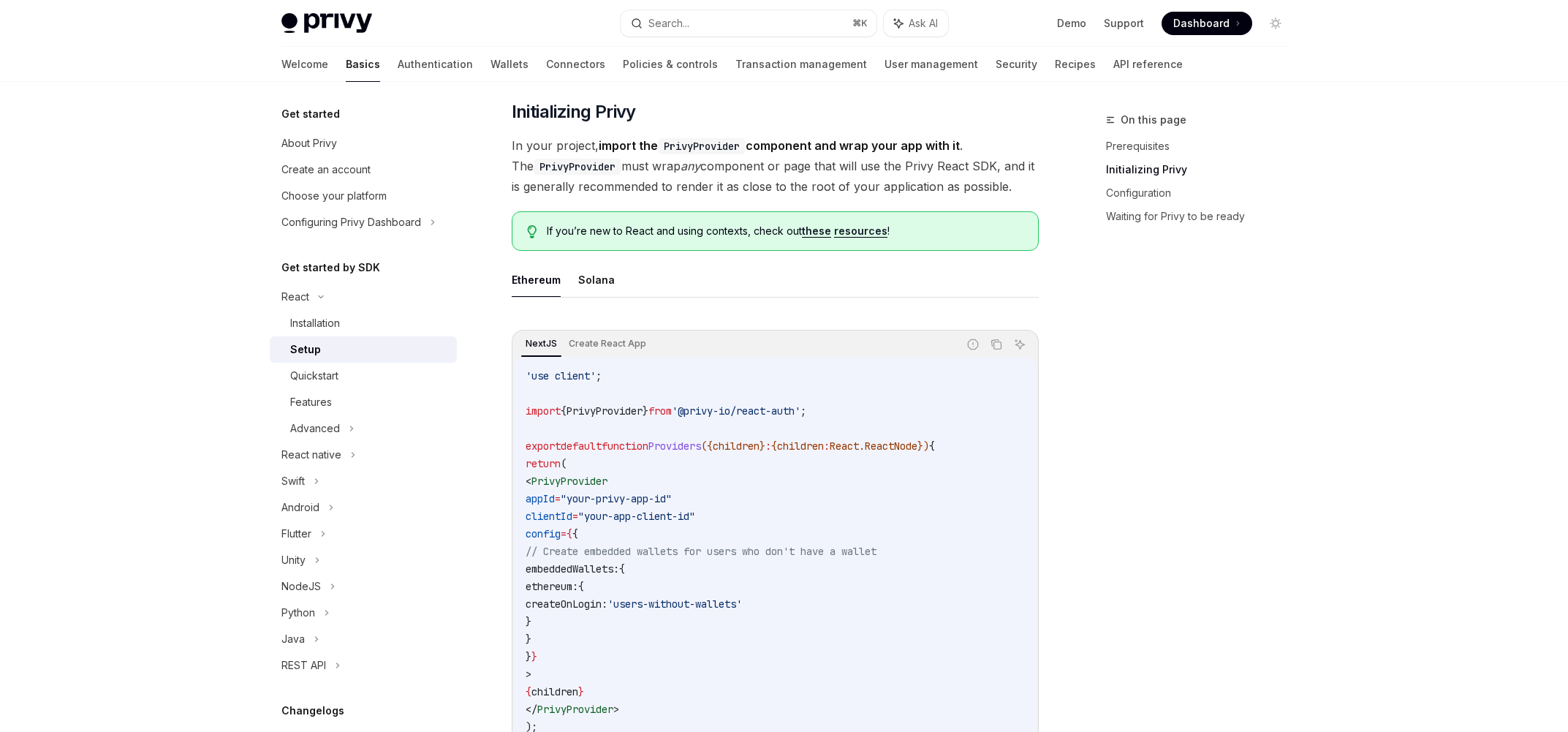
scroll to position [185, 0]
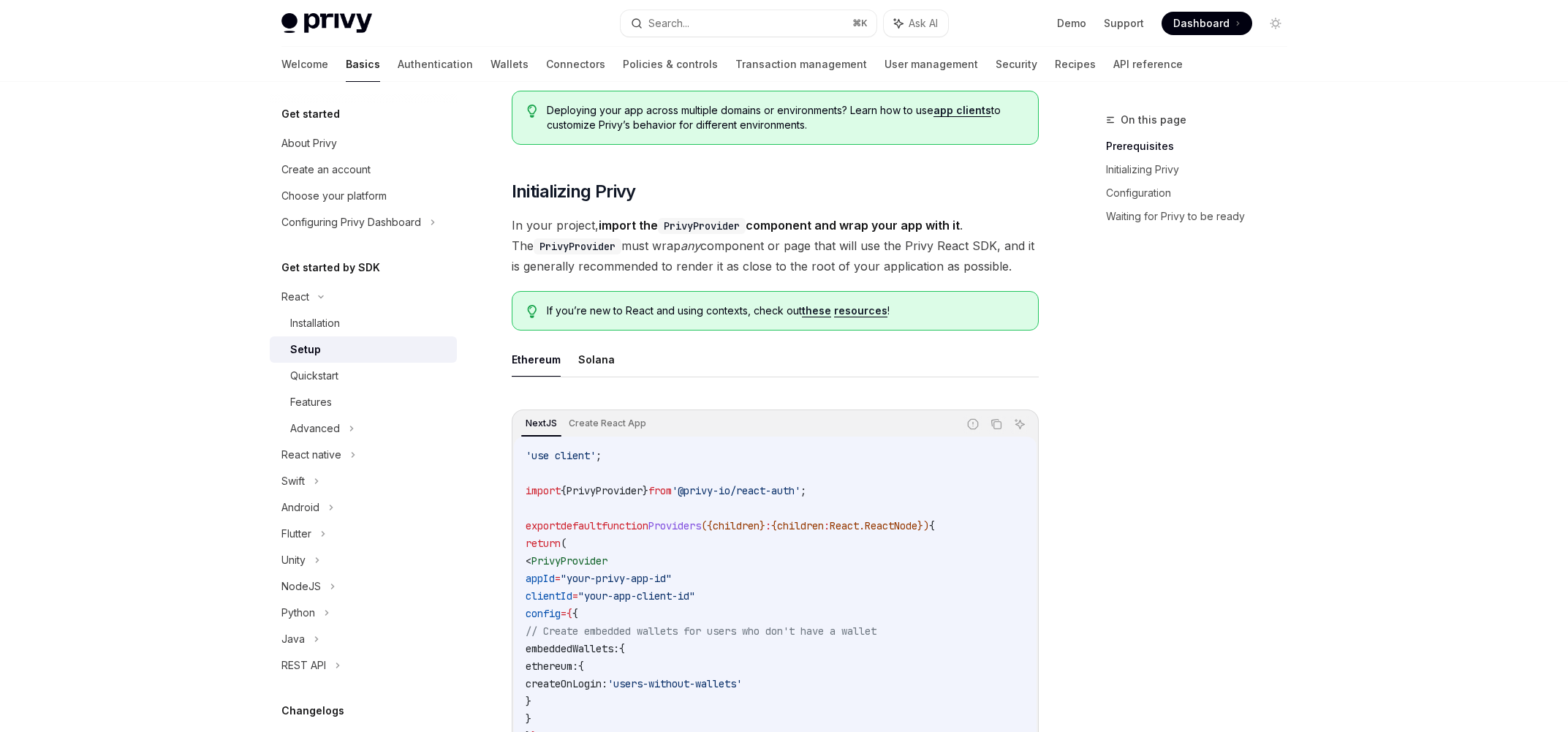
type textarea "*"
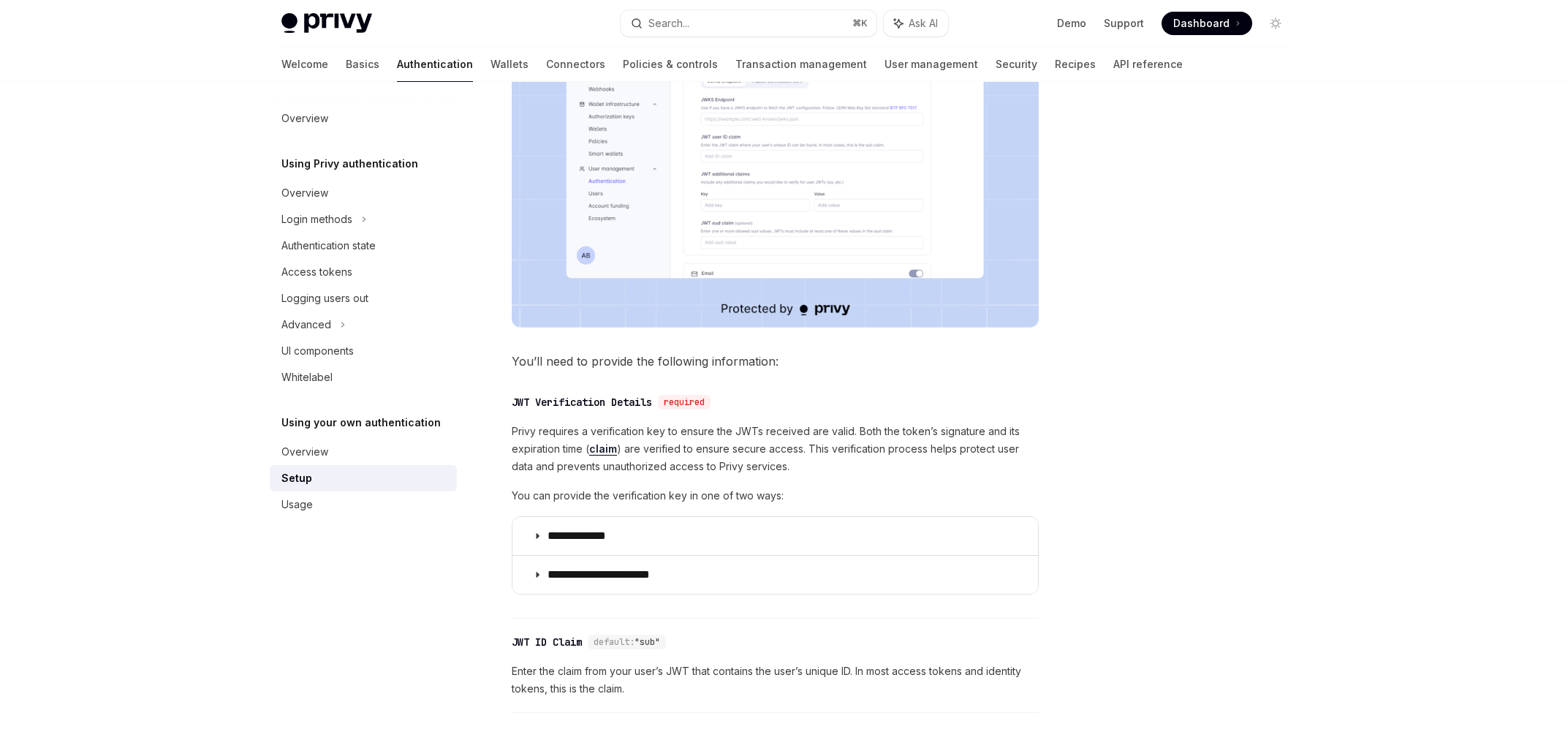
scroll to position [447, 0]
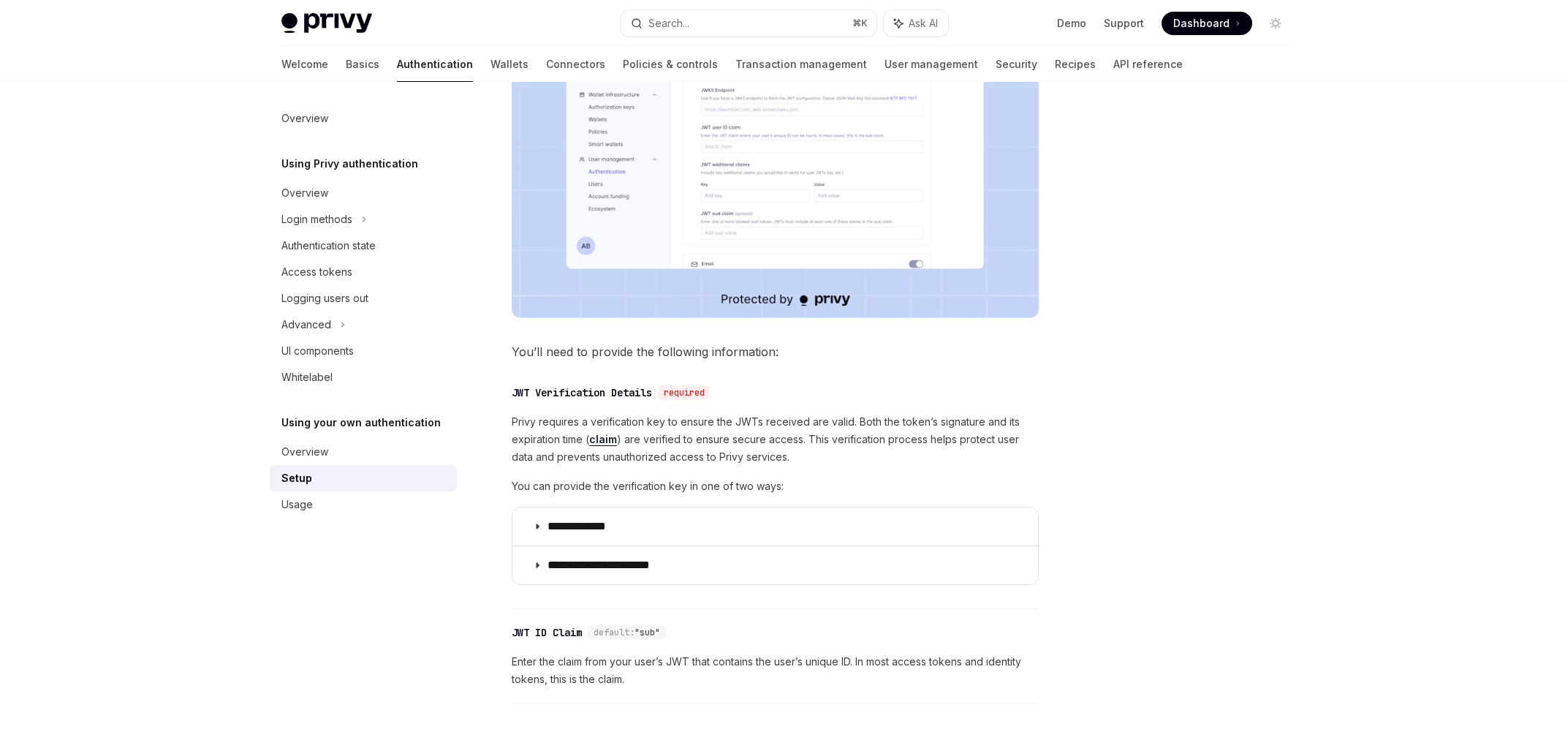
type textarea "*"
